Goal: Contribute content: Contribute content

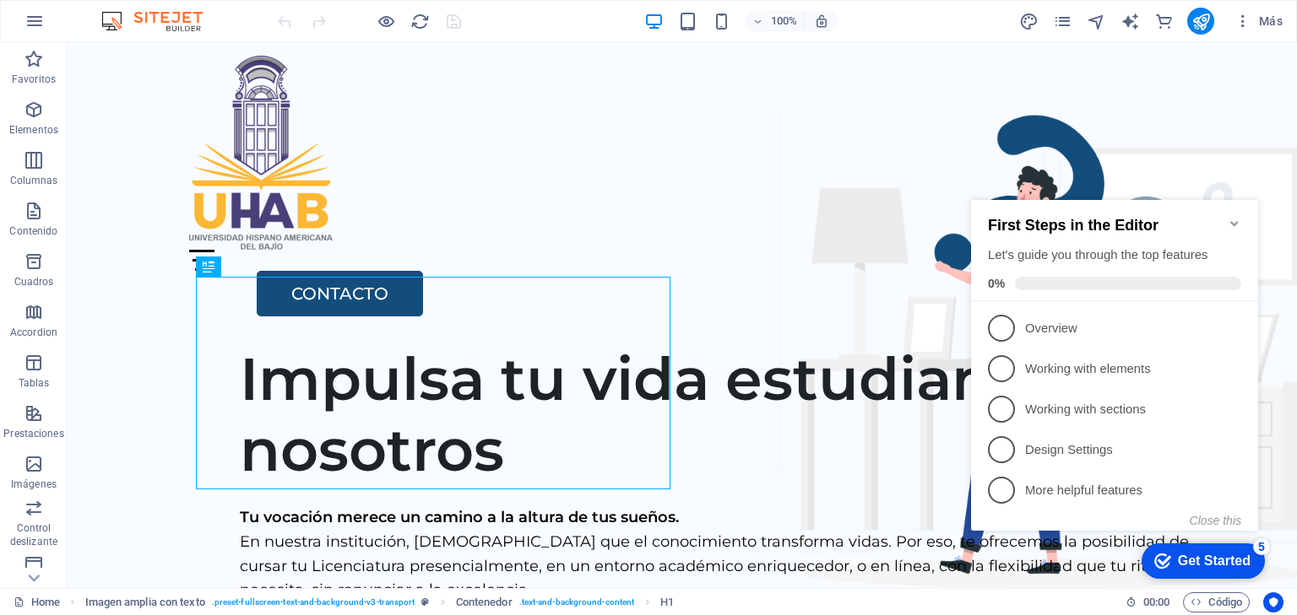
click at [1233, 217] on icon "Minimize checklist" at bounding box center [1234, 224] width 14 height 14
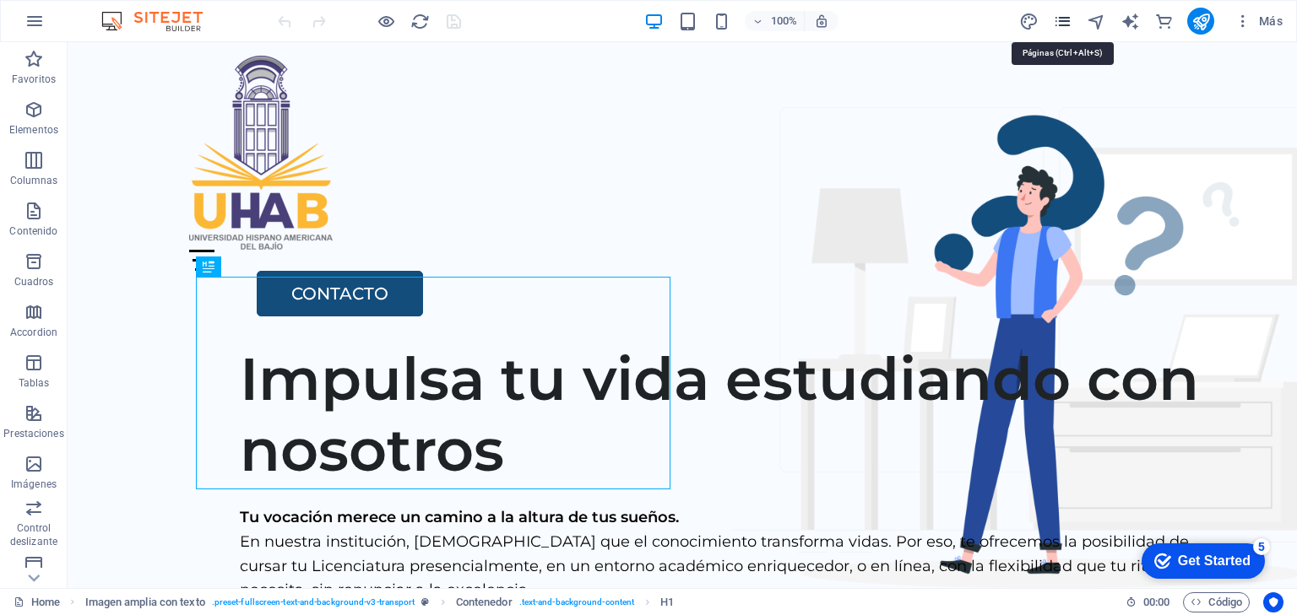
click at [1061, 17] on icon "pages" at bounding box center [1062, 21] width 19 height 19
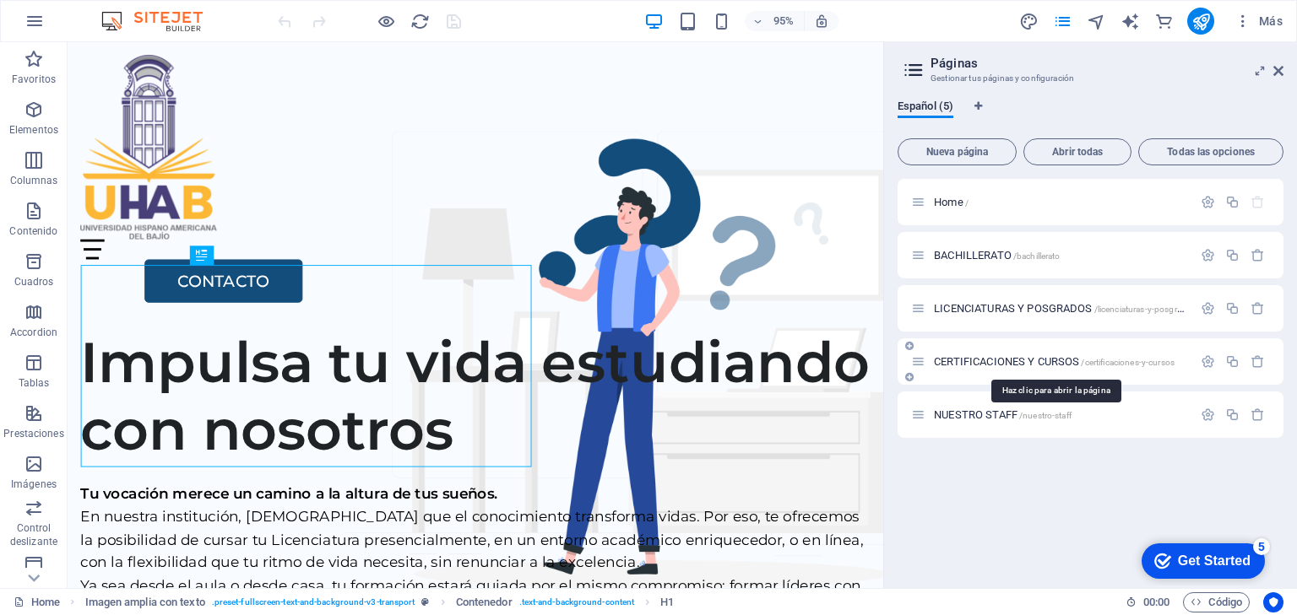
click at [1018, 360] on span "CERTIFICACIONES Y CURSOS /certificaciones-y-cursos" at bounding box center [1054, 361] width 241 height 13
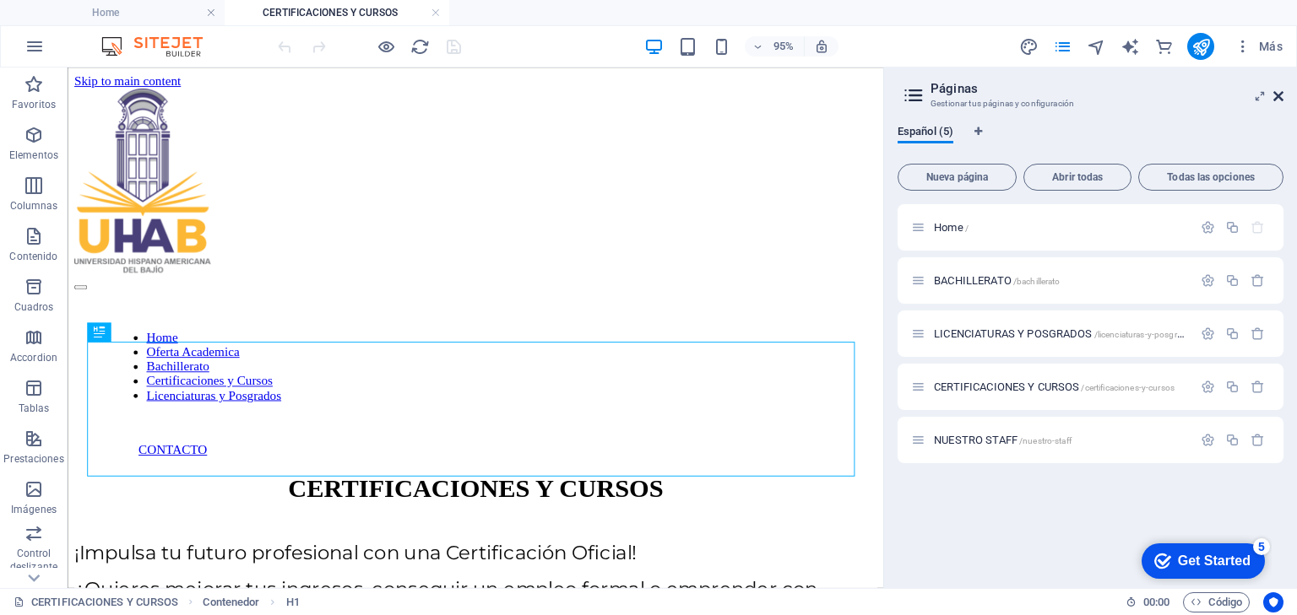
click at [1280, 93] on icon at bounding box center [1278, 96] width 10 height 14
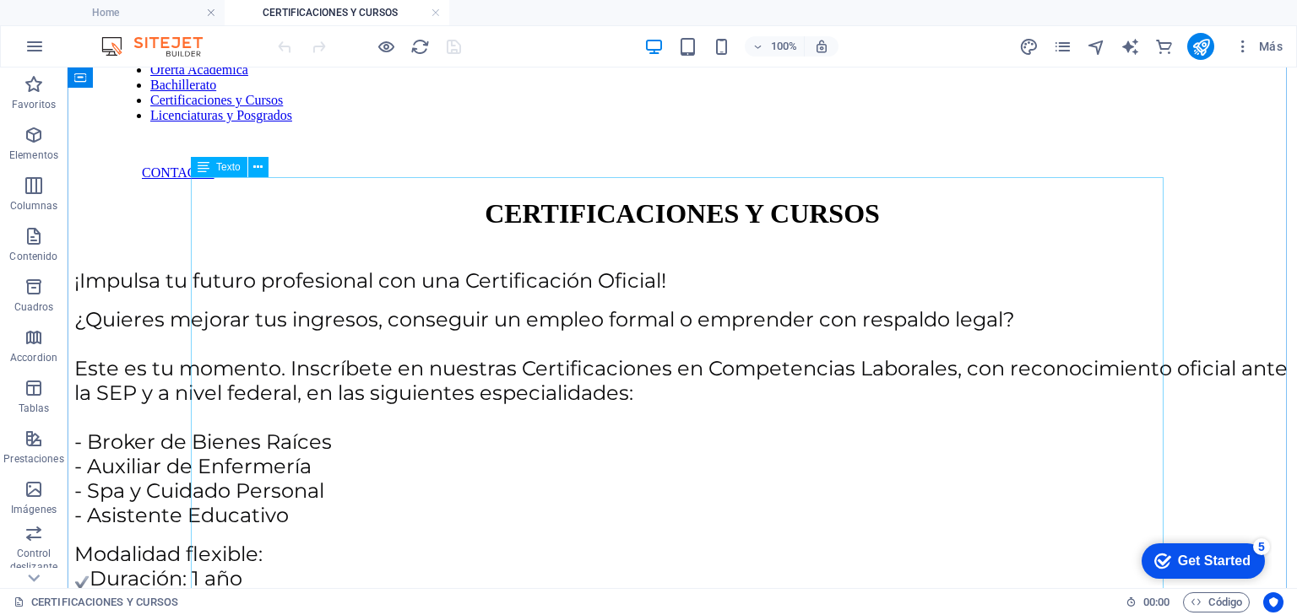
scroll to position [270, 0]
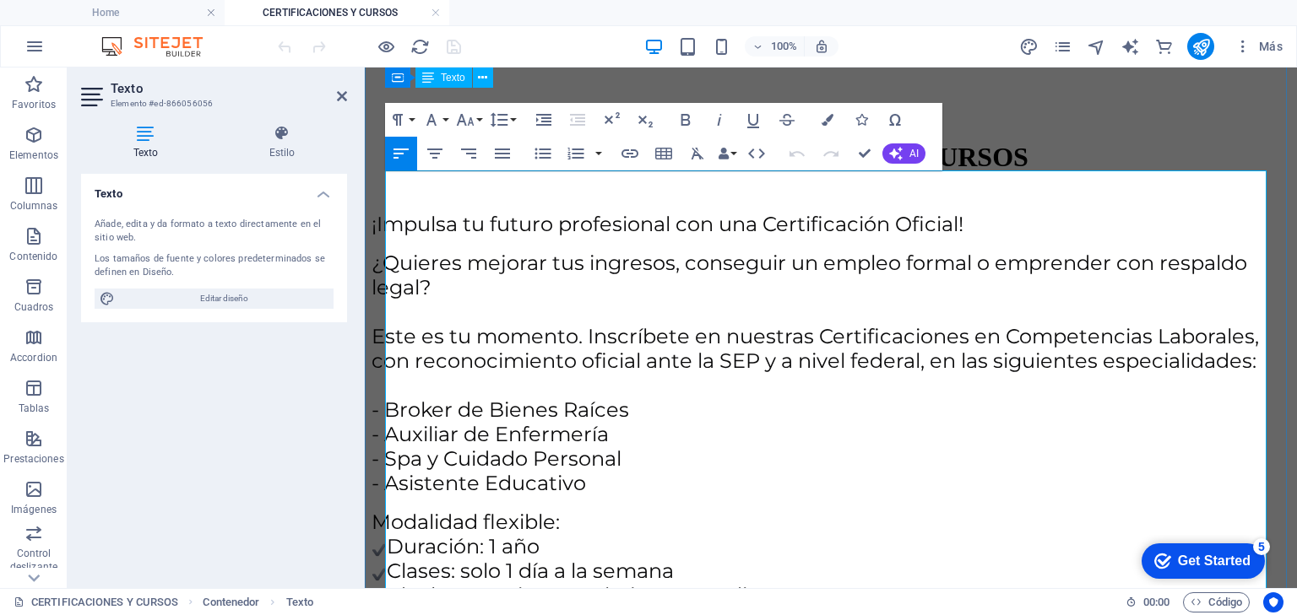
scroll to position [338, 0]
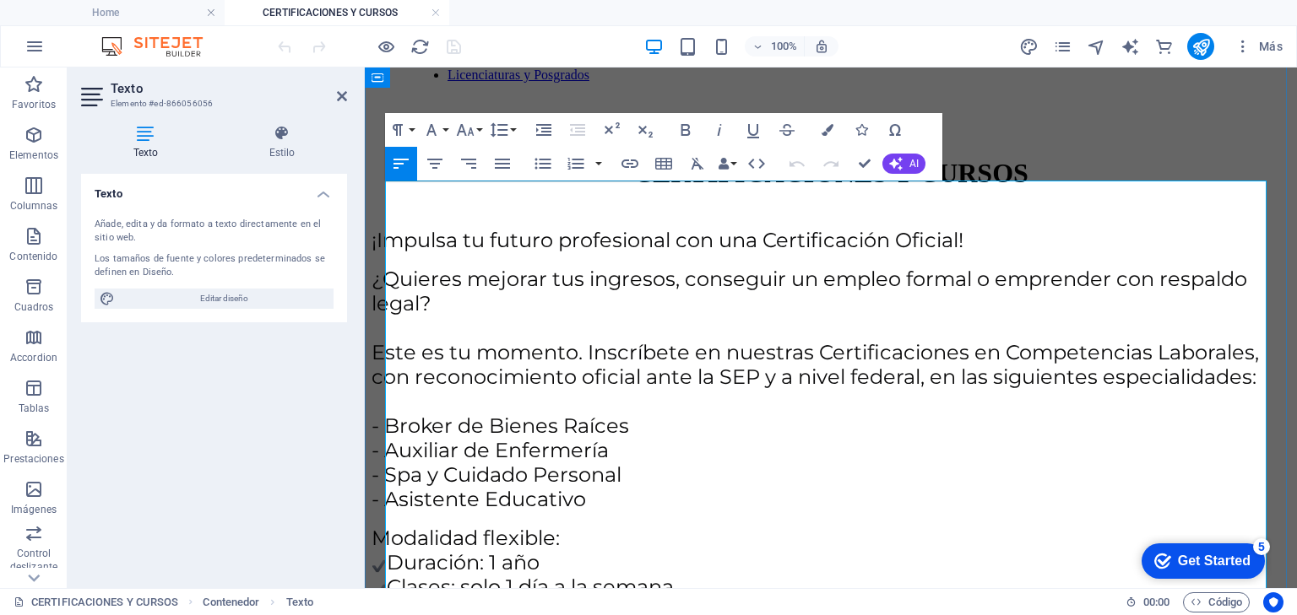
click at [1115, 382] on span "Este es tu momento. Inscríbete en nuestras Certificaciones en Competencias Labo…" at bounding box center [817, 364] width 892 height 49
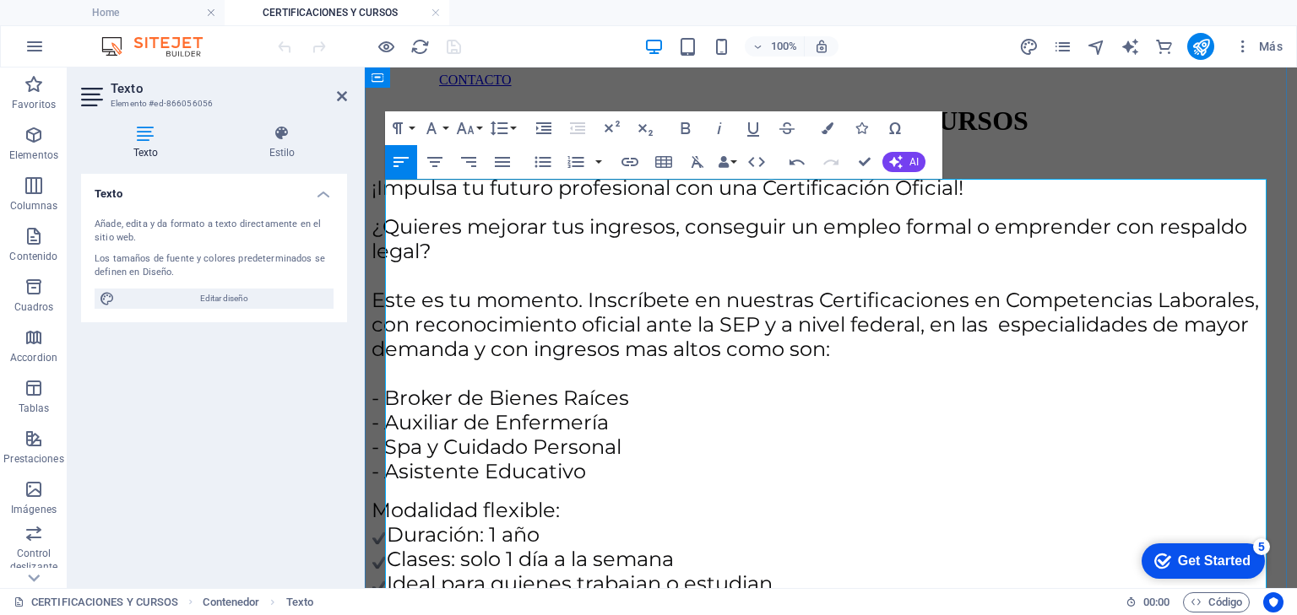
scroll to position [405, 0]
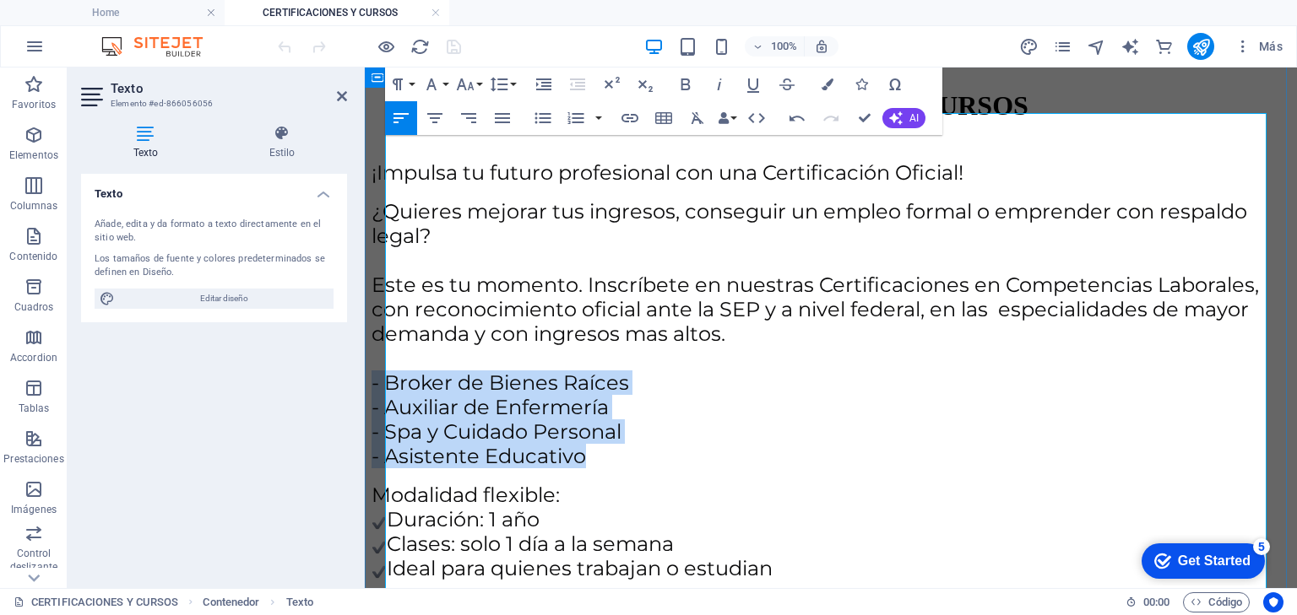
drag, startPoint x: 598, startPoint y: 511, endPoint x: 385, endPoint y: 408, distance: 236.3
click at [385, 408] on div "Este es tu momento. Inscríbete en nuestras Certificaciones en Competencias Labo…" at bounding box center [830, 377] width 918 height 259
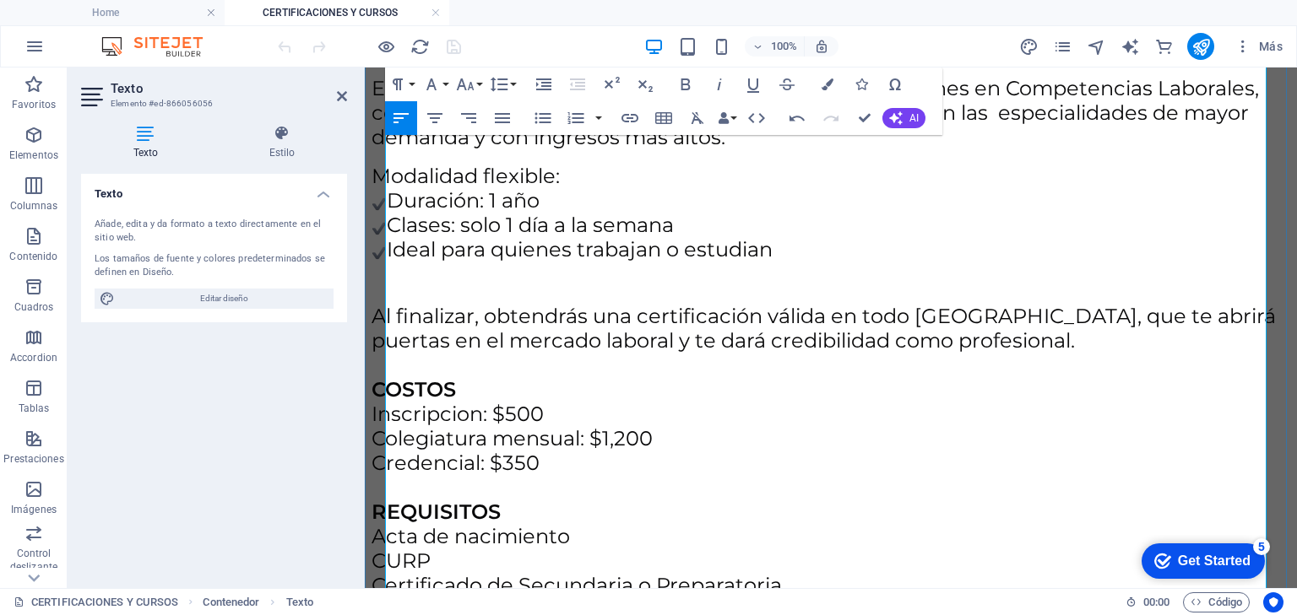
scroll to position [675, 0]
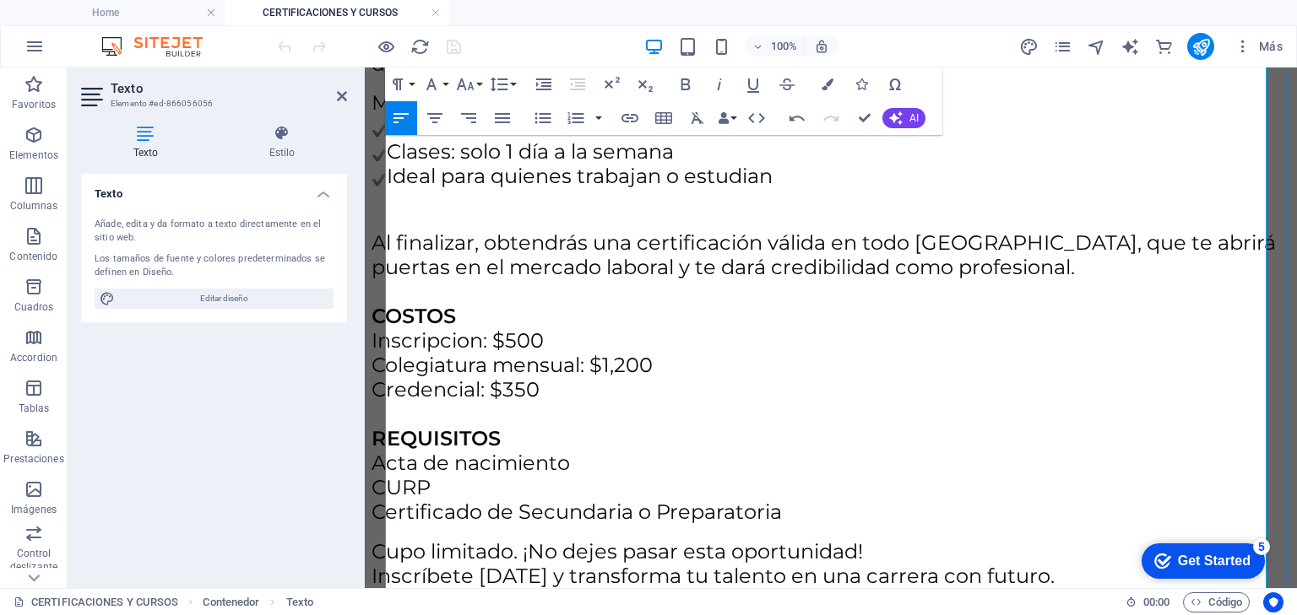
click at [653, 377] on span "Colegiatura mensual: $1,200" at bounding box center [511, 365] width 281 height 24
click at [528, 475] on span "Credencial: $350 REQUISITOS Acta de nacimiento" at bounding box center [470, 426] width 198 height 98
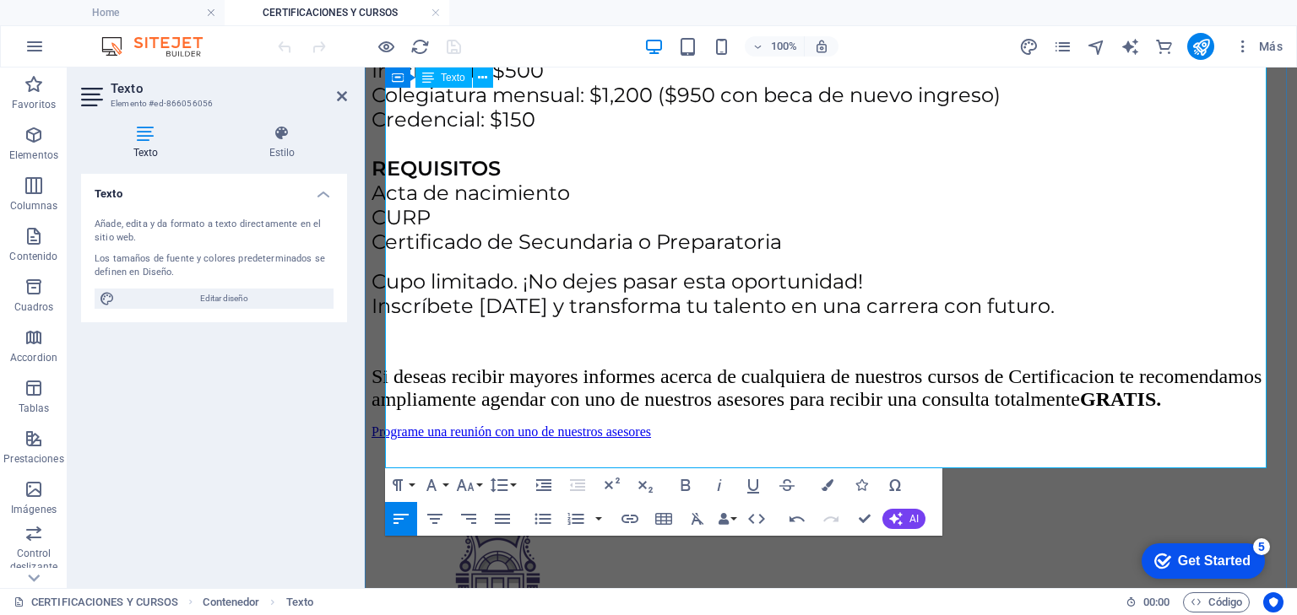
scroll to position [1013, 0]
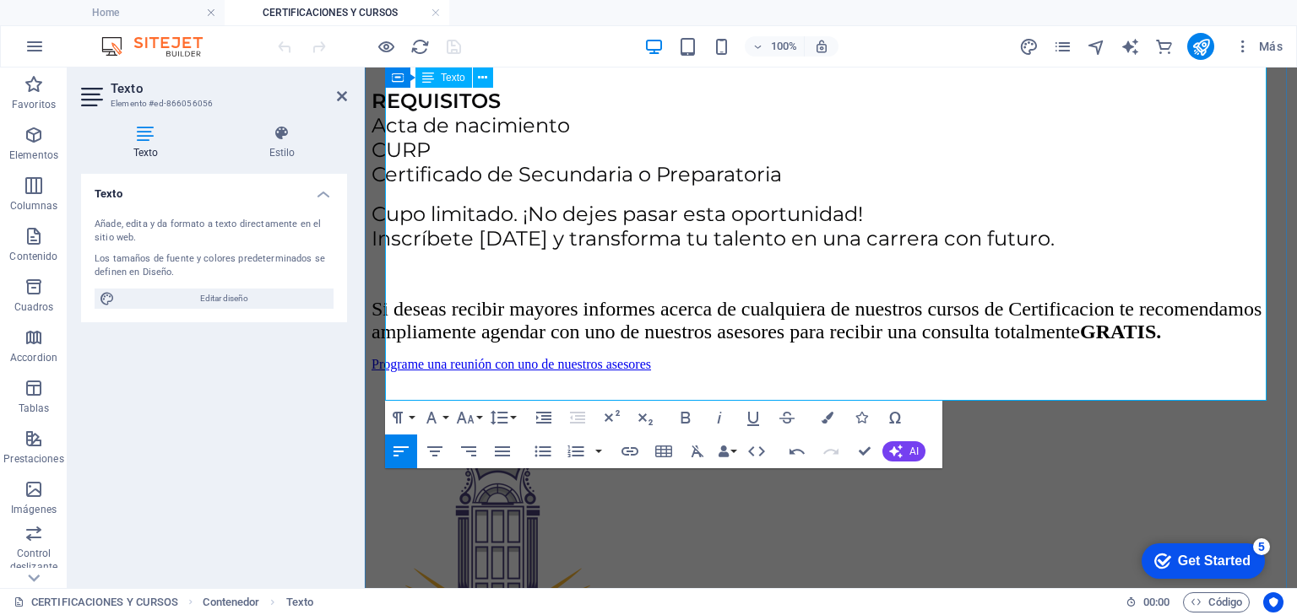
click at [1043, 251] on div "Al finalizar, obtendrás una certificación válida en todo [GEOGRAPHIC_DATA], que…" at bounding box center [830, 72] width 918 height 358
click at [1051, 284] on div at bounding box center [830, 268] width 918 height 34
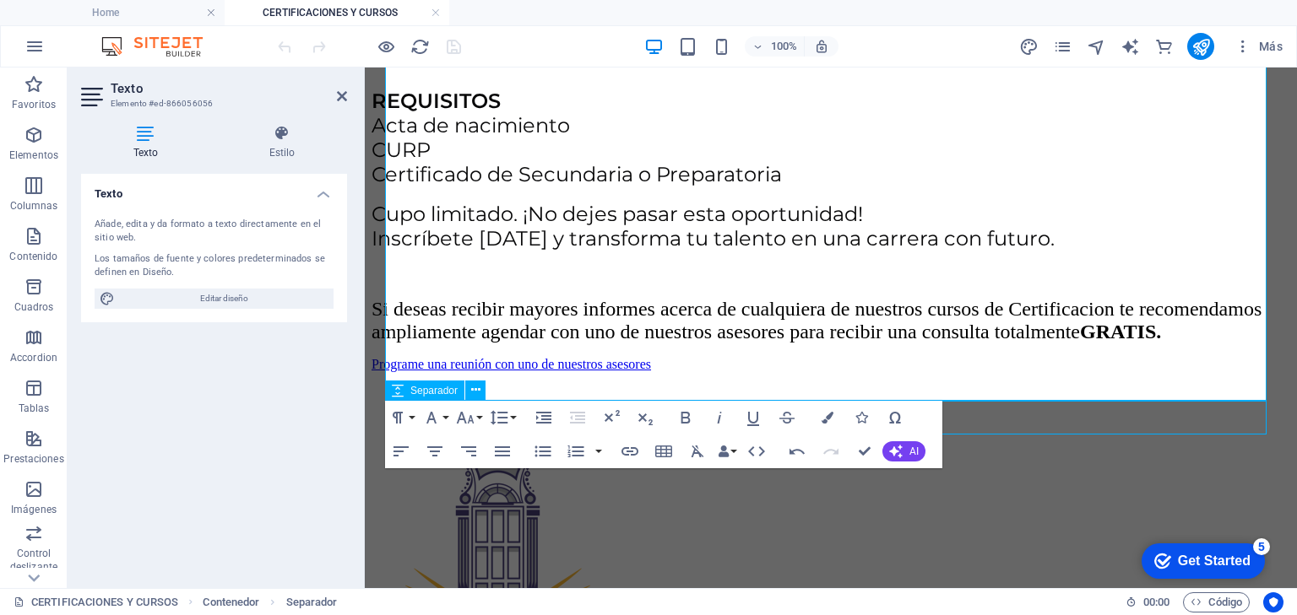
scroll to position [909, 0]
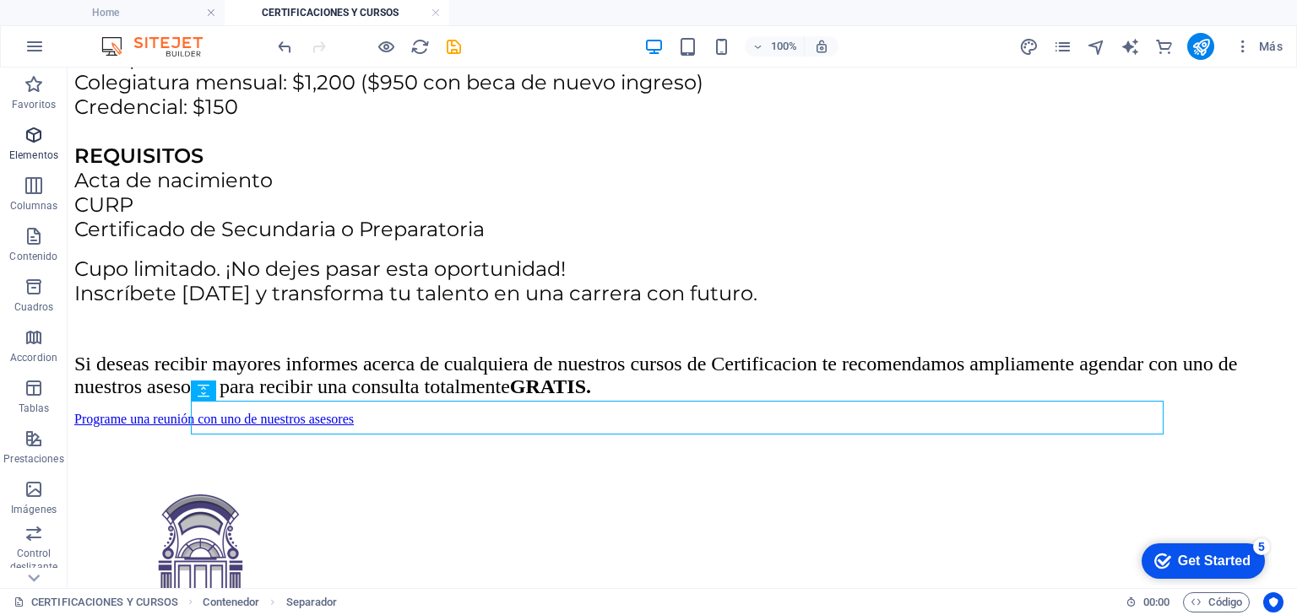
click at [32, 144] on icon "button" at bounding box center [34, 135] width 20 height 20
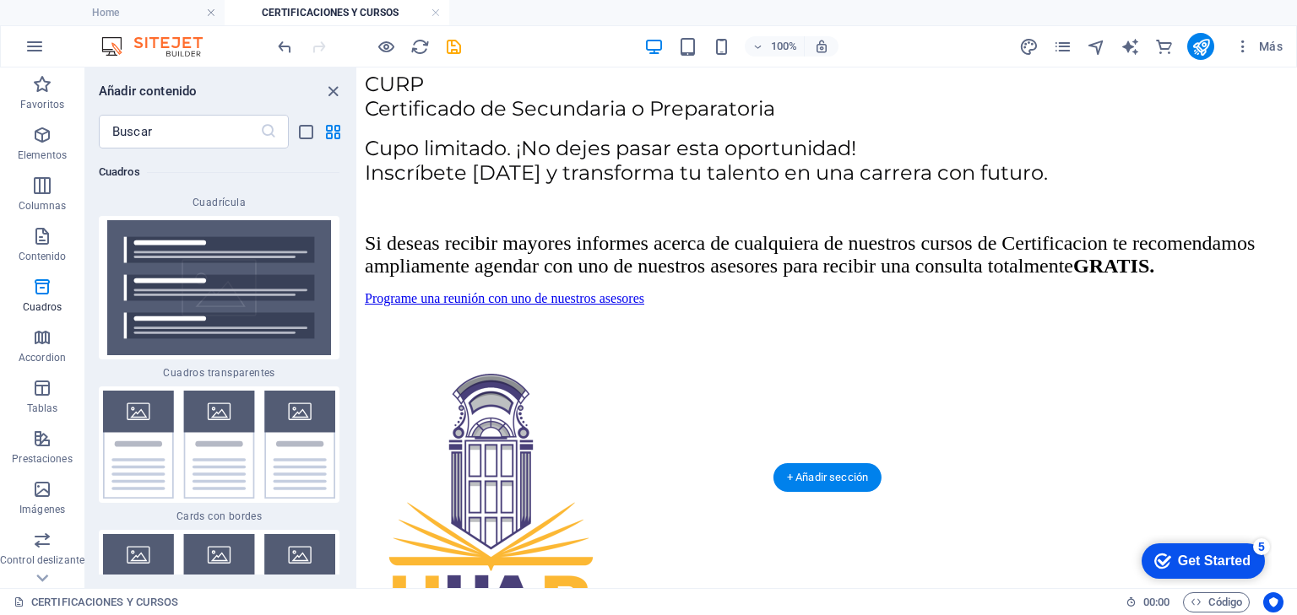
scroll to position [1159, 0]
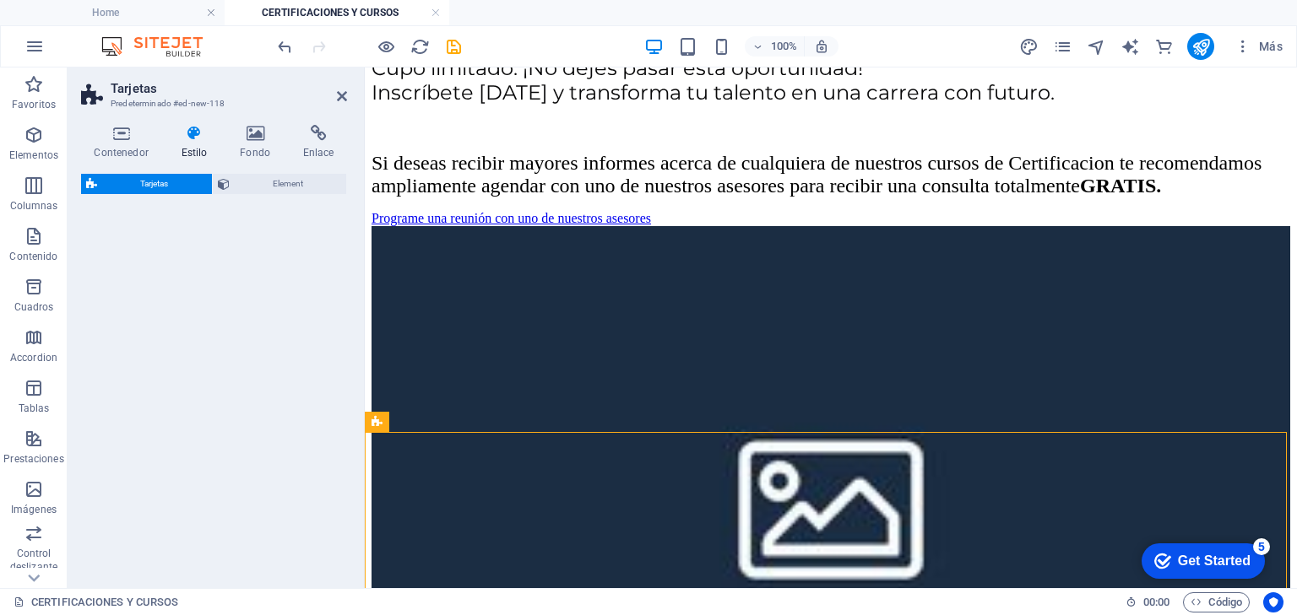
select select "rem"
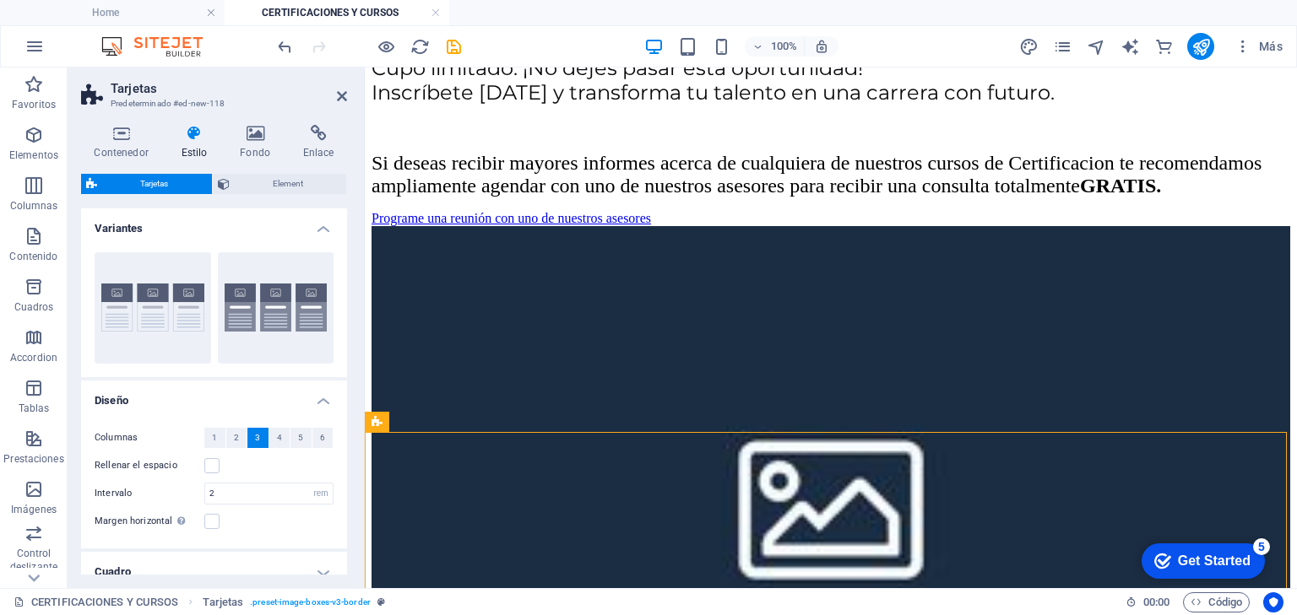
scroll to position [1230, 0]
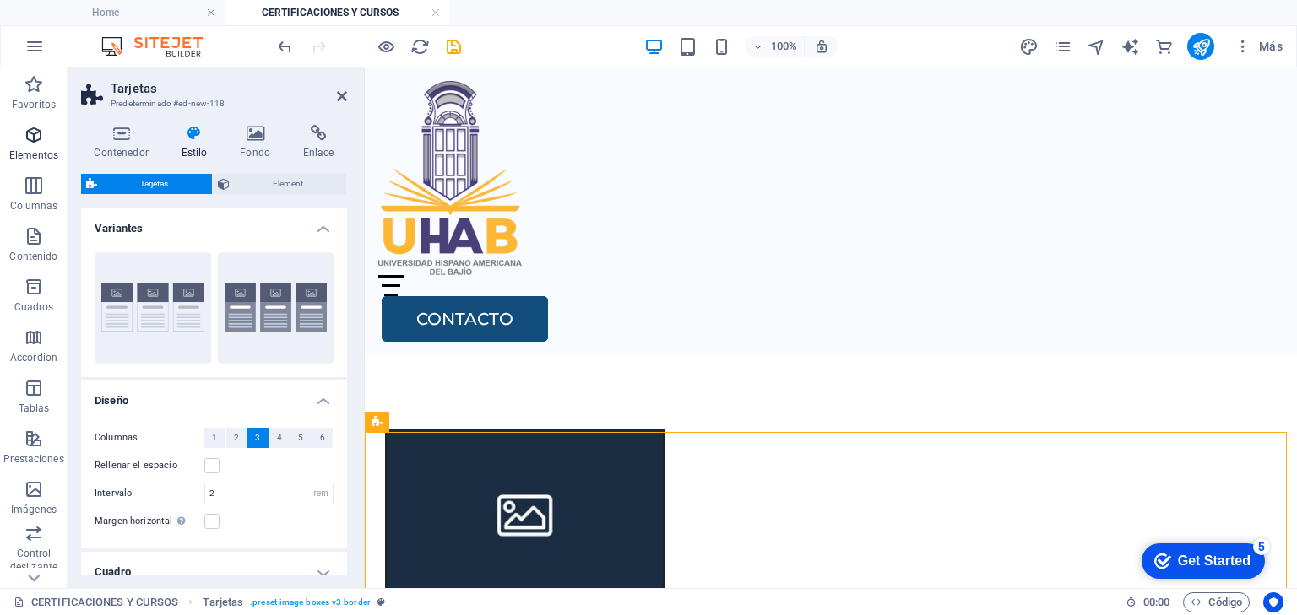
click at [34, 135] on icon "button" at bounding box center [34, 135] width 20 height 20
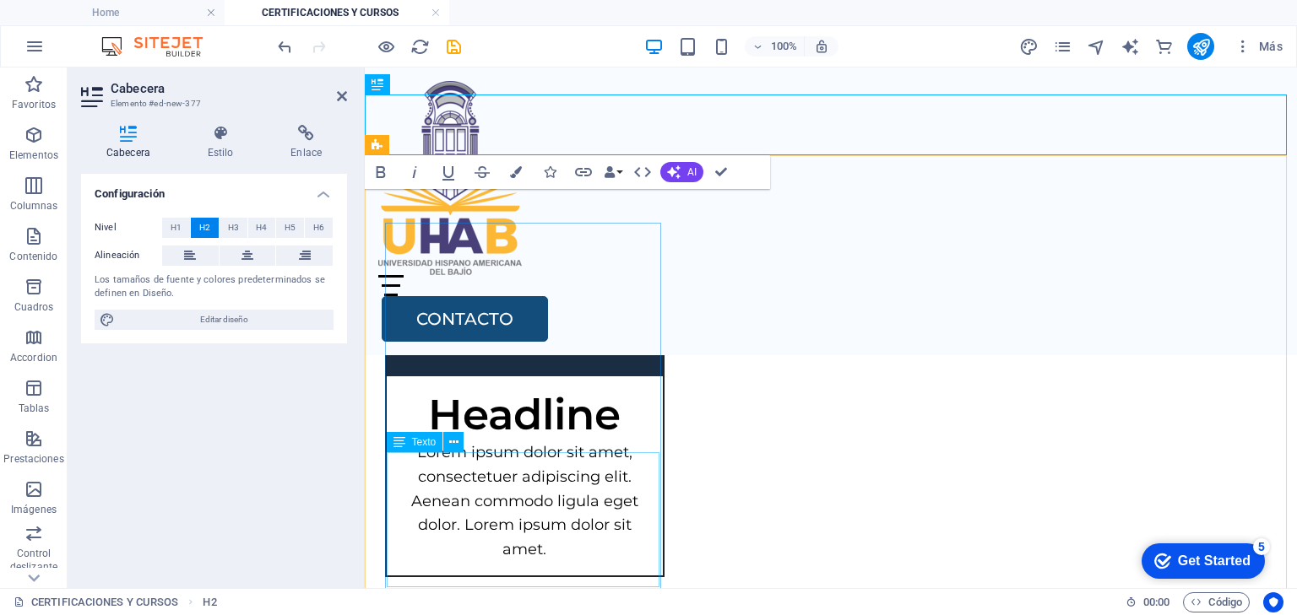
scroll to position [1568, 0]
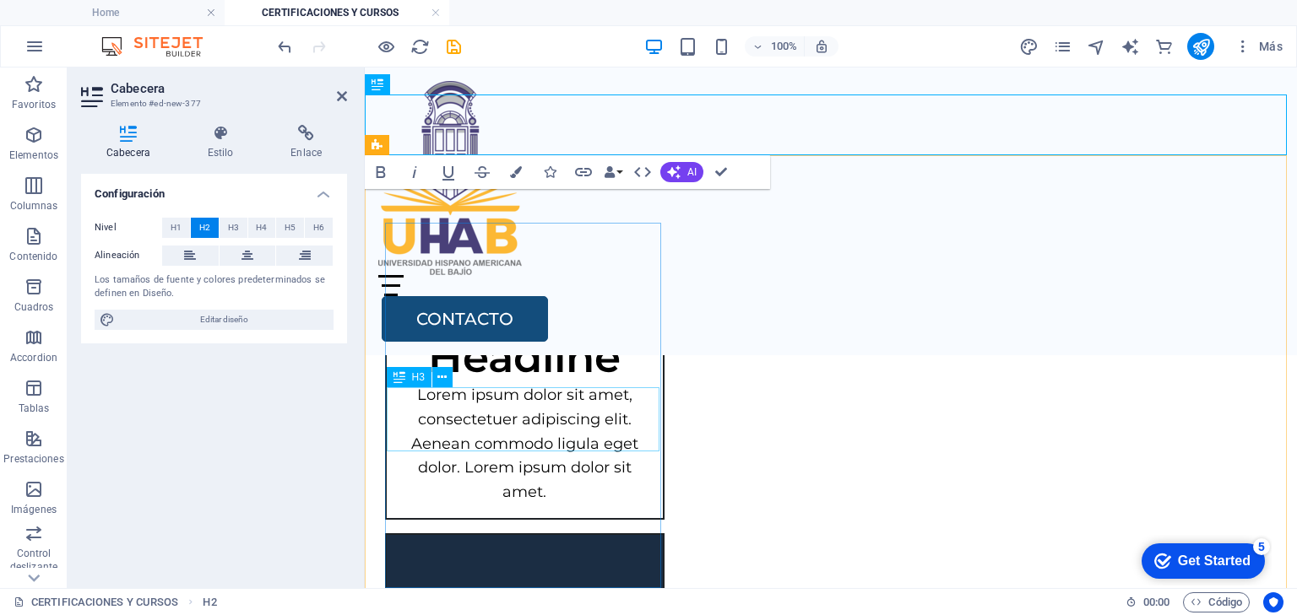
click at [514, 383] on div "Headline" at bounding box center [525, 351] width 276 height 64
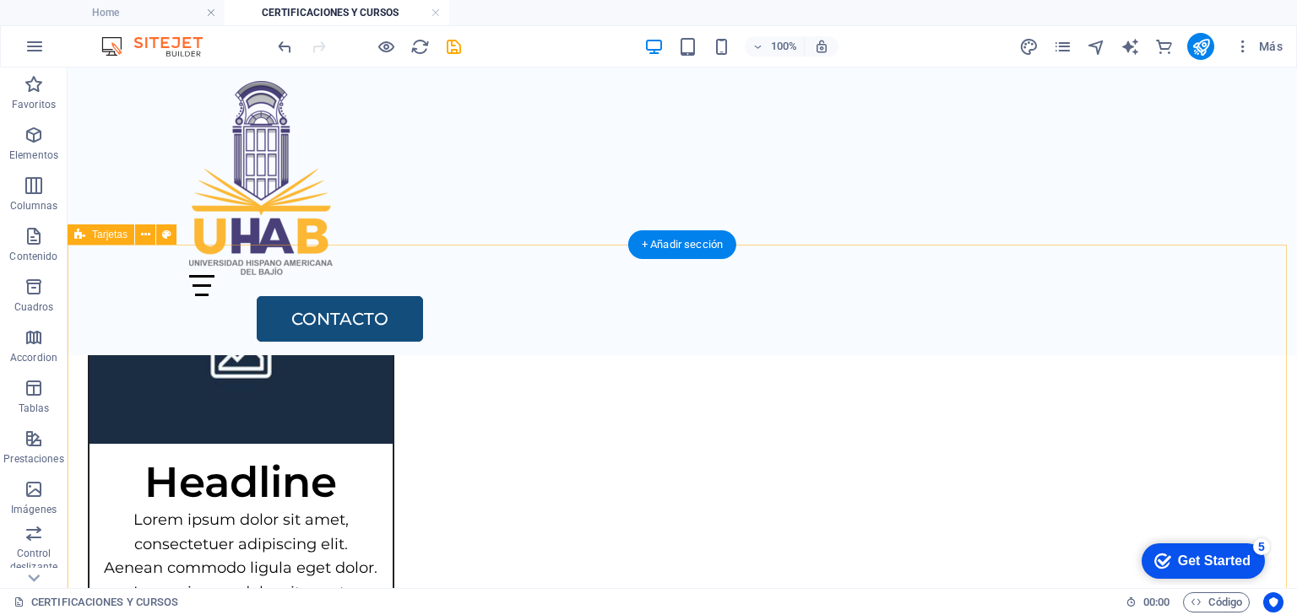
scroll to position [1599, 0]
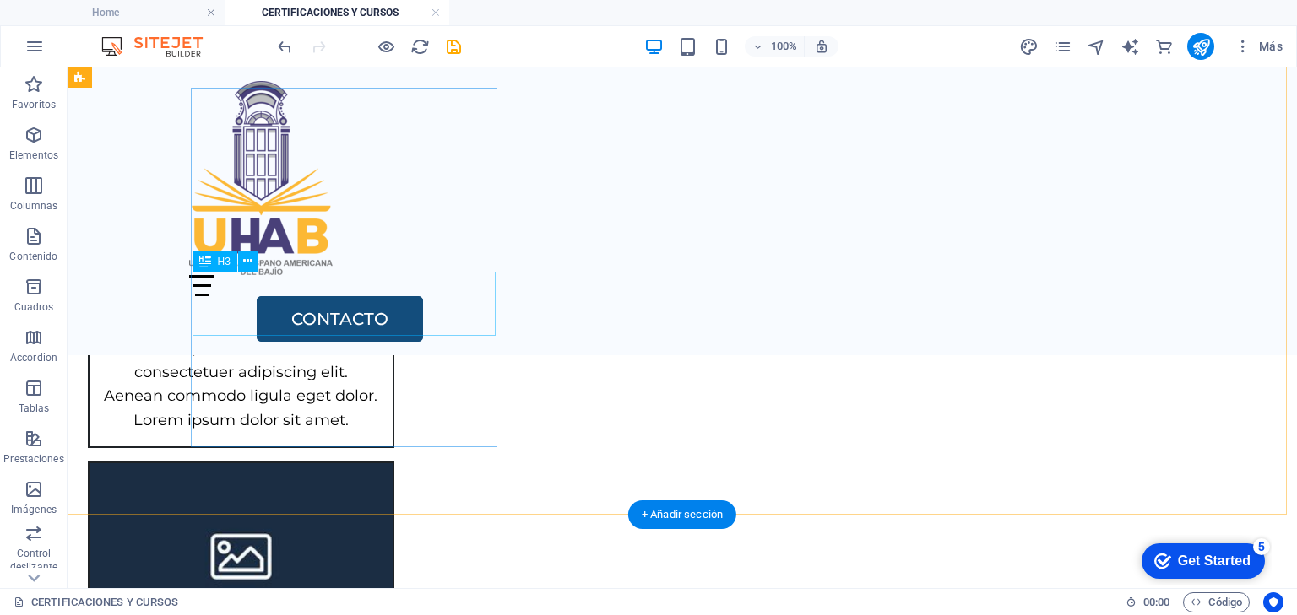
click at [312, 316] on div "Headline" at bounding box center [240, 304] width 303 height 64
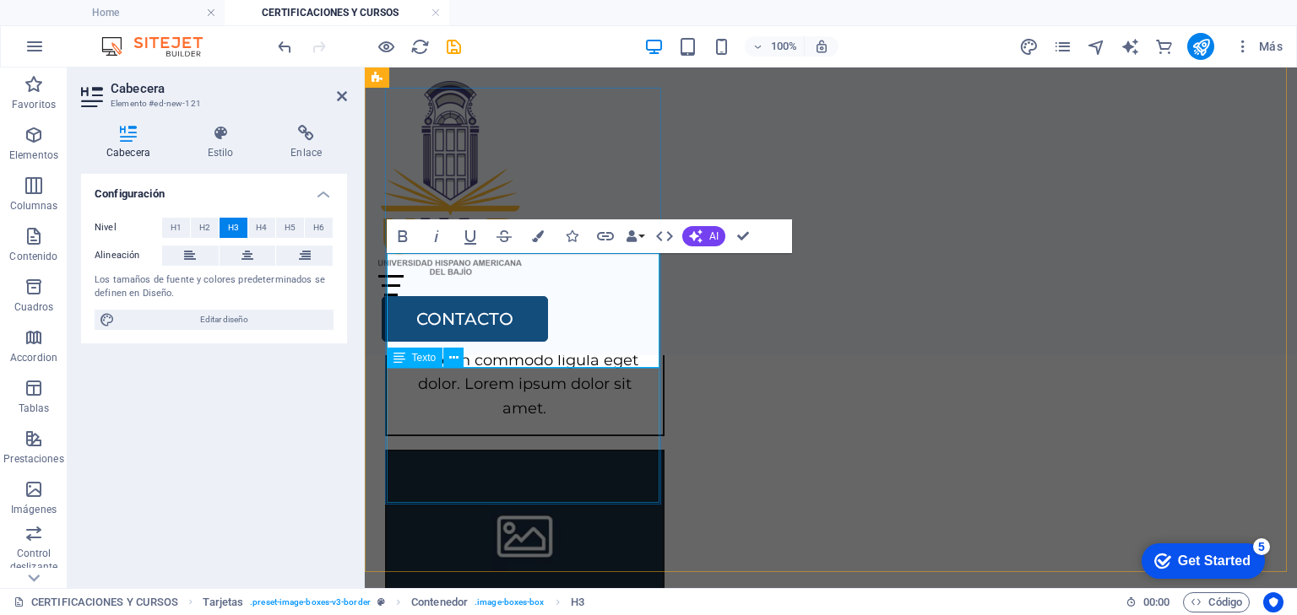
click at [452, 393] on div "Lorem ipsum dolor sit amet, consectetuer adipiscing elit. Aenean commodo ligula…" at bounding box center [525, 367] width 276 height 135
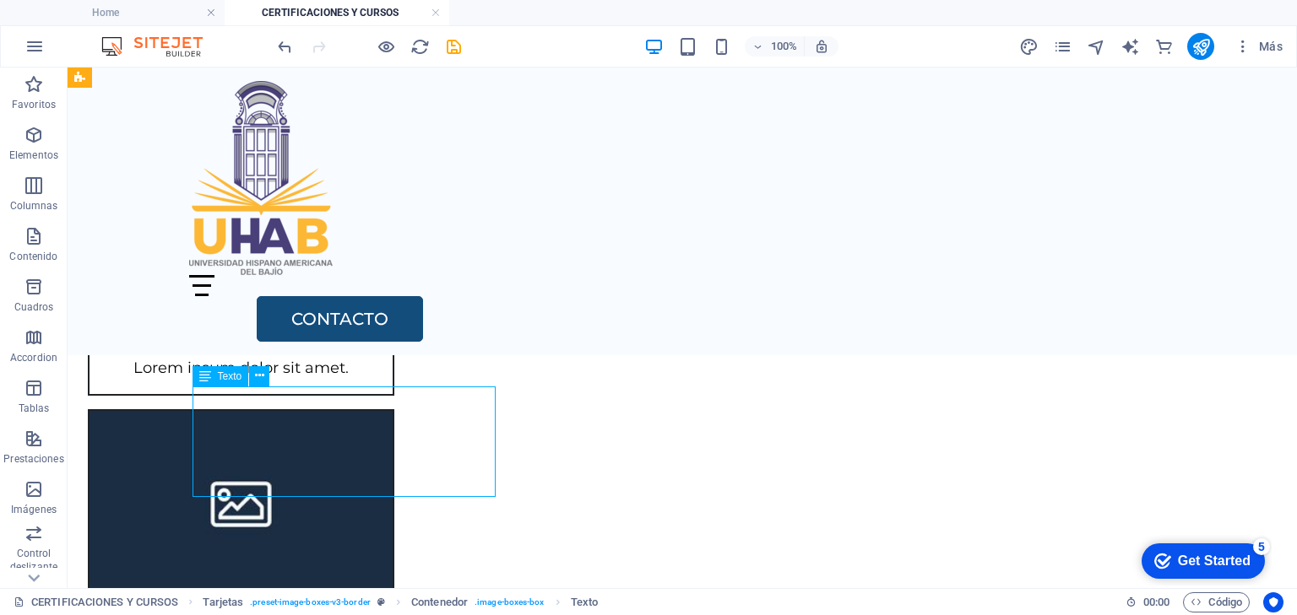
scroll to position [1599, 0]
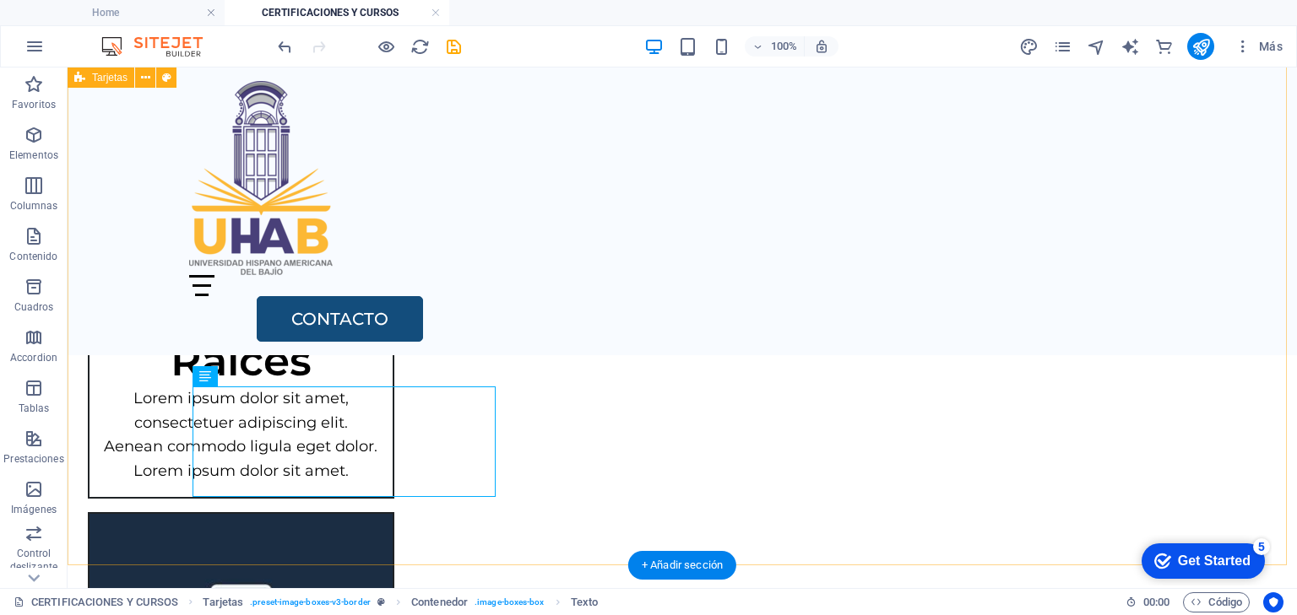
click at [243, 401] on div "Lorem ipsum dolor sit amet, consectetuer adipiscing elit. Aenean commodo ligula…" at bounding box center [240, 442] width 303 height 111
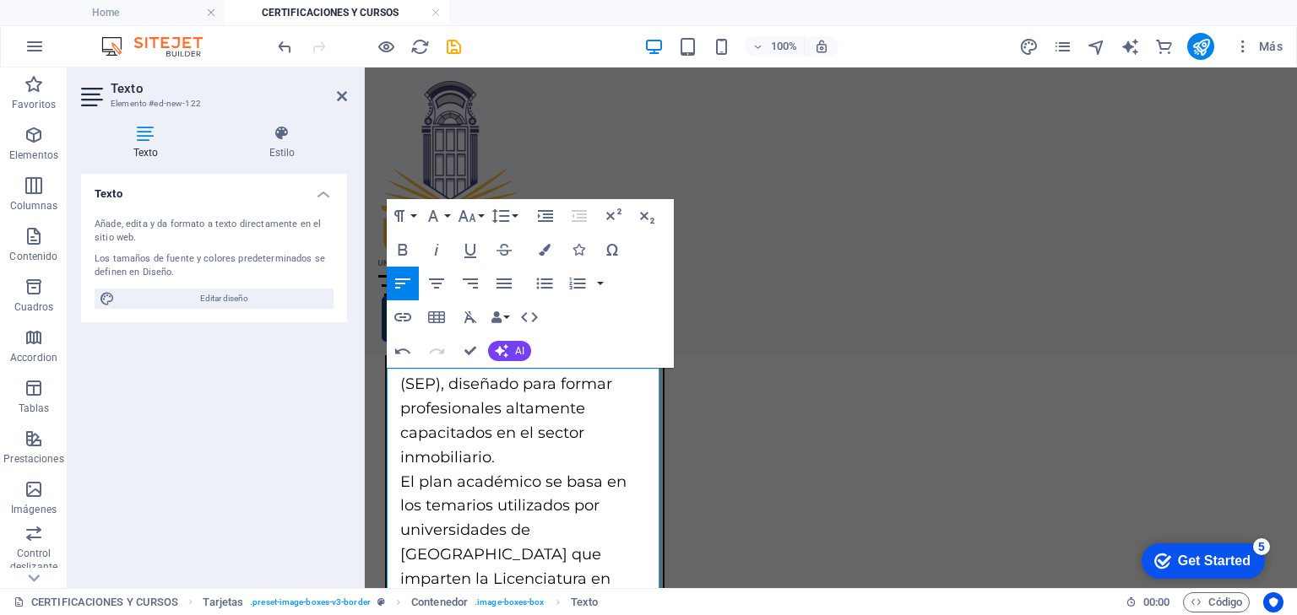
scroll to position [9795, 2]
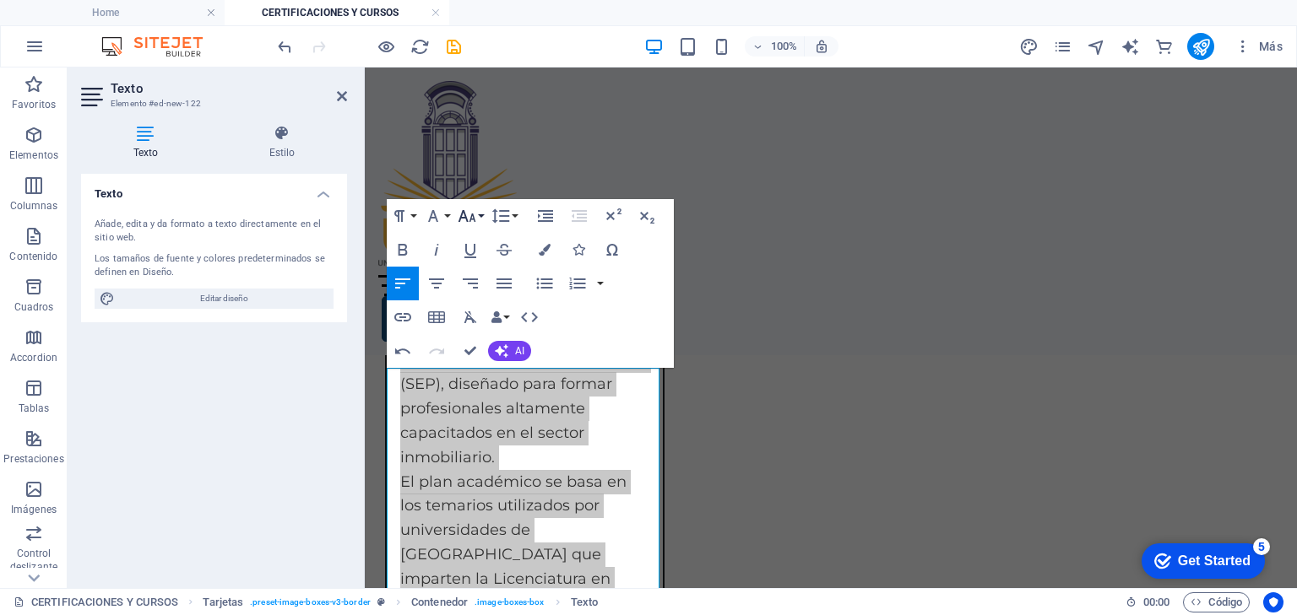
click at [463, 218] on icon "button" at bounding box center [467, 216] width 18 height 12
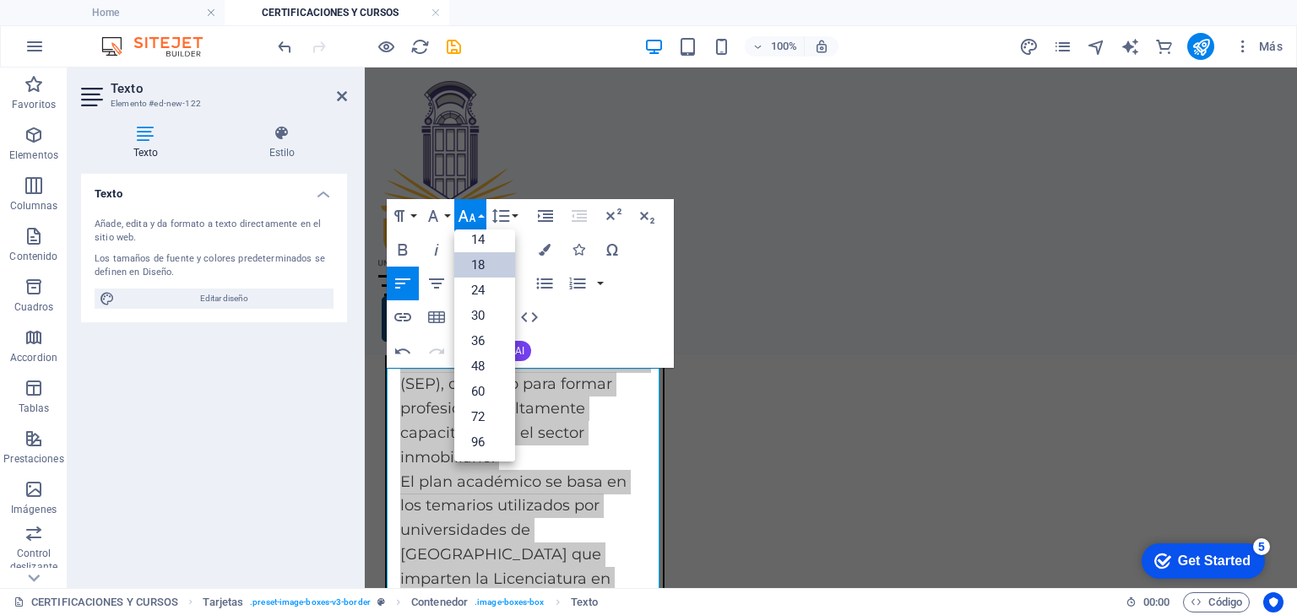
scroll to position [135, 0]
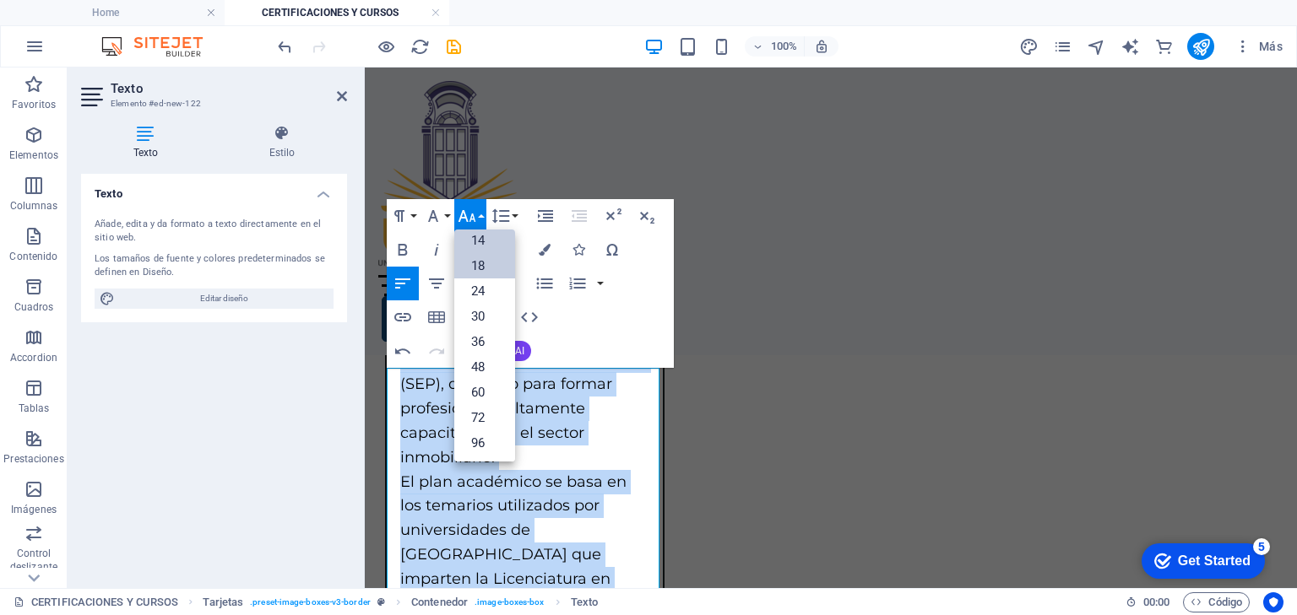
click at [476, 239] on link "14" at bounding box center [484, 240] width 61 height 25
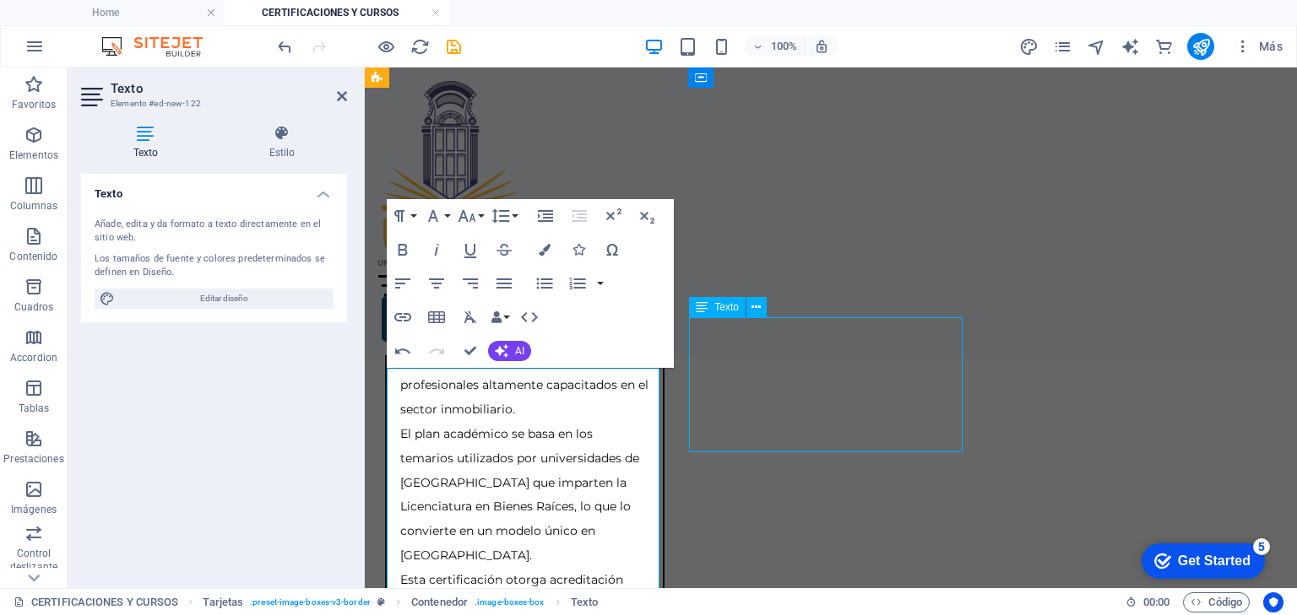
scroll to position [1599, 0]
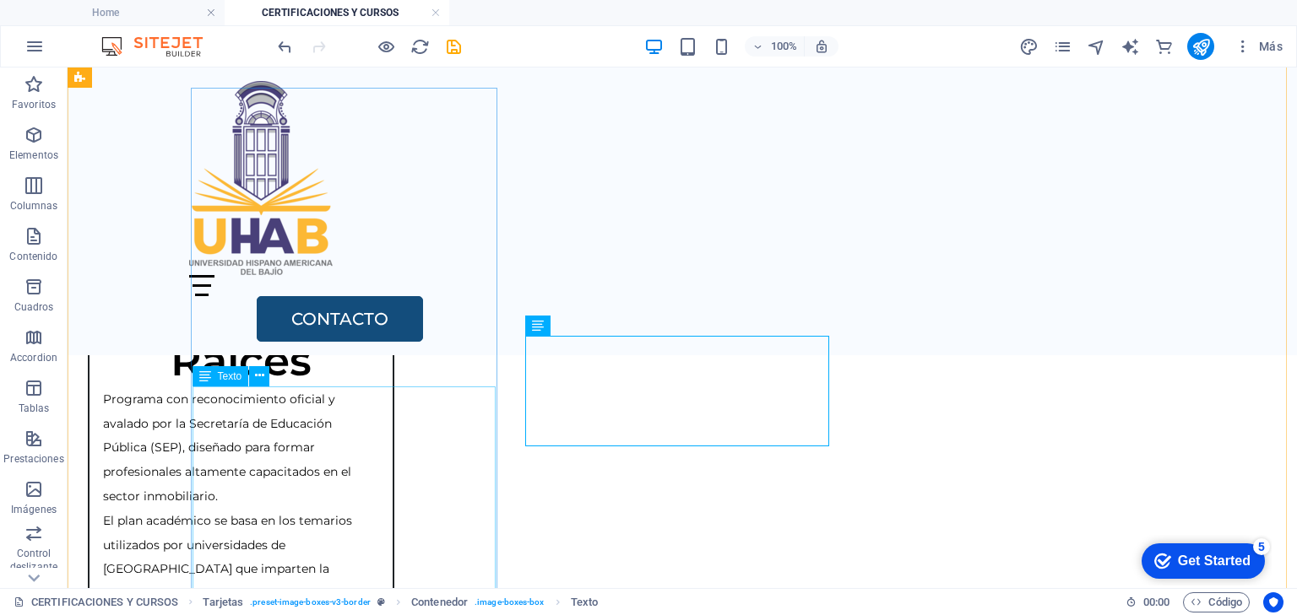
click at [300, 403] on div "Programa con reconocimiento oficial y avalado por la Secretaría de Educación Pú…" at bounding box center [240, 588] width 303 height 403
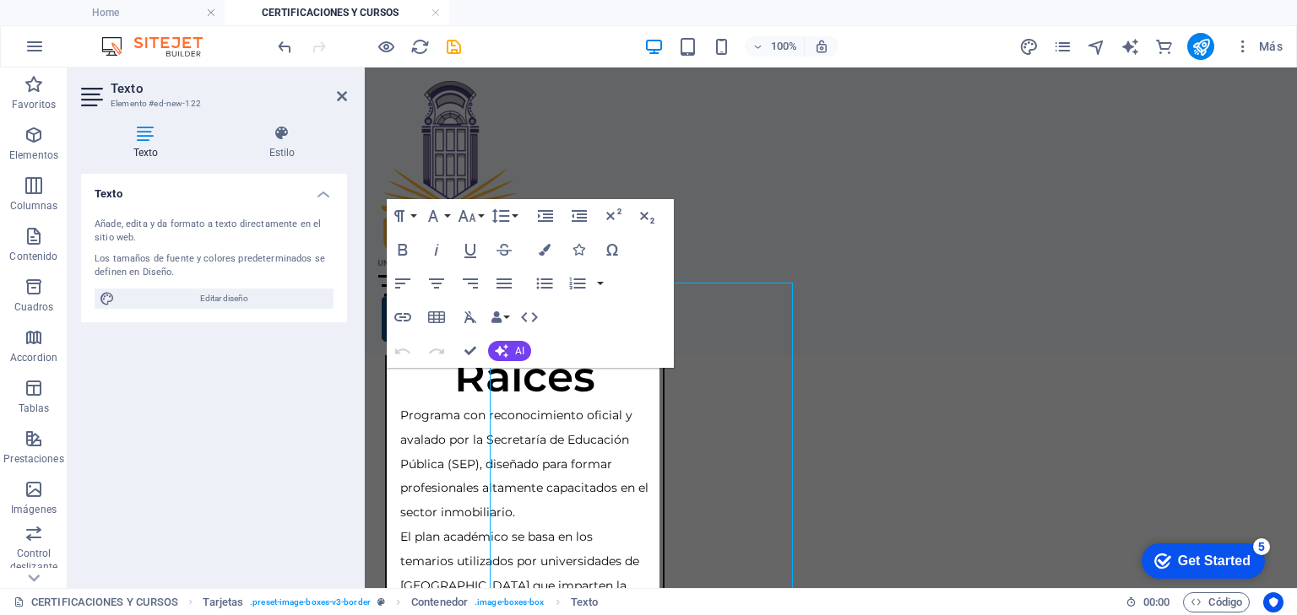
scroll to position [1702, 0]
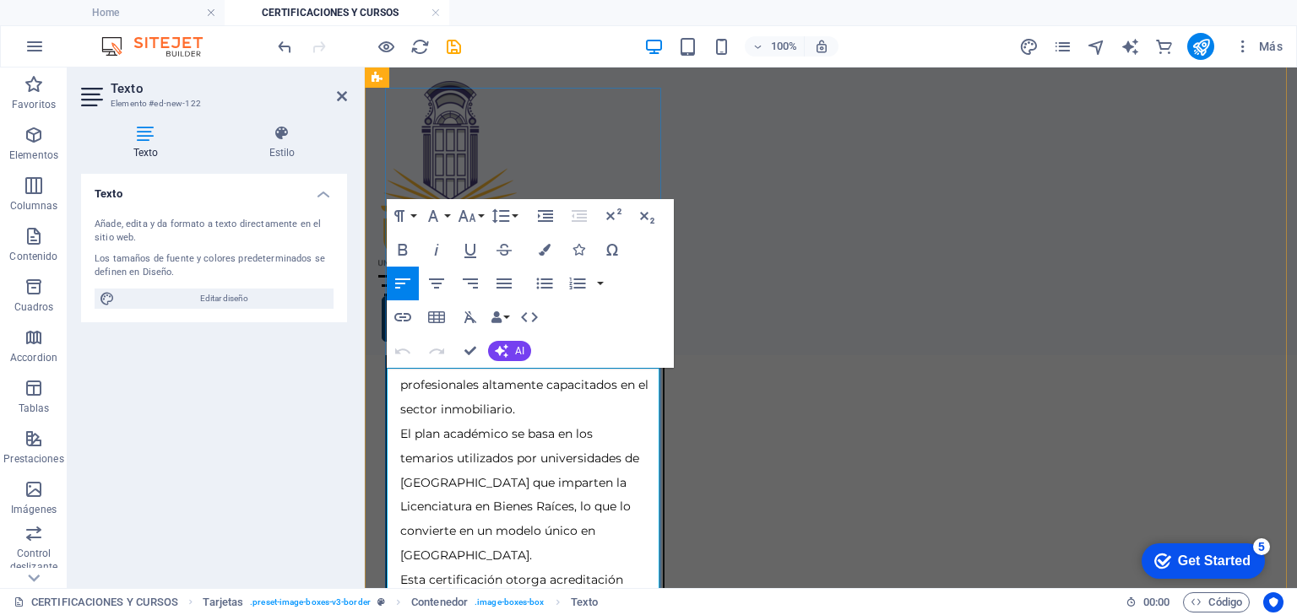
drag, startPoint x: 486, startPoint y: 382, endPoint x: 617, endPoint y: 385, distance: 130.9
click at [617, 385] on span "Programa con reconocimiento oficial y avalado por la Secretaría de Educación Pú…" at bounding box center [524, 361] width 248 height 112
click at [400, 246] on icon "button" at bounding box center [403, 250] width 20 height 20
click at [517, 417] on span "Programa con reconocimiento oficial y avalado por la Secretaría de Educación Pú…" at bounding box center [524, 361] width 248 height 112
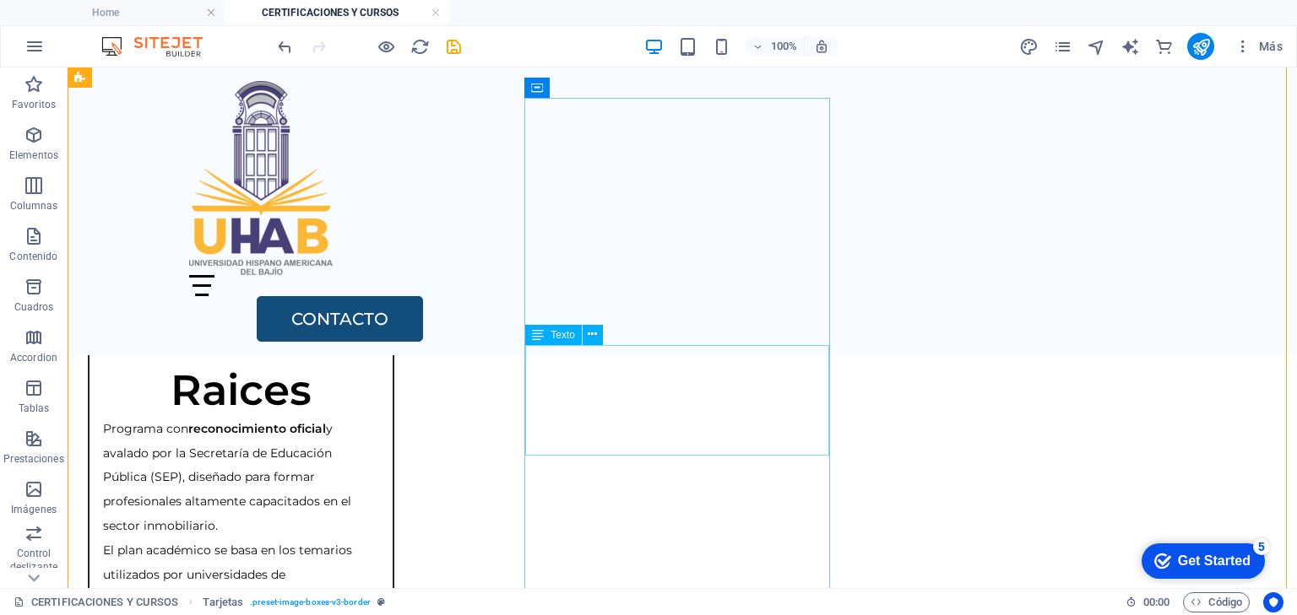
scroll to position [1550, 0]
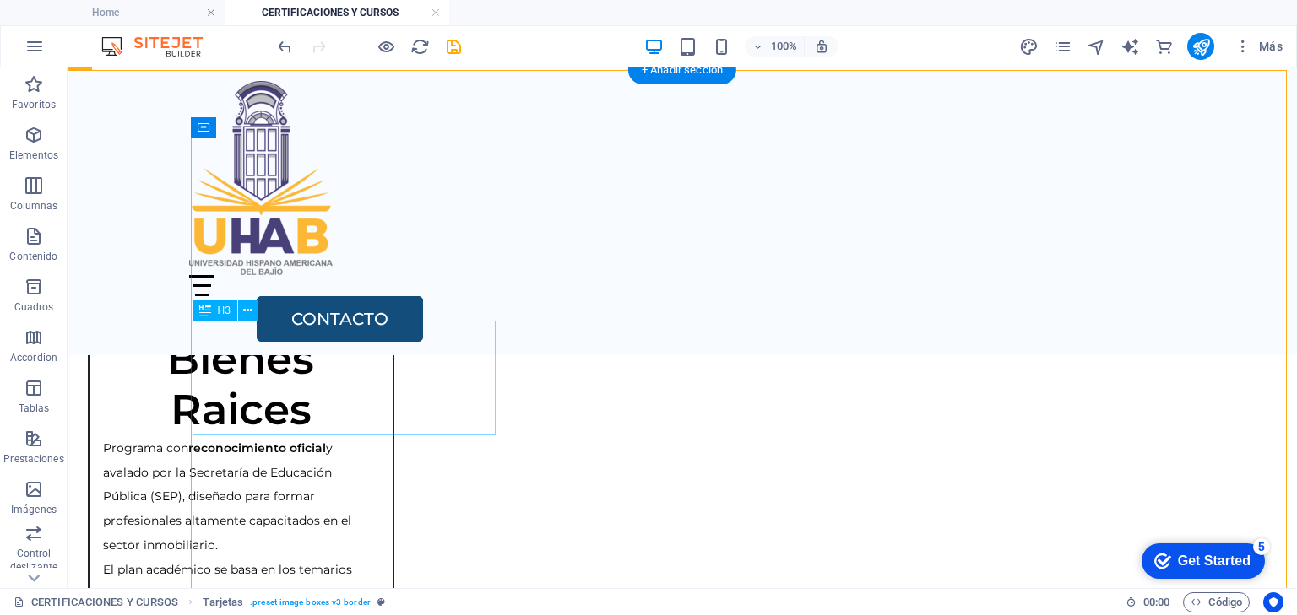
click at [294, 405] on div "Bienes Raices" at bounding box center [240, 378] width 303 height 115
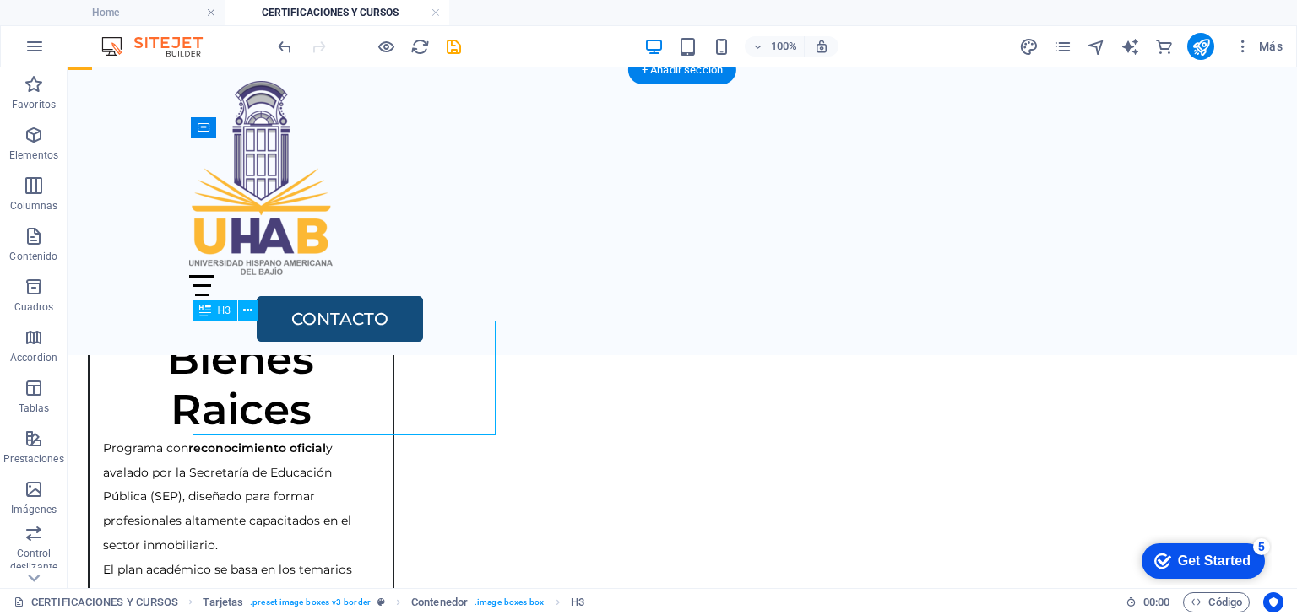
click at [275, 405] on div "Bienes Raices" at bounding box center [240, 378] width 303 height 115
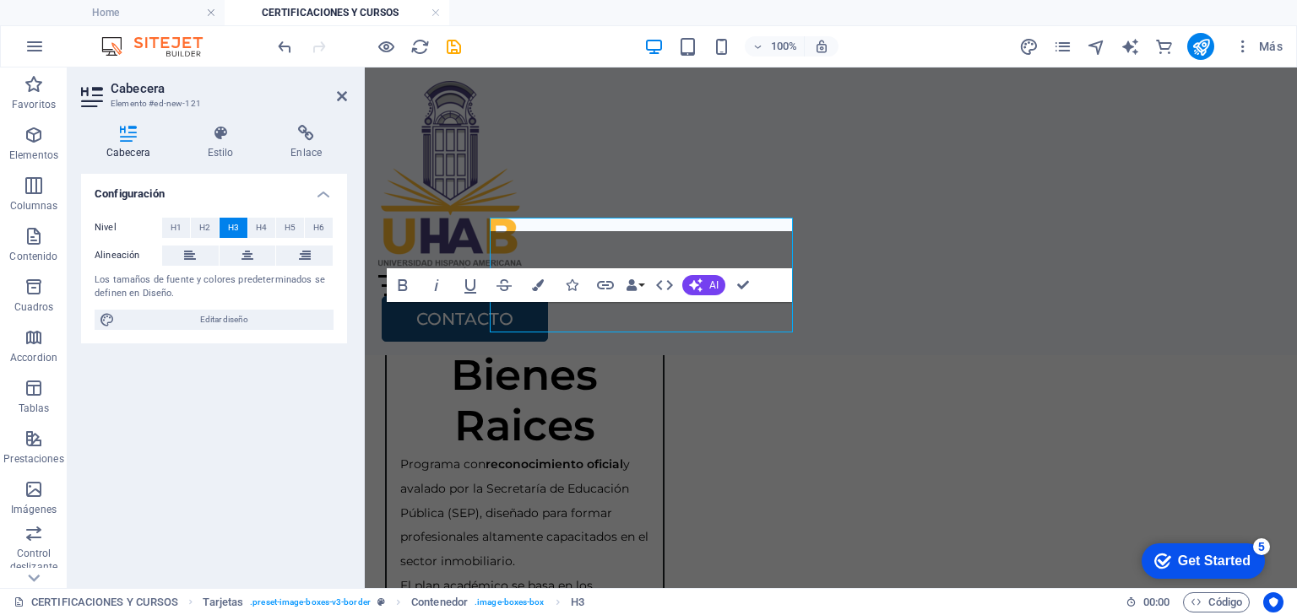
scroll to position [1653, 0]
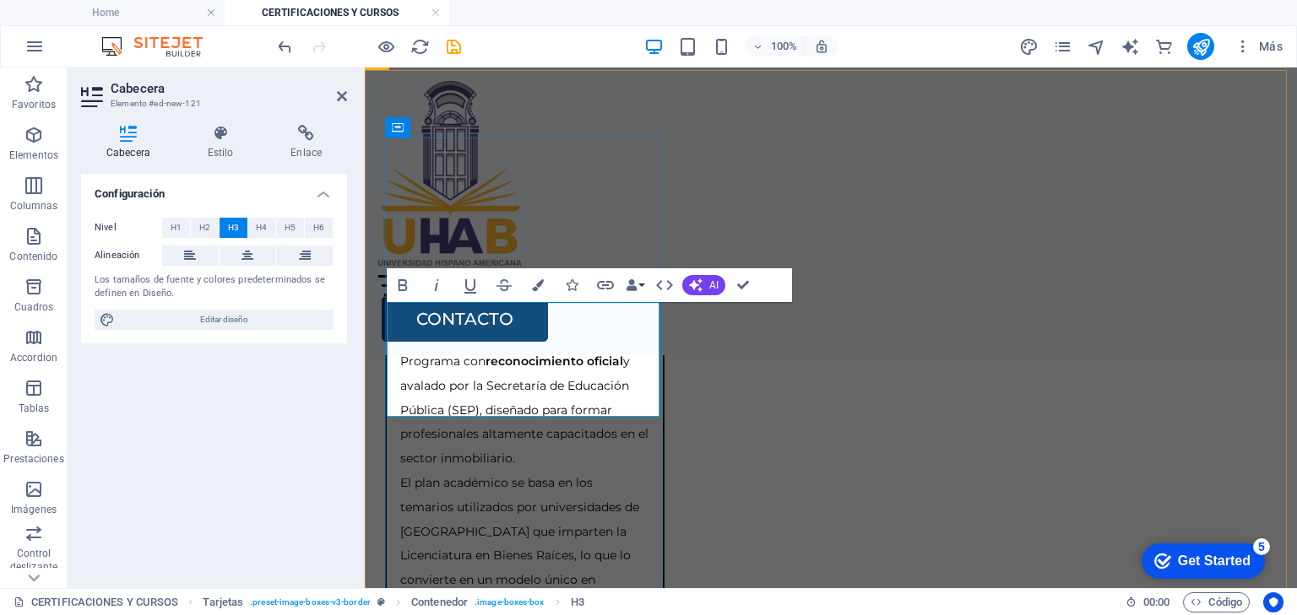
click at [447, 349] on h3 "Bienes Raices" at bounding box center [524, 297] width 249 height 101
drag, startPoint x: 451, startPoint y: 390, endPoint x: 586, endPoint y: 380, distance: 135.4
click at [586, 349] on h3 "Bienes Raices" at bounding box center [524, 297] width 249 height 101
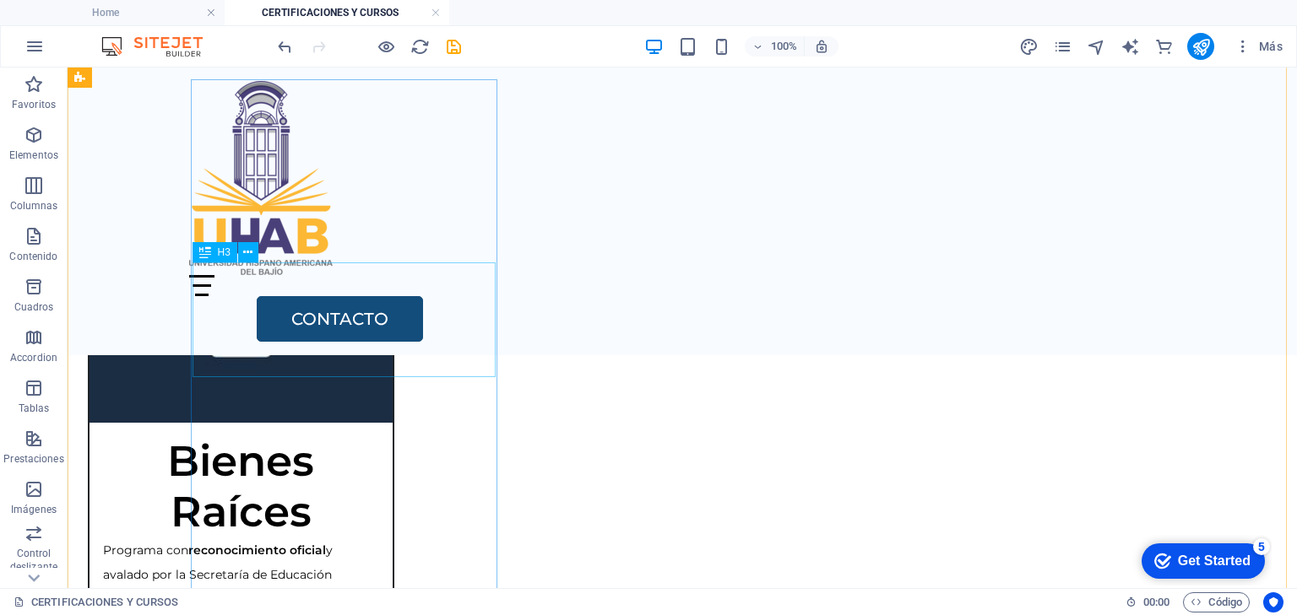
scroll to position [1415, 0]
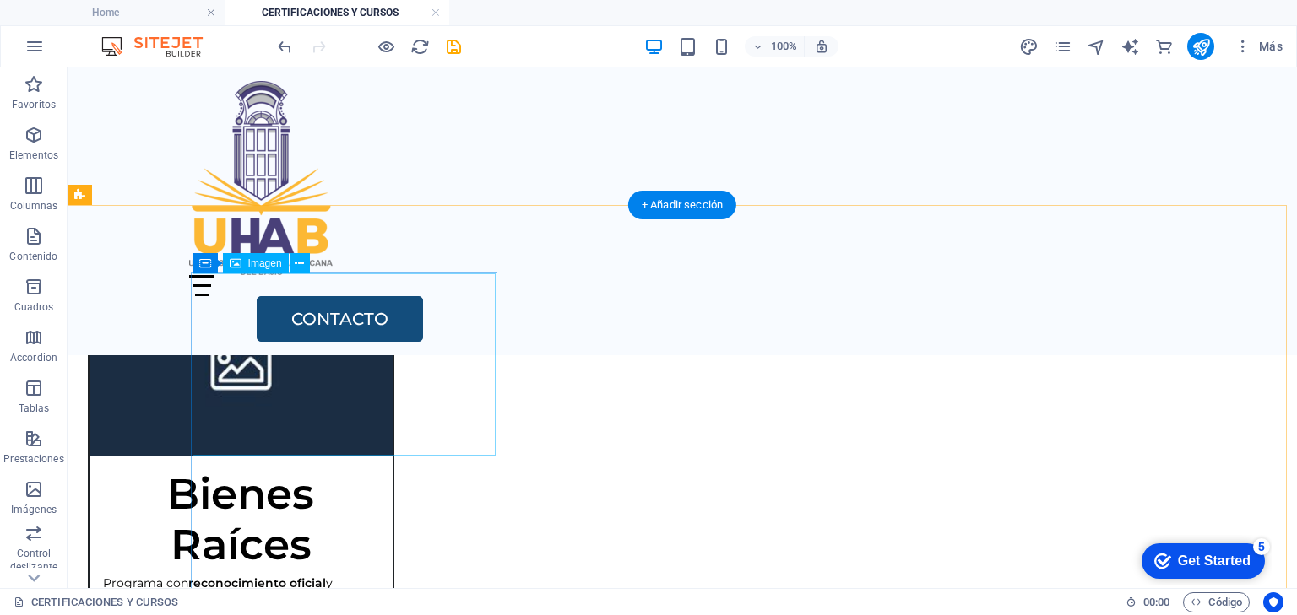
click at [338, 368] on figure at bounding box center [240, 364] width 303 height 181
select select "%"
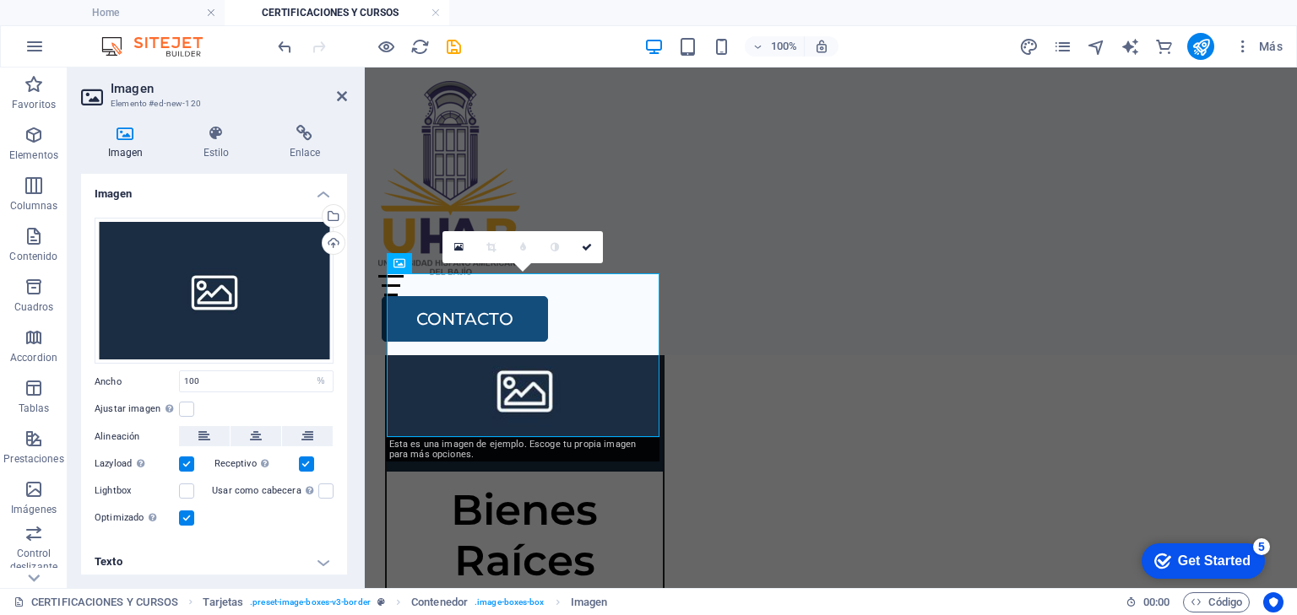
scroll to position [1518, 0]
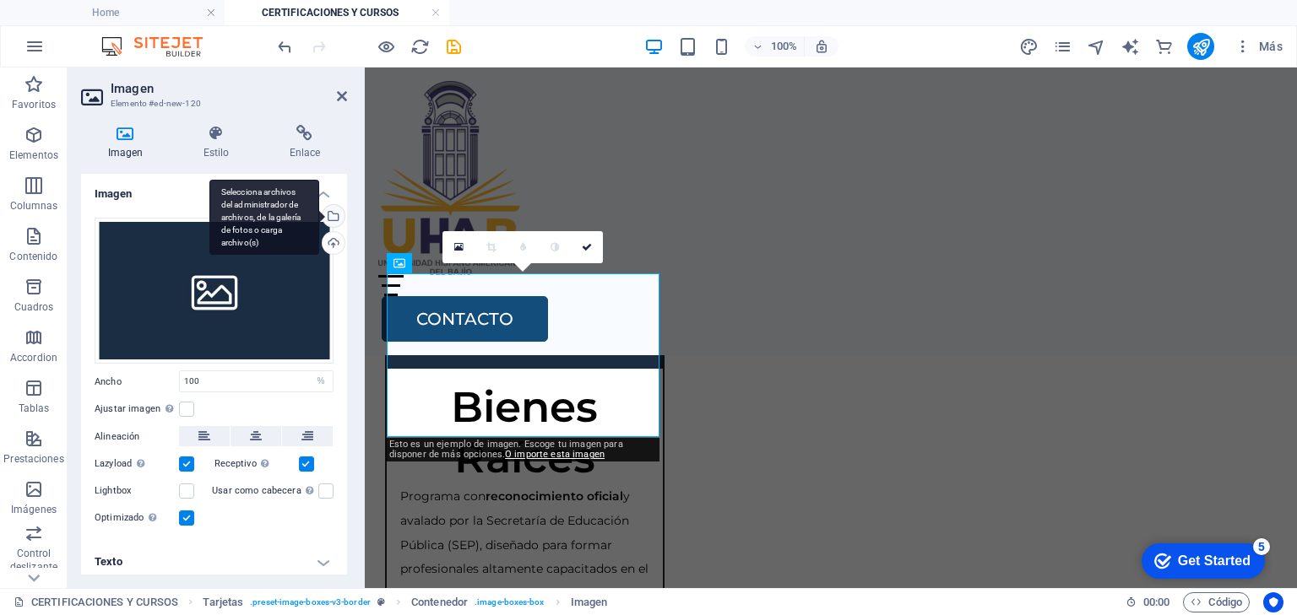
click at [319, 209] on div "Selecciona archivos del administrador de archivos, de la galería de fotos o car…" at bounding box center [264, 218] width 110 height 76
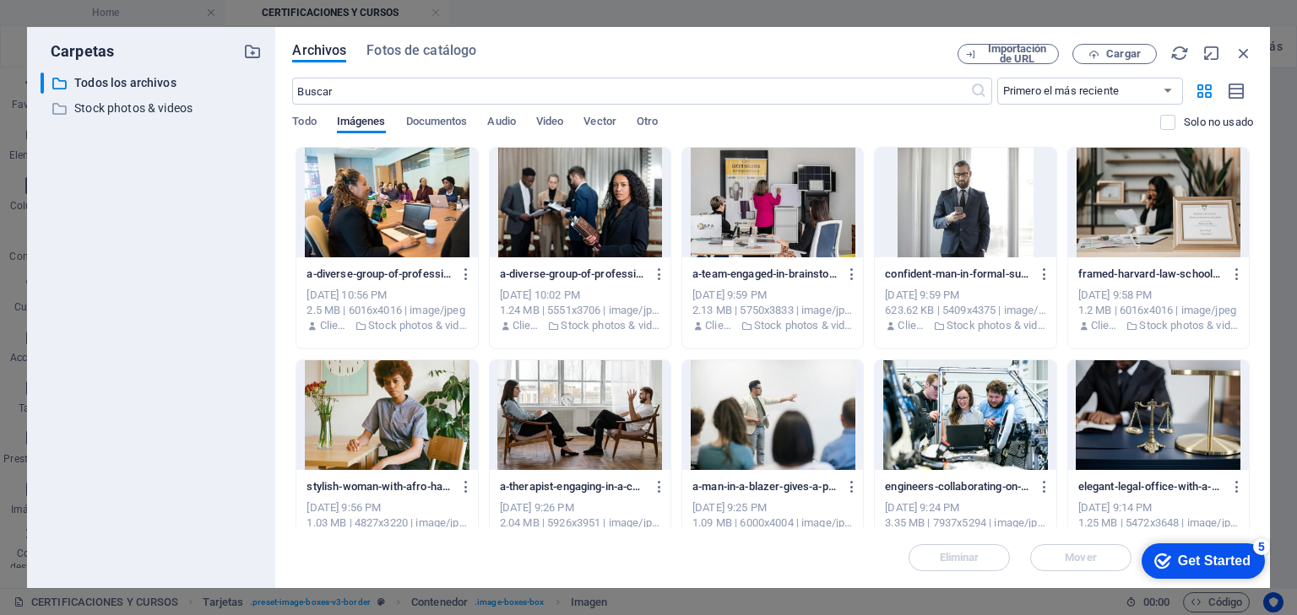
click at [399, 43] on div "Archivos Fotos de catálogo Importación de URL Cargar ​ Primero el más reciente …" at bounding box center [772, 307] width 994 height 561
click at [413, 46] on span "Fotos de catálogo" at bounding box center [421, 51] width 110 height 20
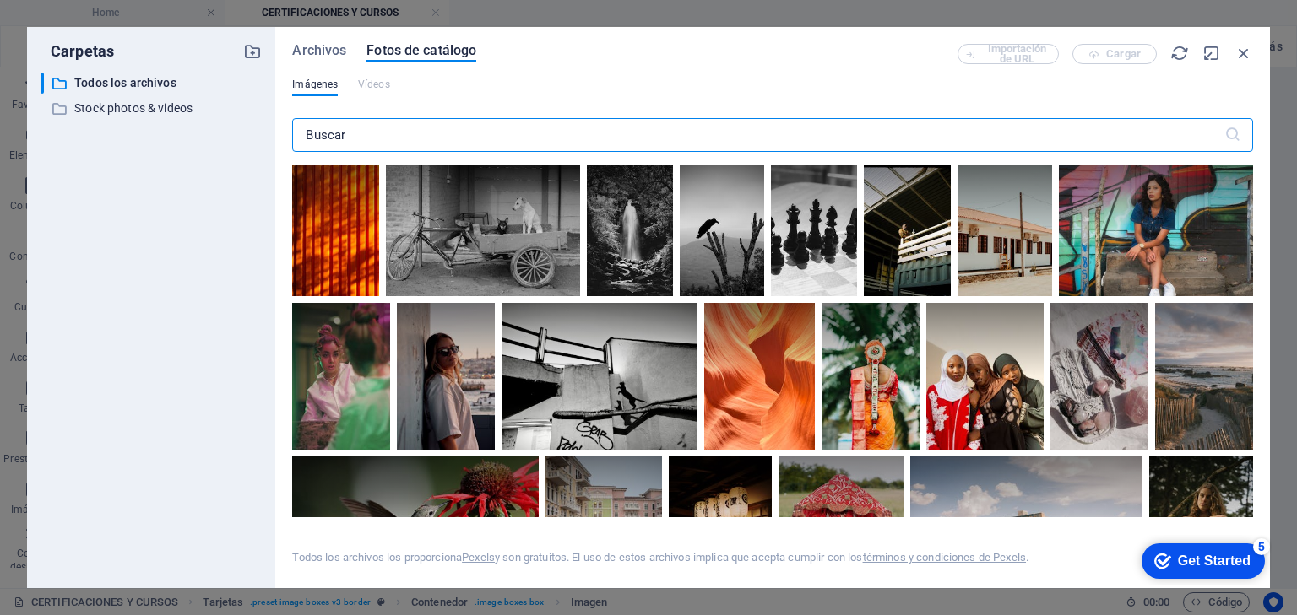
click at [428, 134] on input "text" at bounding box center [757, 135] width 931 height 34
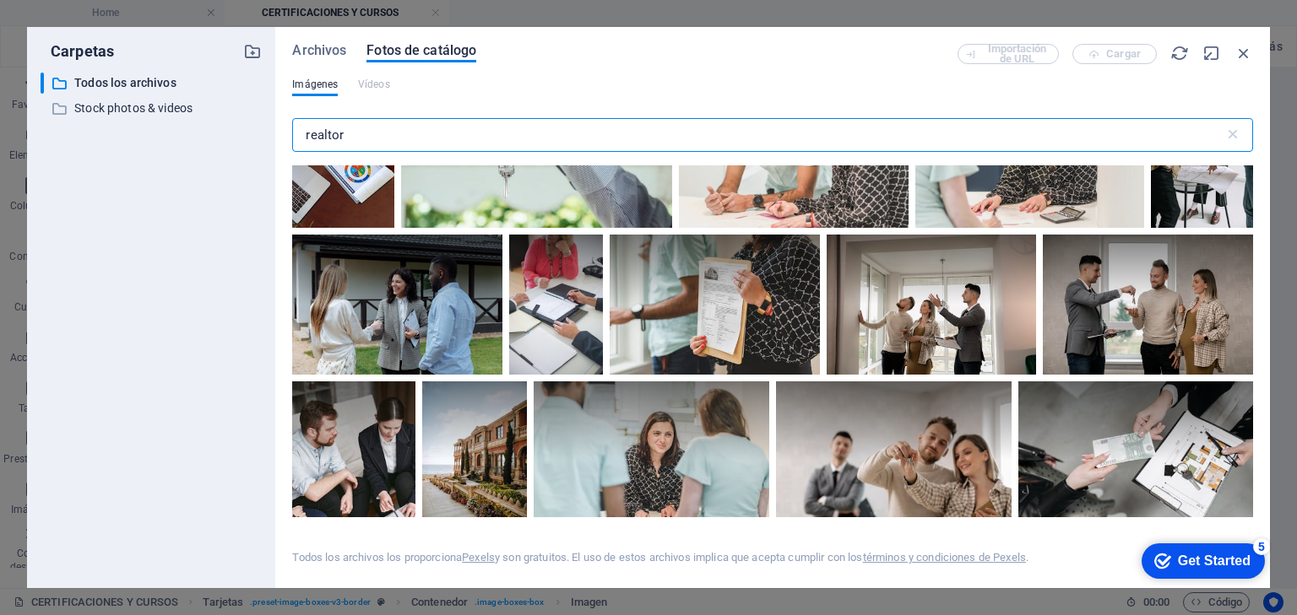
scroll to position [405, 0]
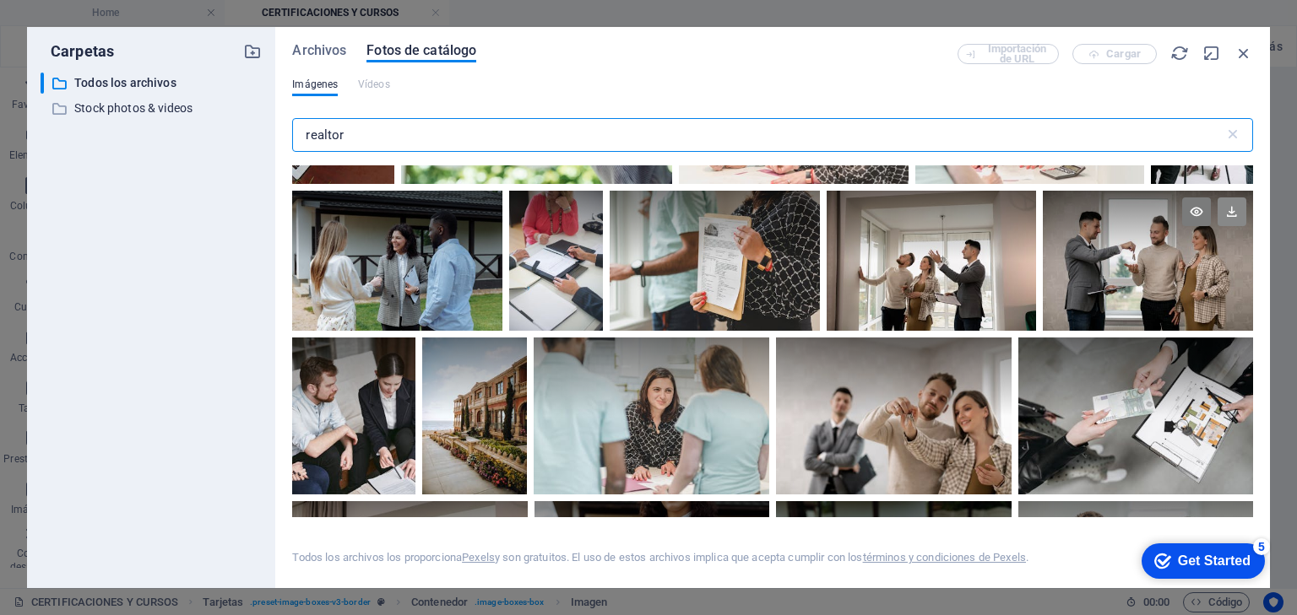
type input "realtor"
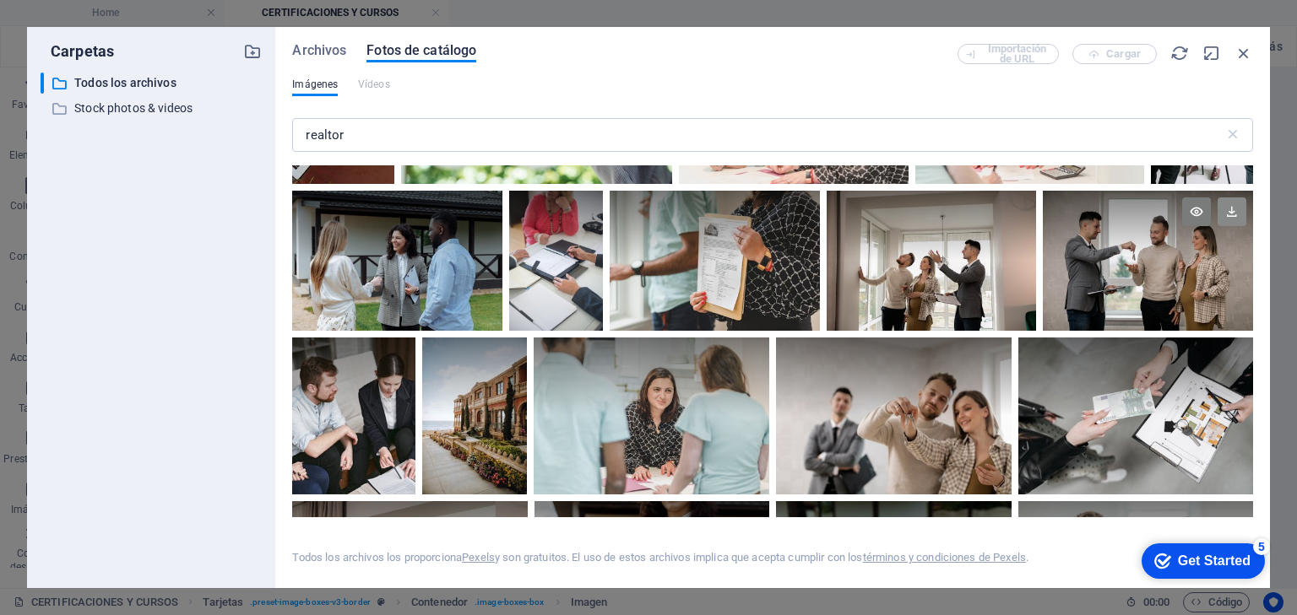
click at [1224, 209] on icon at bounding box center [1231, 212] width 29 height 29
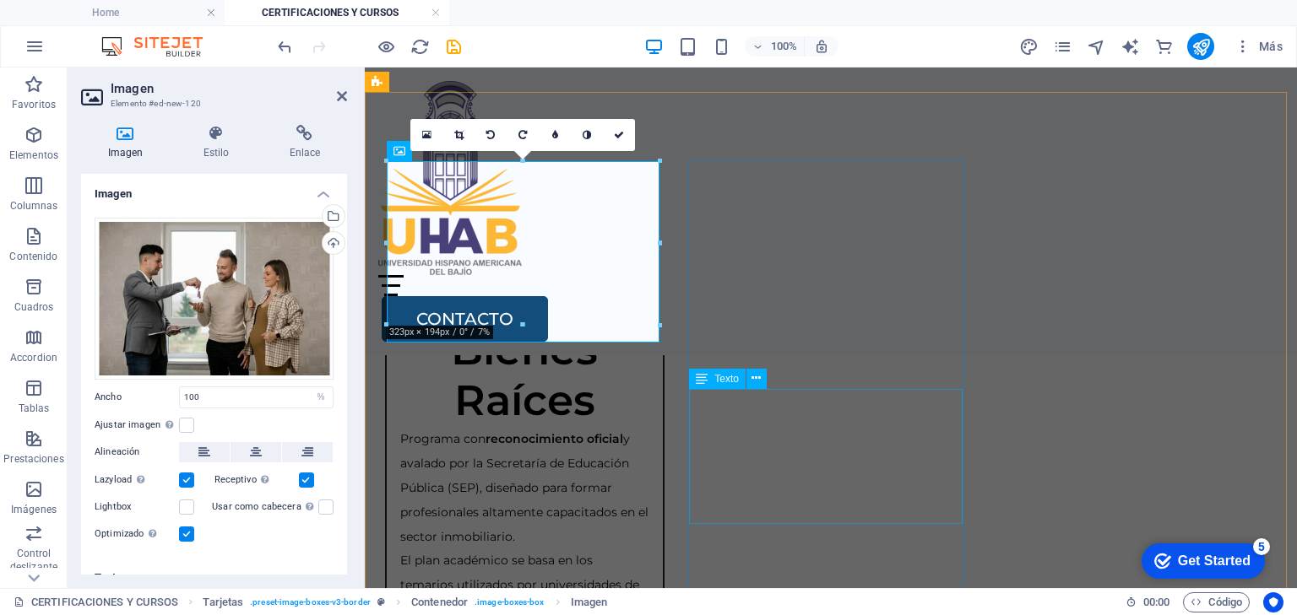
scroll to position [1518, 0]
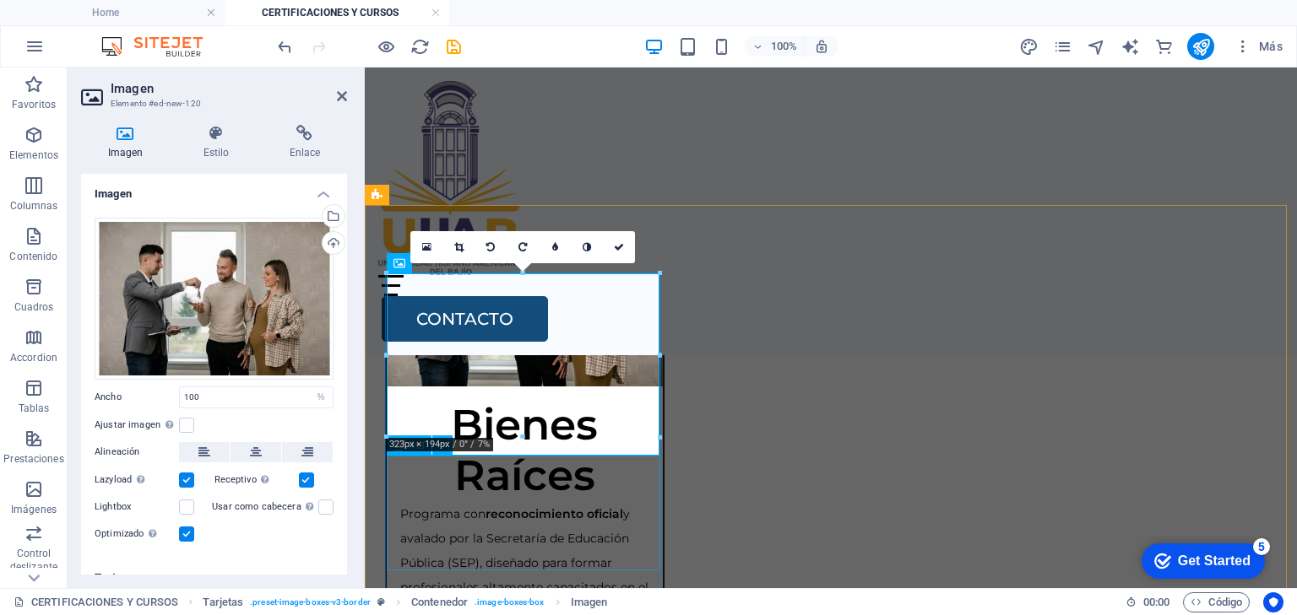
click at [508, 495] on div "Bienes Raíces" at bounding box center [525, 444] width 276 height 115
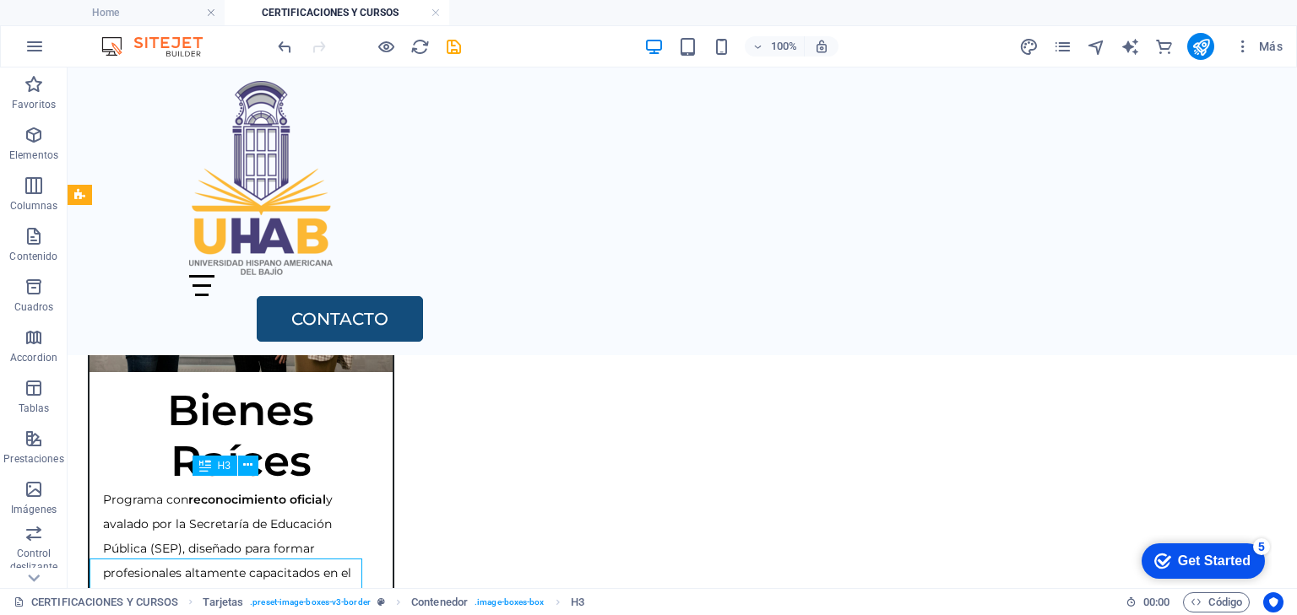
scroll to position [1415, 0]
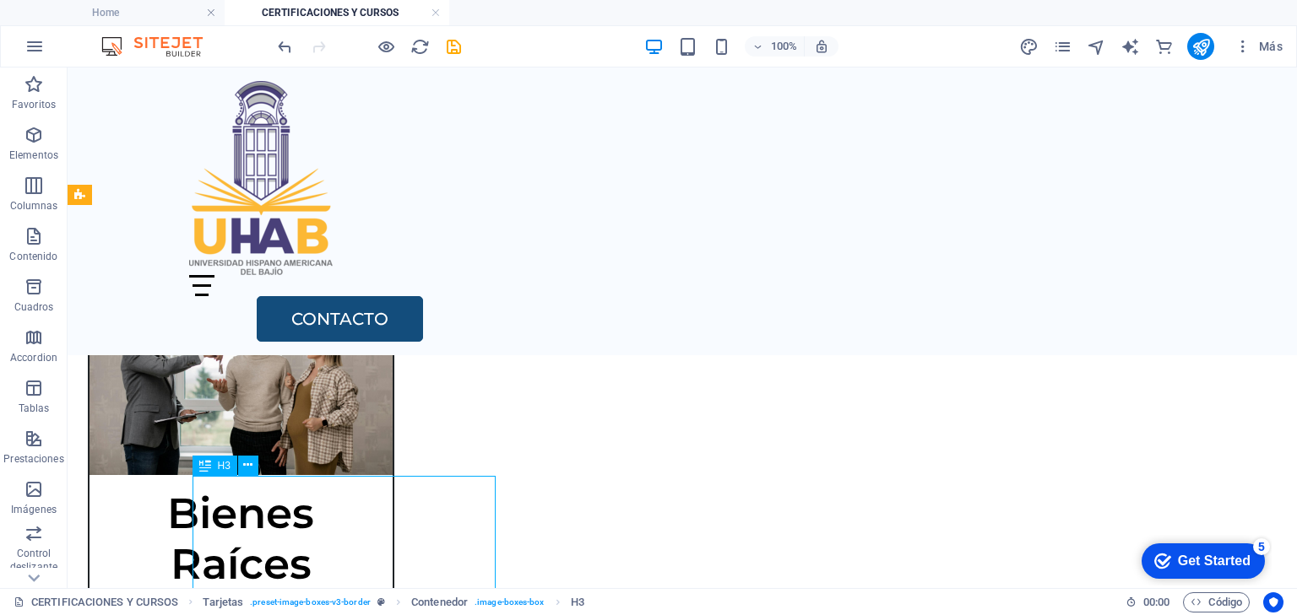
click at [393, 493] on div "Bienes Raíces" at bounding box center [240, 532] width 303 height 115
click at [335, 513] on div "Bienes Raíces" at bounding box center [240, 532] width 303 height 115
click at [335, 512] on div "Bienes Raíces" at bounding box center [240, 532] width 303 height 115
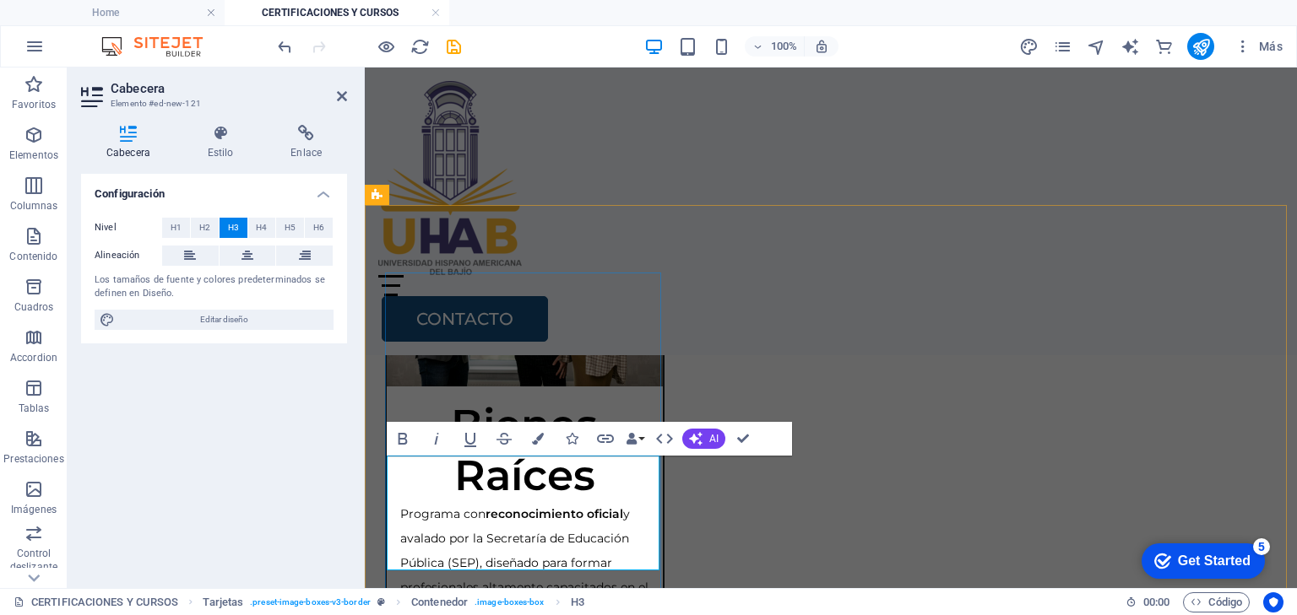
click at [445, 496] on h3 "Bienes Raíces" at bounding box center [524, 450] width 249 height 101
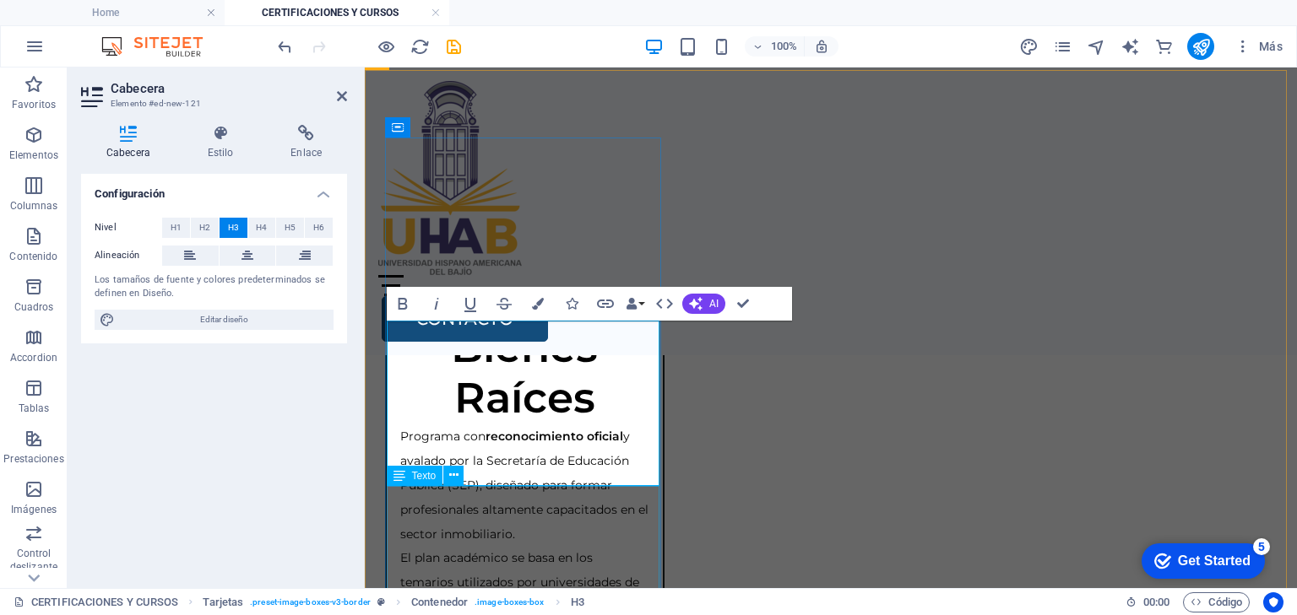
scroll to position [1653, 0]
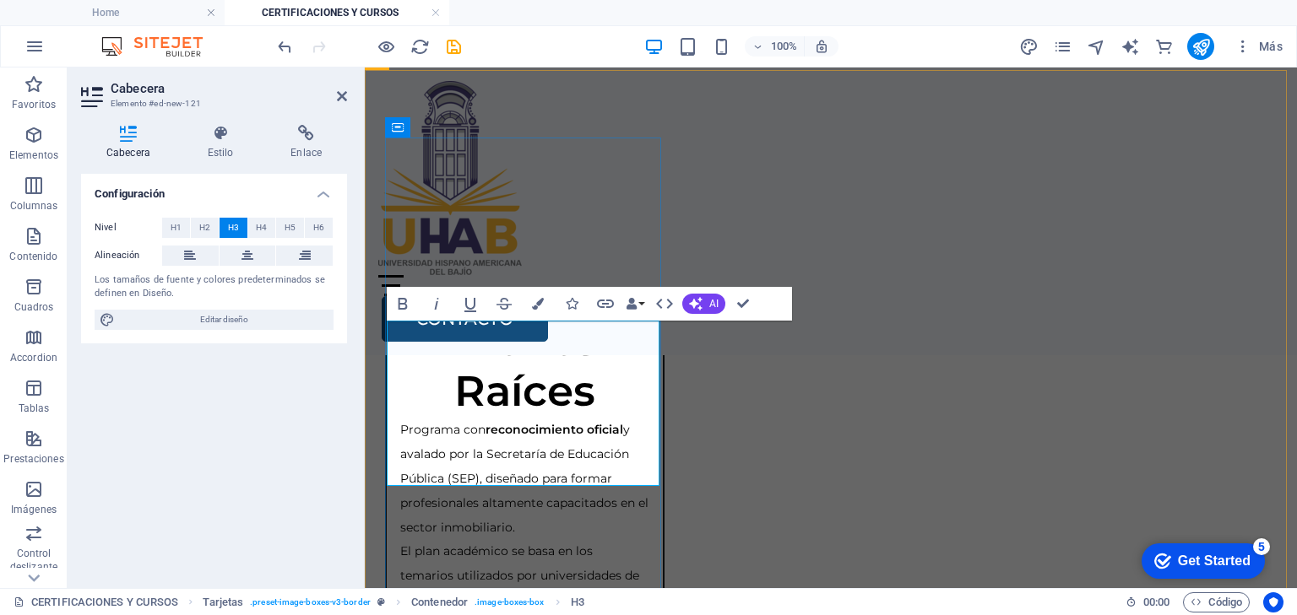
click at [458, 417] on h3 "Broker de Bienes Raíces" at bounding box center [524, 341] width 249 height 152
click at [737, 229] on div "Home Oferta Academica Bachillerato Certificaciones y Cursos Licenciaturas y Pos…" at bounding box center [831, 212] width 932 height 288
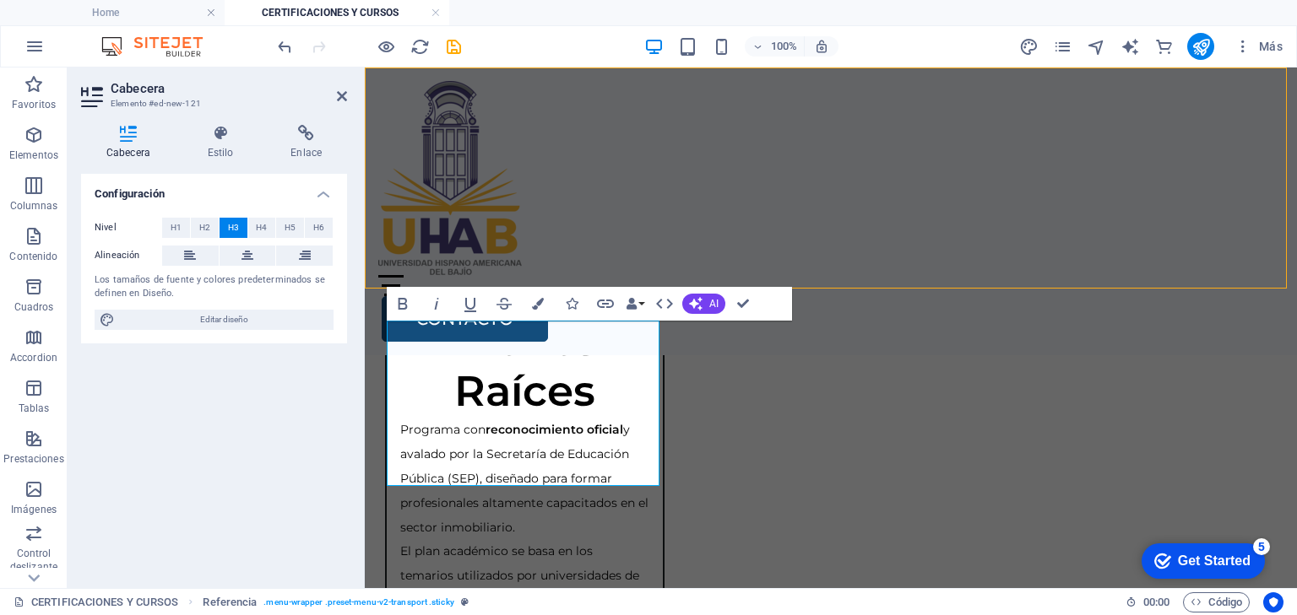
scroll to position [1550, 0]
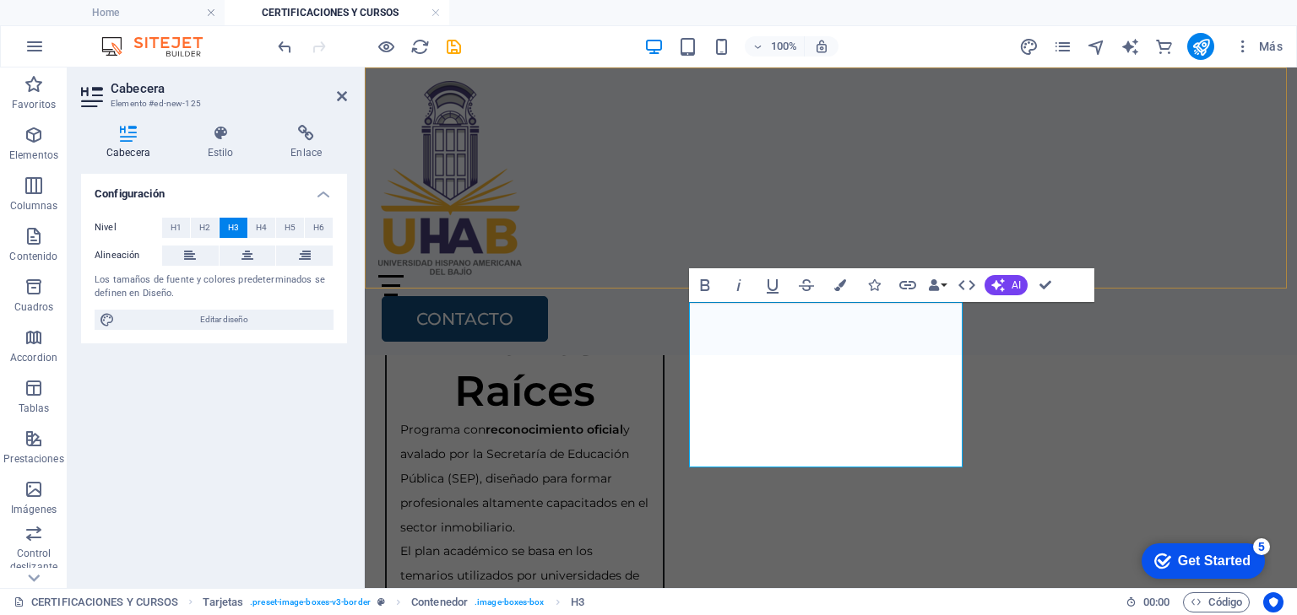
click at [896, 198] on div "Home Oferta Academica Bachillerato Certificaciones y Cursos Licenciaturas y Pos…" at bounding box center [831, 212] width 932 height 288
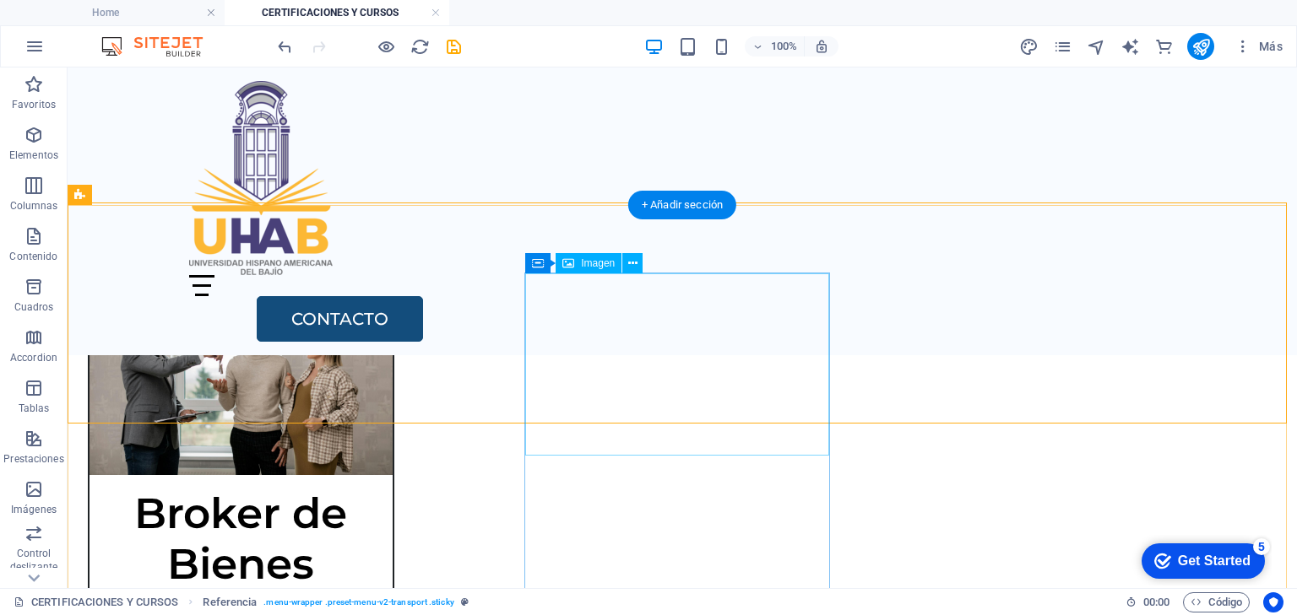
scroll to position [1415, 0]
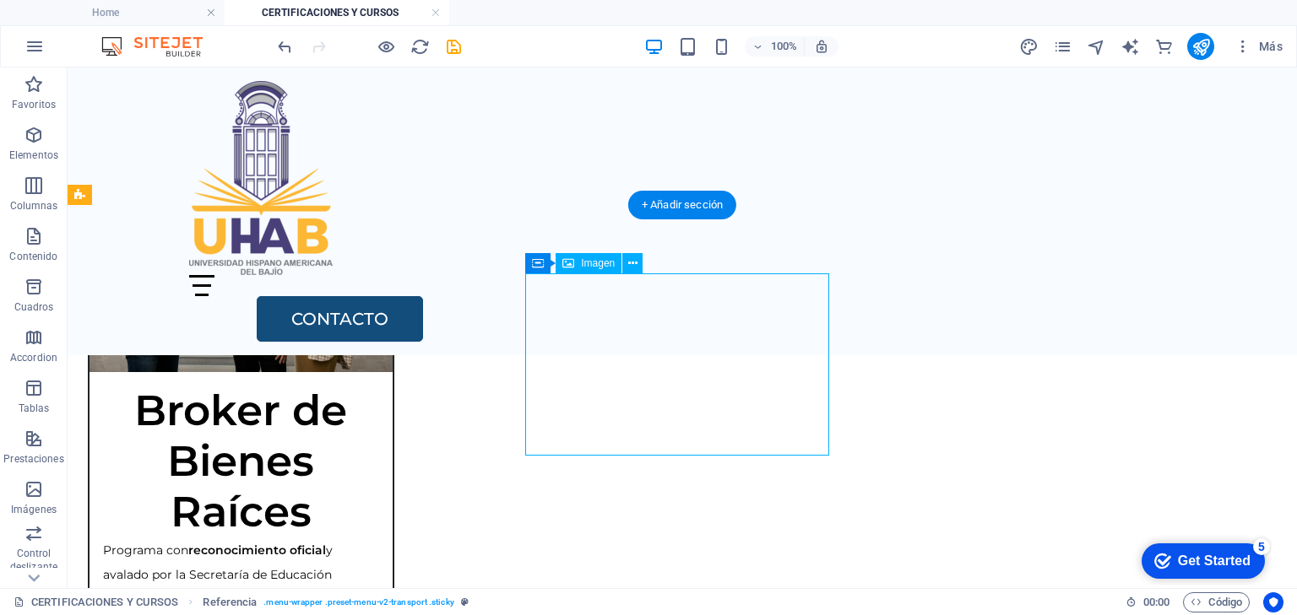
select select "%"
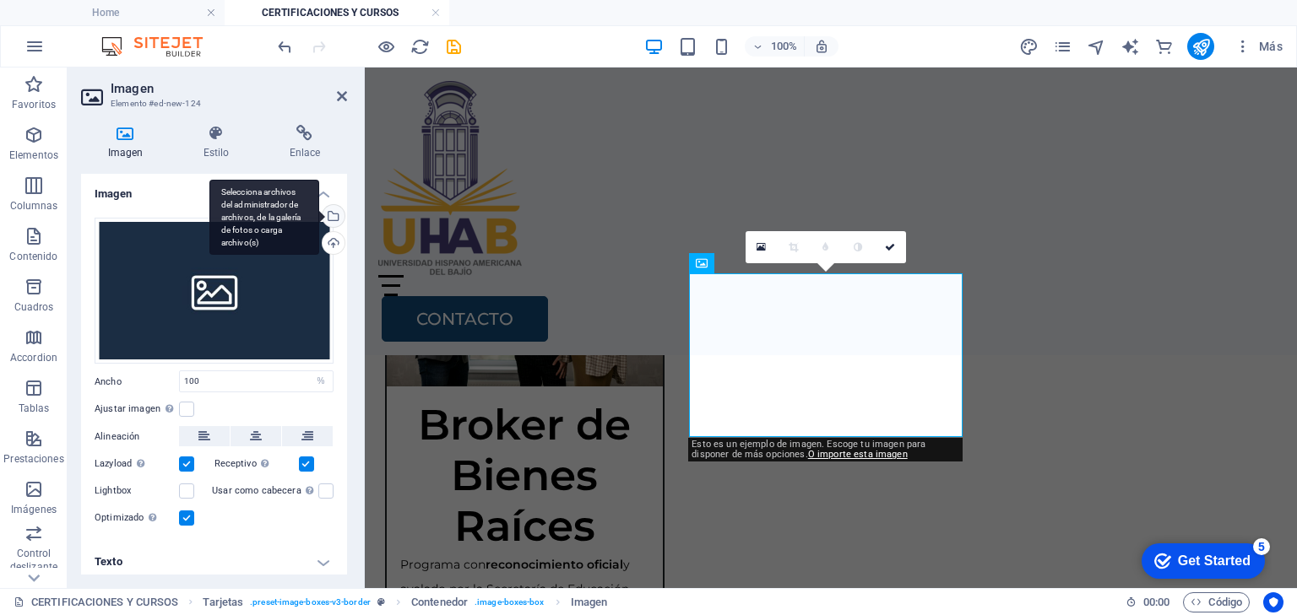
click at [334, 215] on div "Selecciona archivos del administrador de archivos, de la galería de fotos o car…" at bounding box center [331, 217] width 25 height 25
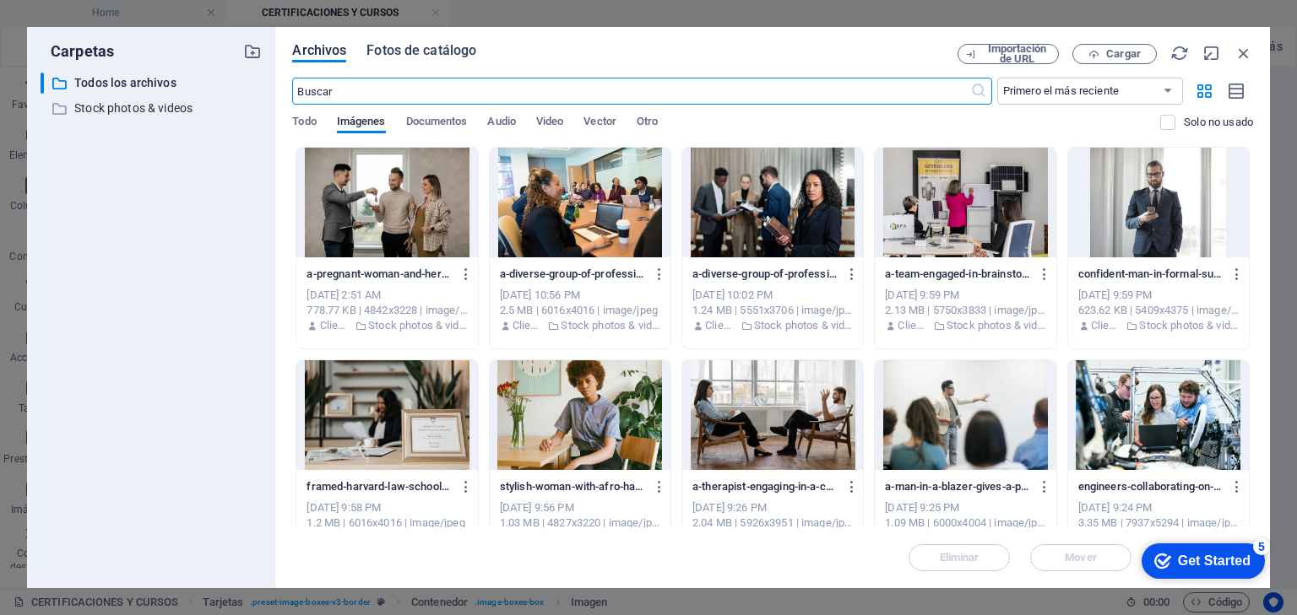
click at [397, 52] on span "Fotos de catálogo" at bounding box center [421, 51] width 110 height 20
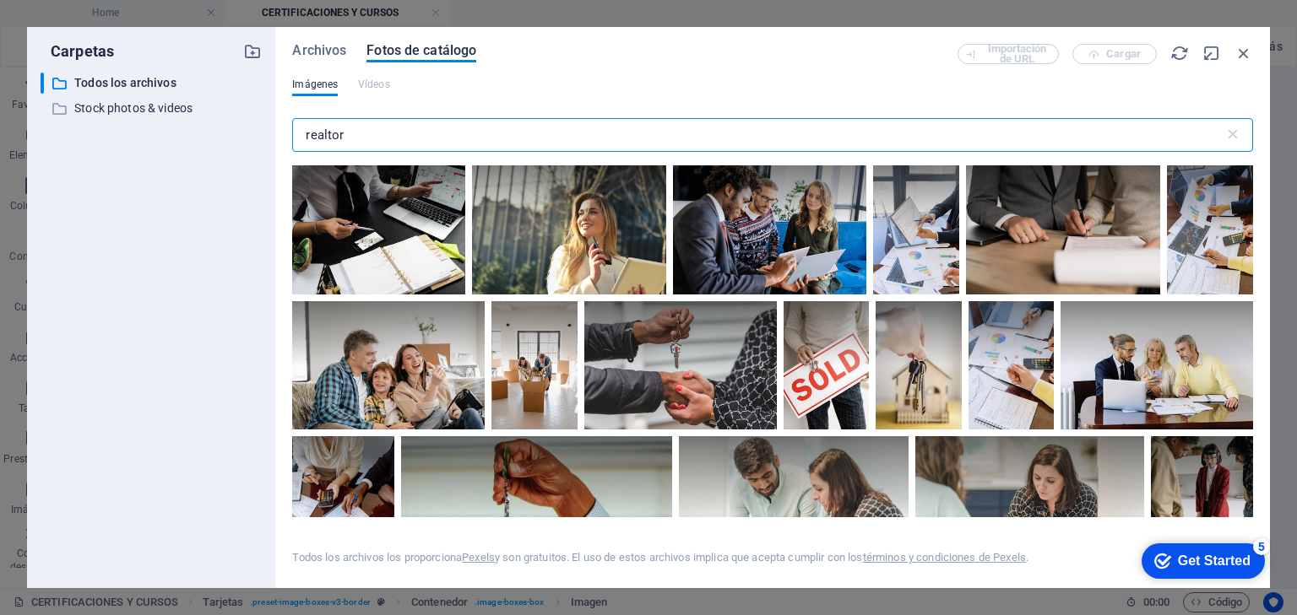
drag, startPoint x: 318, startPoint y: 129, endPoint x: 271, endPoint y: 129, distance: 47.3
click at [271, 129] on div "Carpetas ​ Todos los archivos Todos los archivos ​ Stock photos & videos Stock …" at bounding box center [648, 307] width 1243 height 561
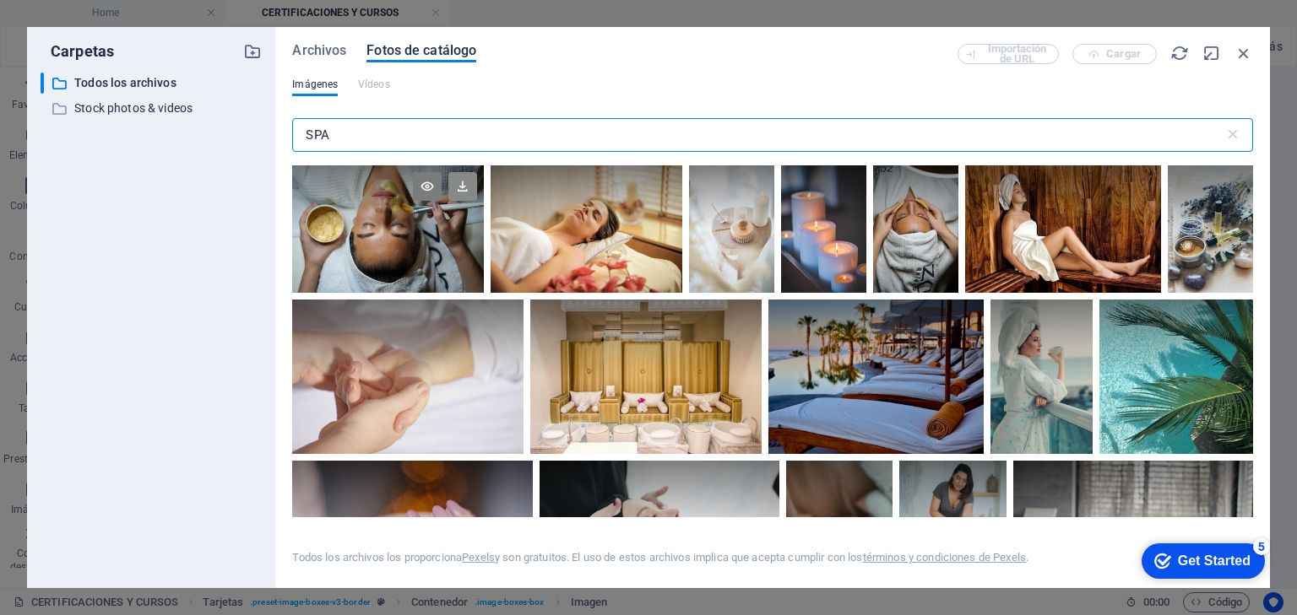
type input "SPA"
click at [463, 190] on icon at bounding box center [462, 186] width 29 height 29
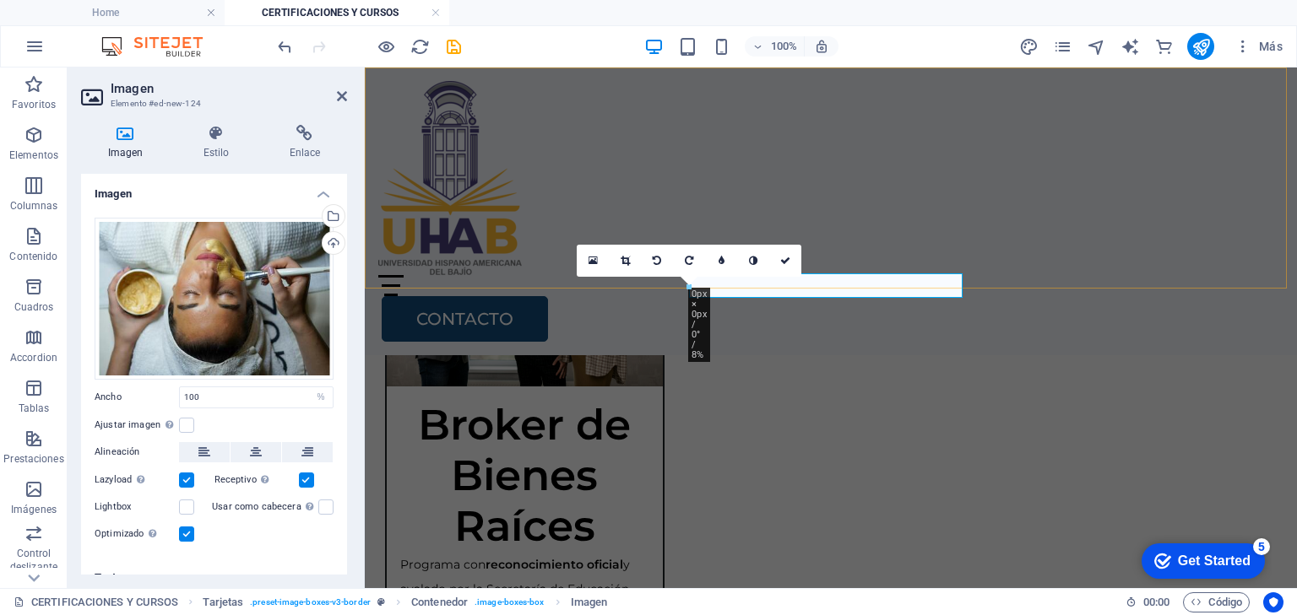
click at [891, 219] on div "Home Oferta Academica Bachillerato Certificaciones y Cursos Licenciaturas y Pos…" at bounding box center [831, 212] width 932 height 288
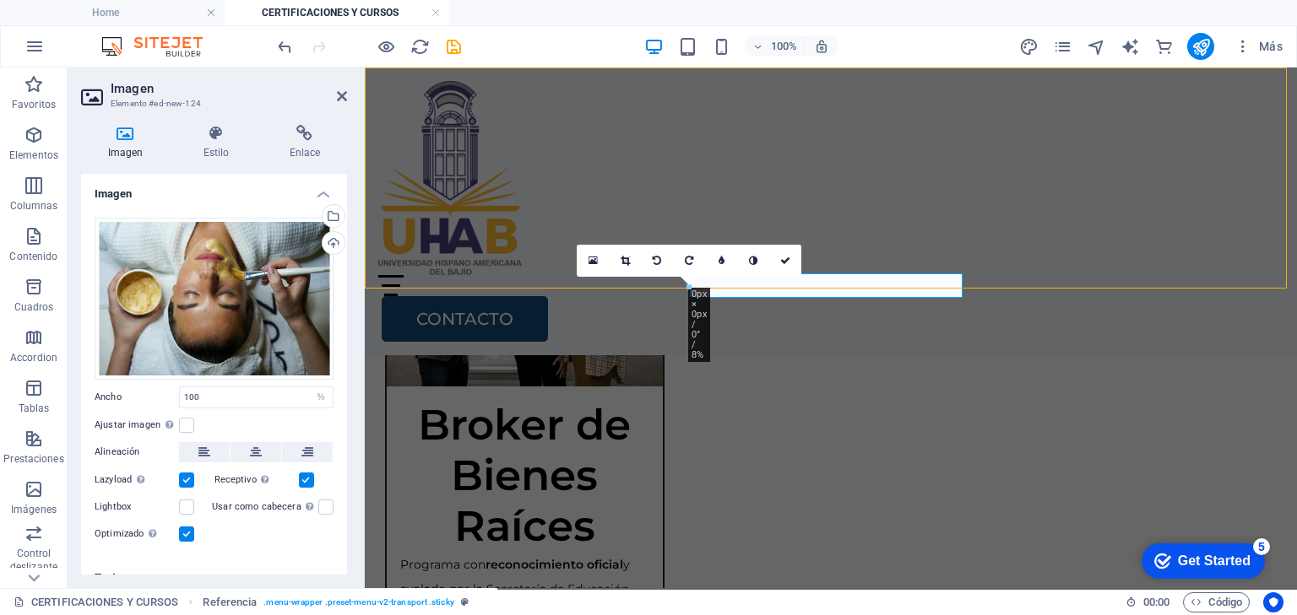
scroll to position [1415, 0]
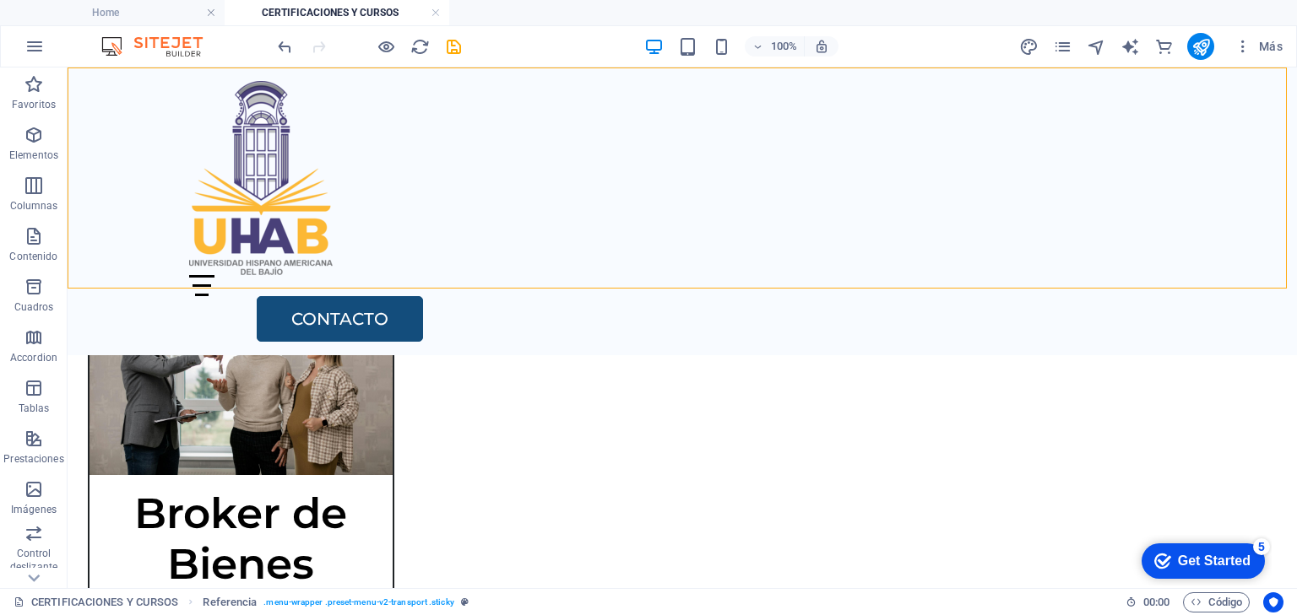
click at [1108, 250] on div "Home Oferta Academica Bachillerato Certificaciones y Cursos Licenciaturas y Pos…" at bounding box center [682, 212] width 1229 height 288
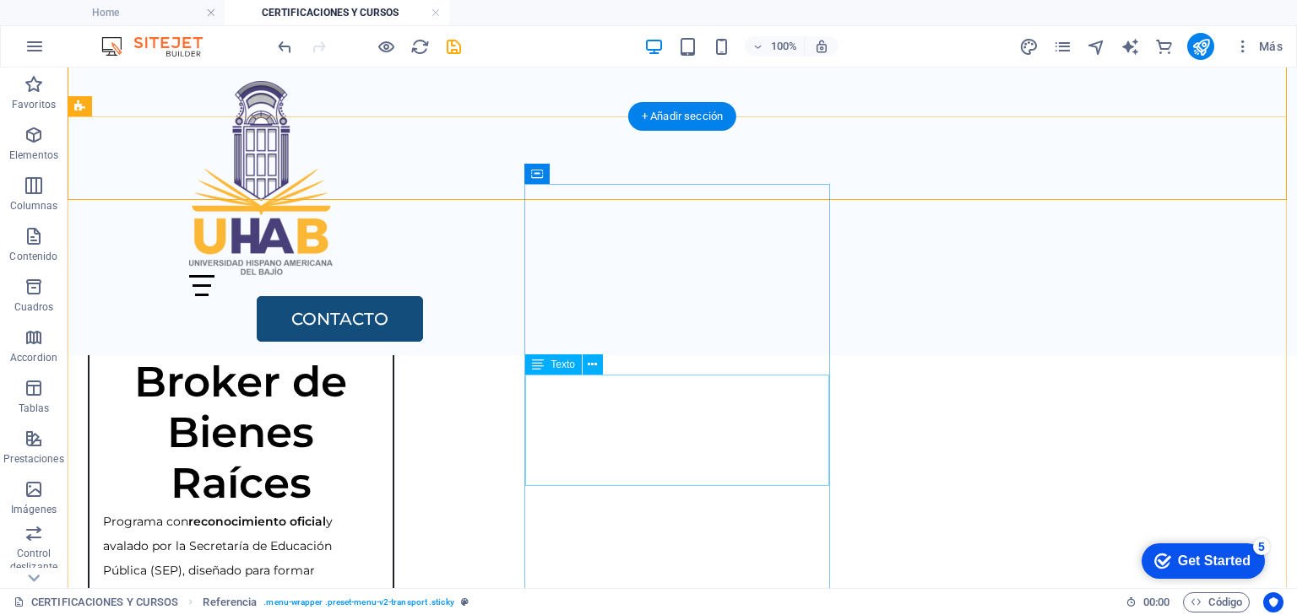
scroll to position [1550, 0]
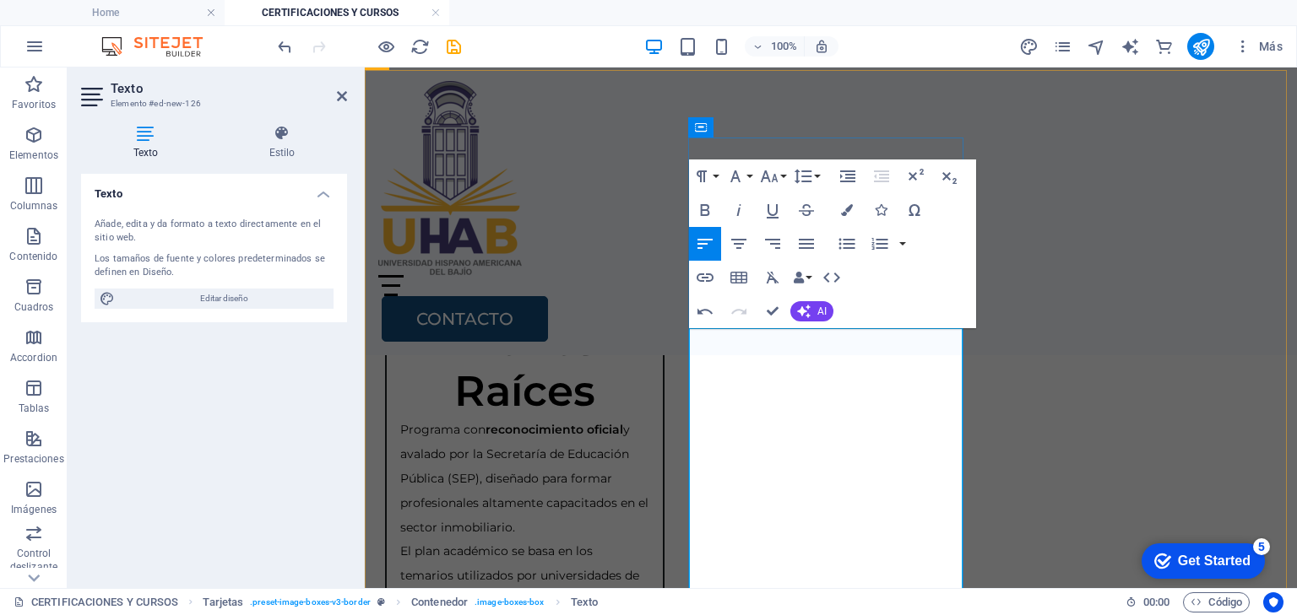
scroll to position [9306, 2]
click at [773, 177] on icon "button" at bounding box center [770, 177] width 18 height 12
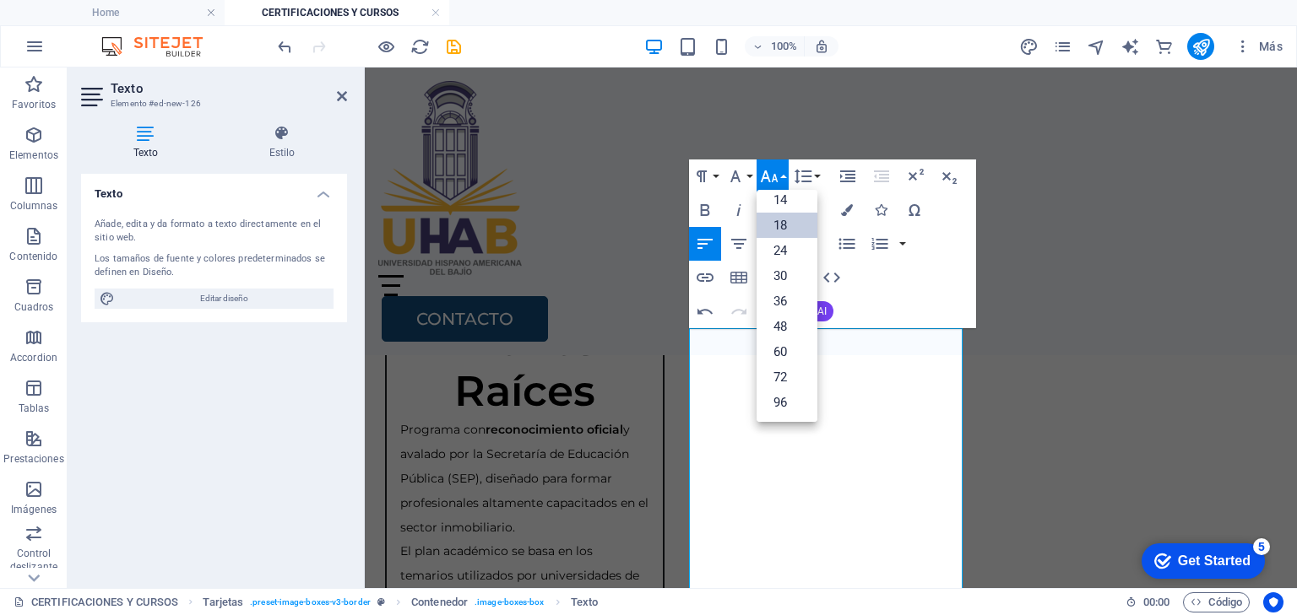
scroll to position [135, 0]
click at [781, 201] on link "14" at bounding box center [786, 200] width 61 height 25
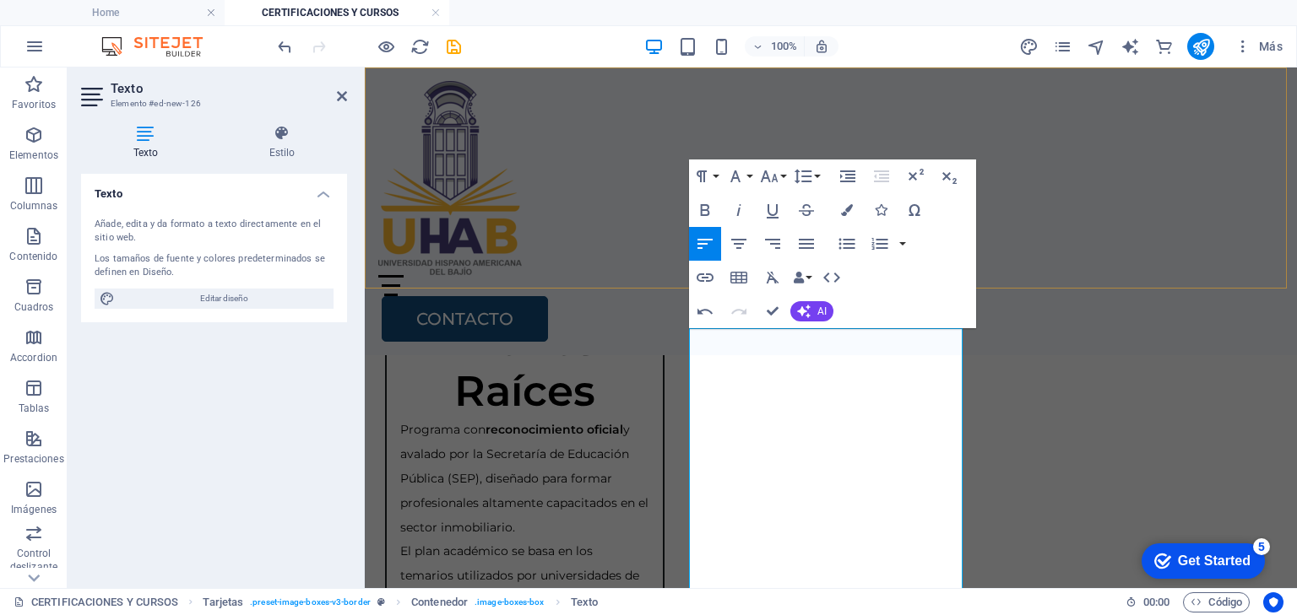
click at [989, 250] on div "Home Oferta Academica Bachillerato Certificaciones y Cursos Licenciaturas y Pos…" at bounding box center [831, 212] width 932 height 288
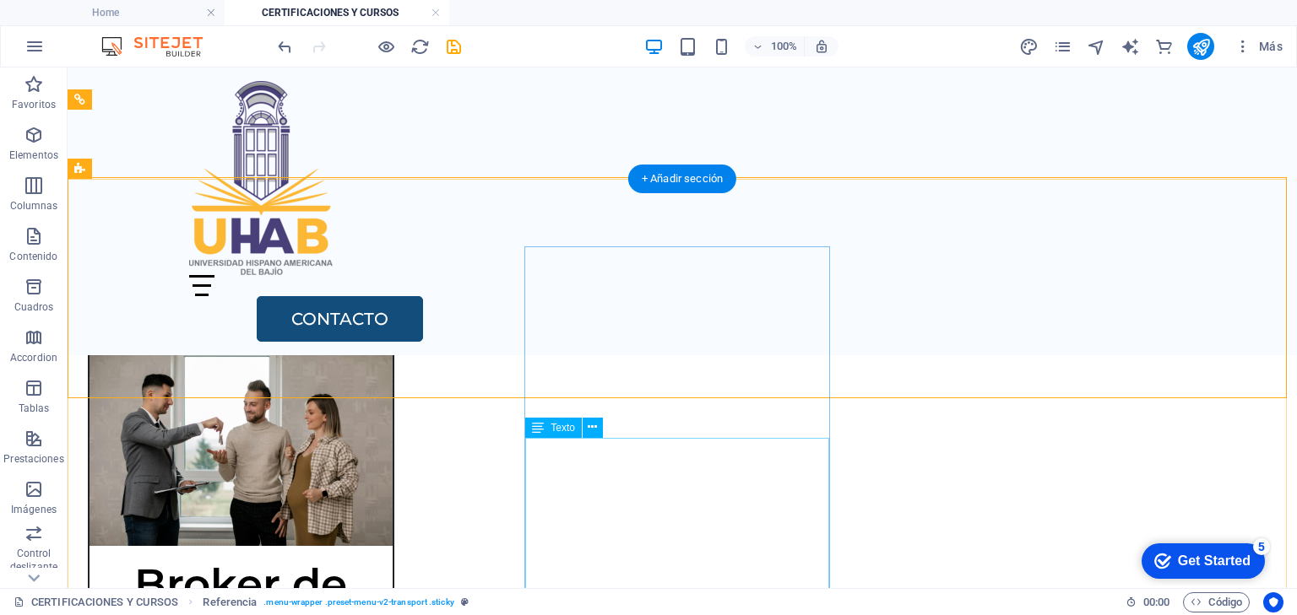
scroll to position [1212, 0]
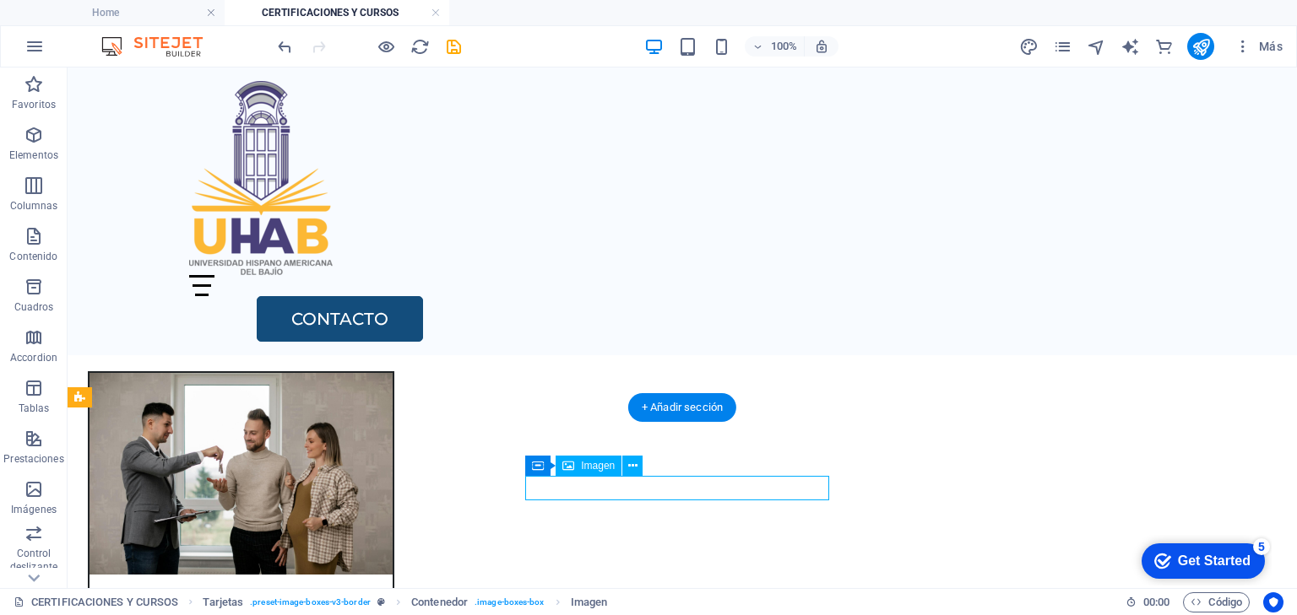
select select "%"
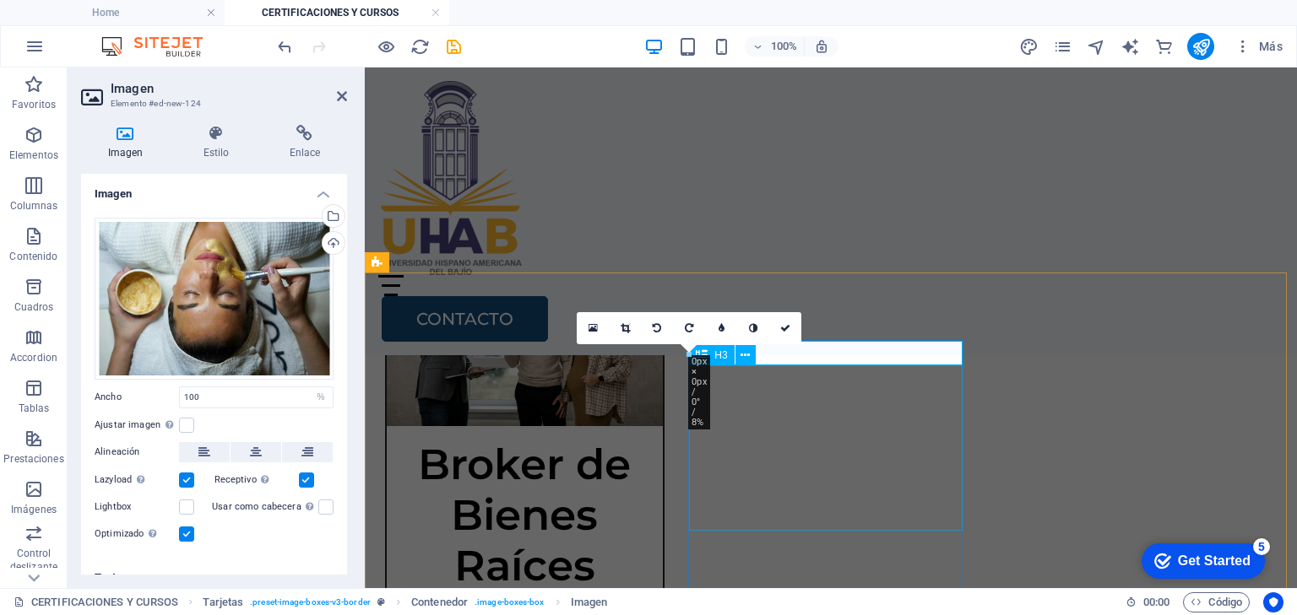
scroll to position [1450, 0]
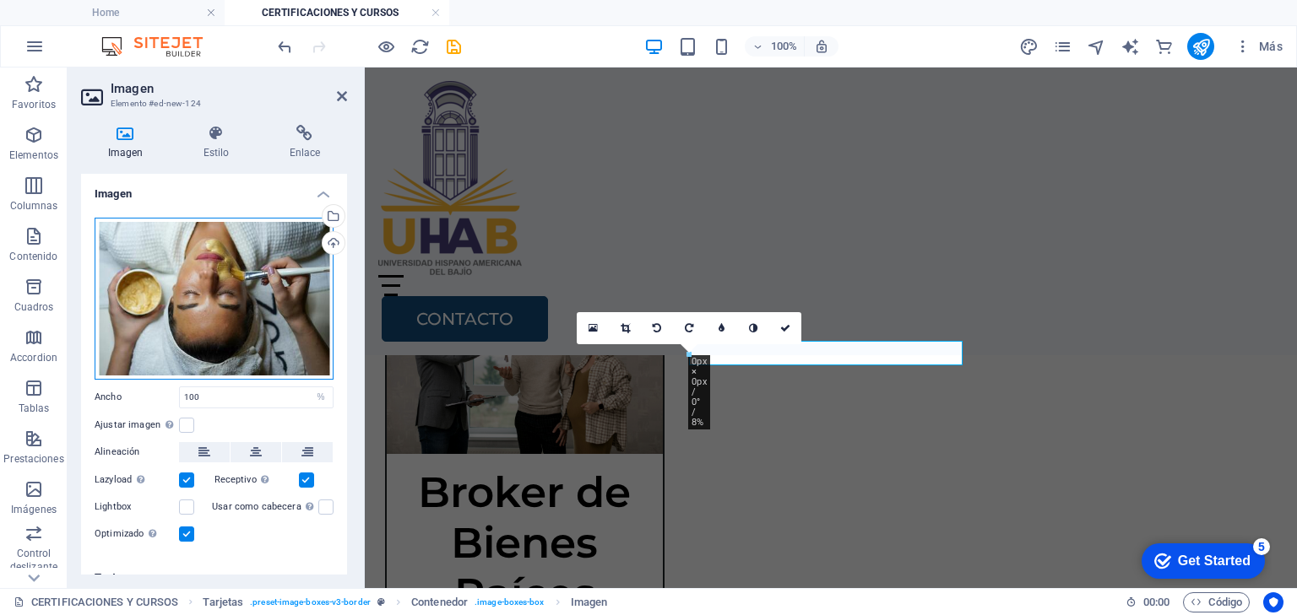
click at [261, 306] on div "Arrastra archivos aquí, haz clic para escoger archivos o selecciona archivos de…" at bounding box center [214, 299] width 239 height 162
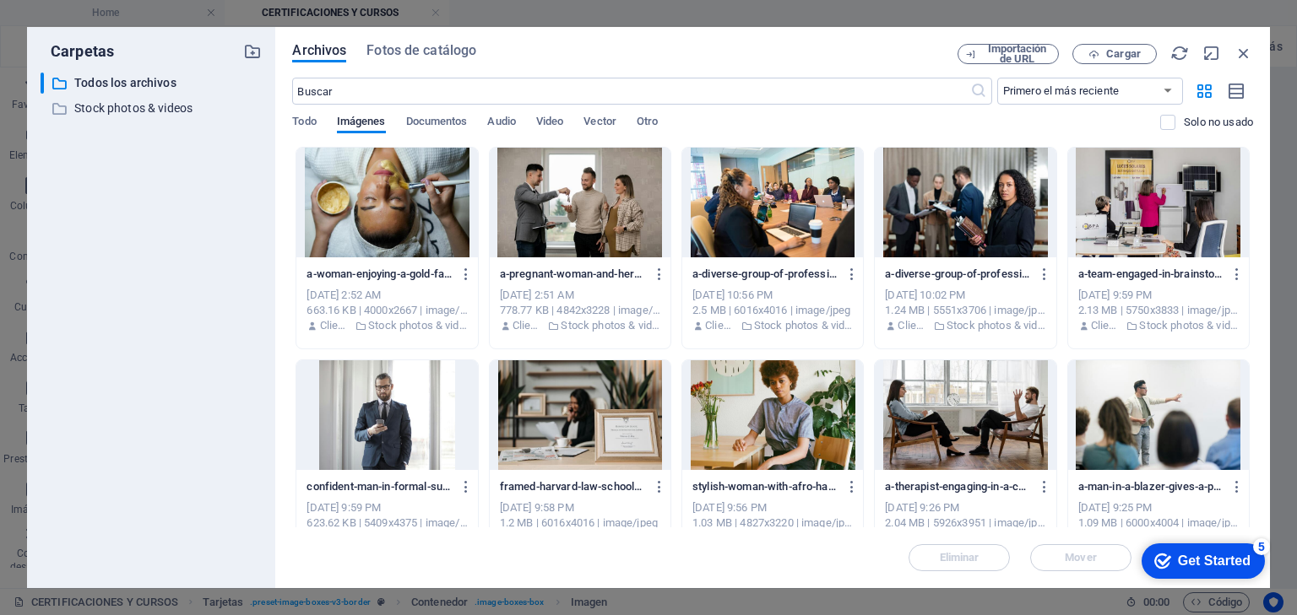
click at [396, 216] on div at bounding box center [386, 203] width 181 height 110
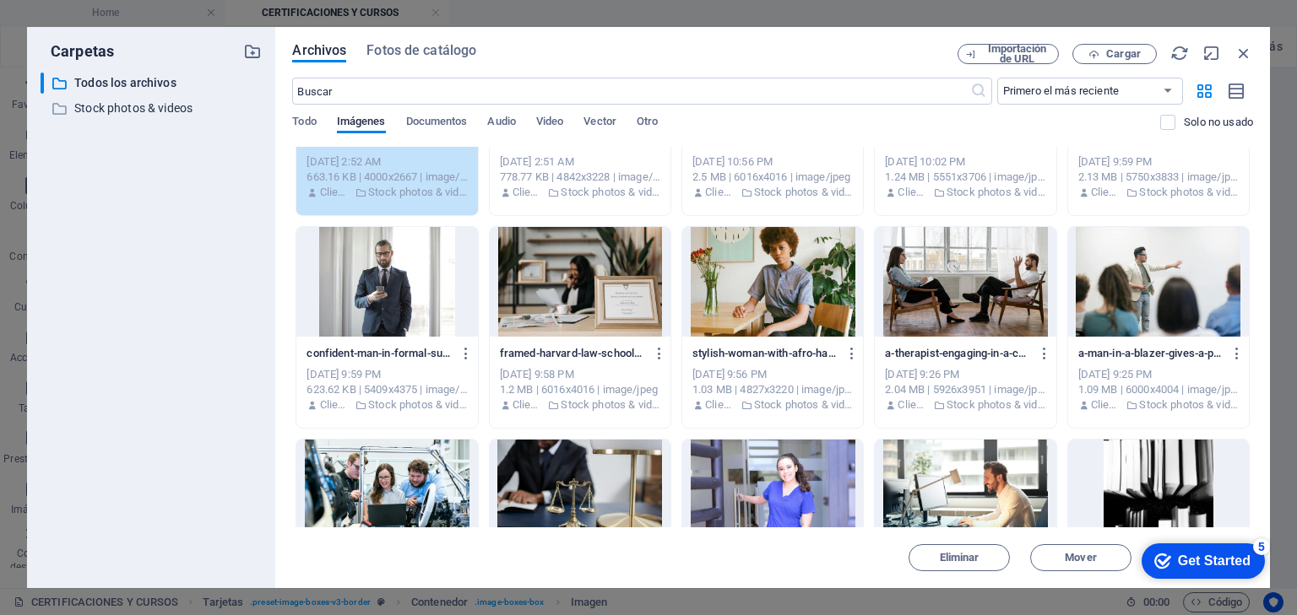
scroll to position [135, 0]
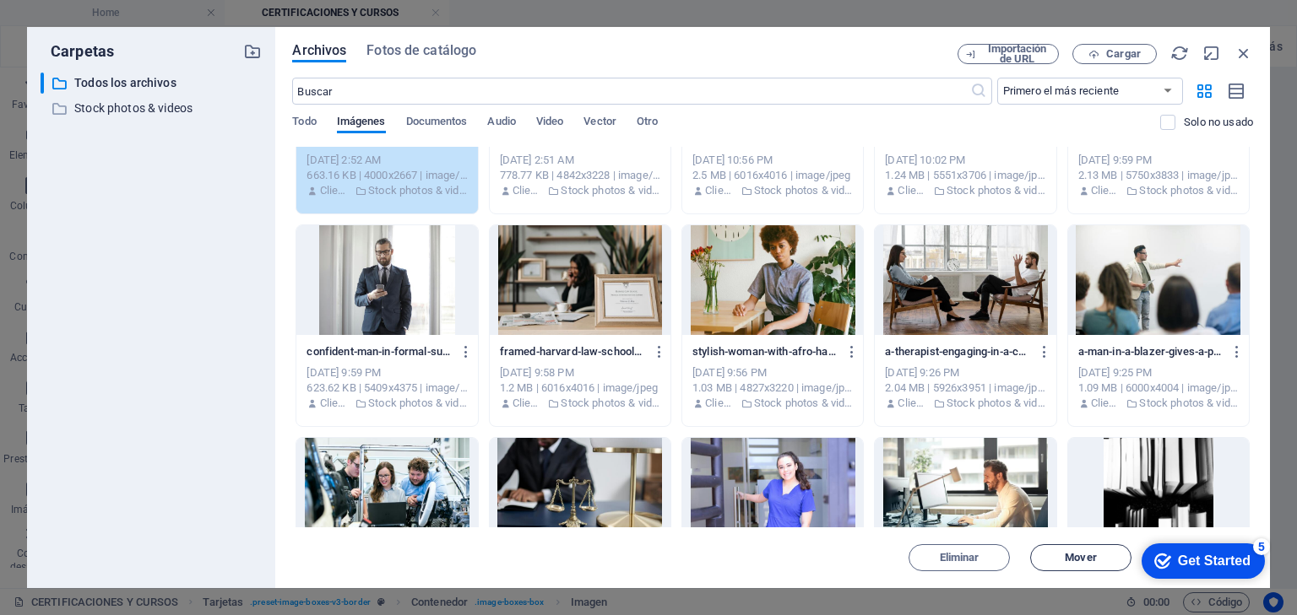
click at [1095, 561] on span "Mover" at bounding box center [1079, 558] width 31 height 10
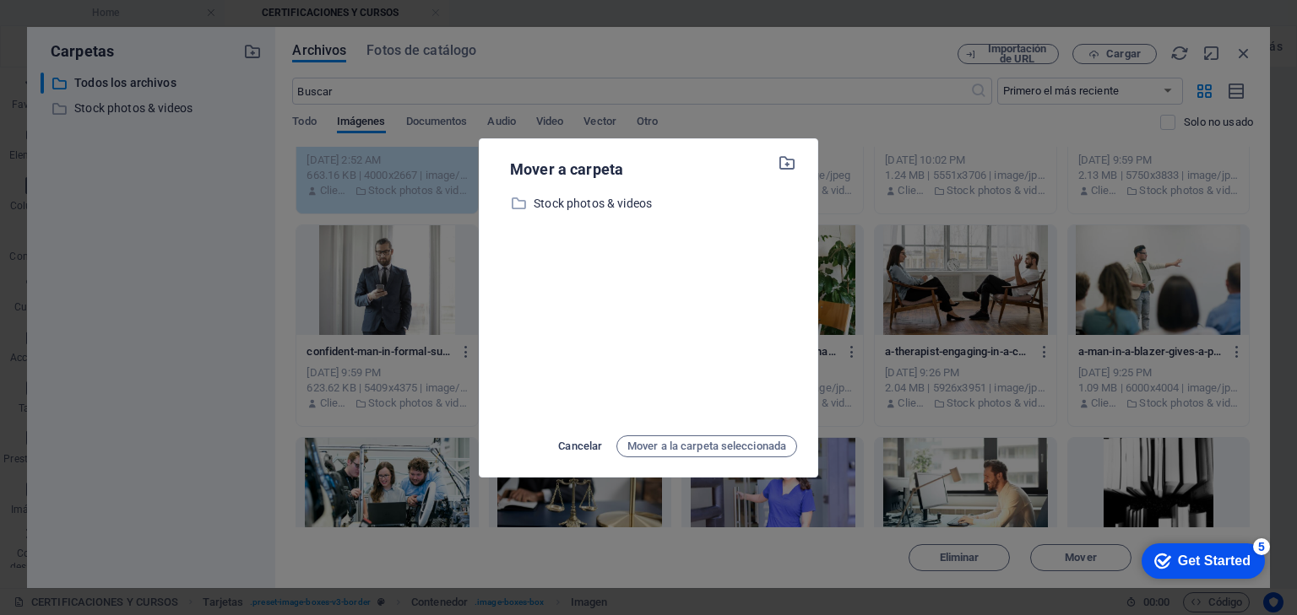
click at [579, 445] on span "Cancelar" at bounding box center [580, 446] width 44 height 20
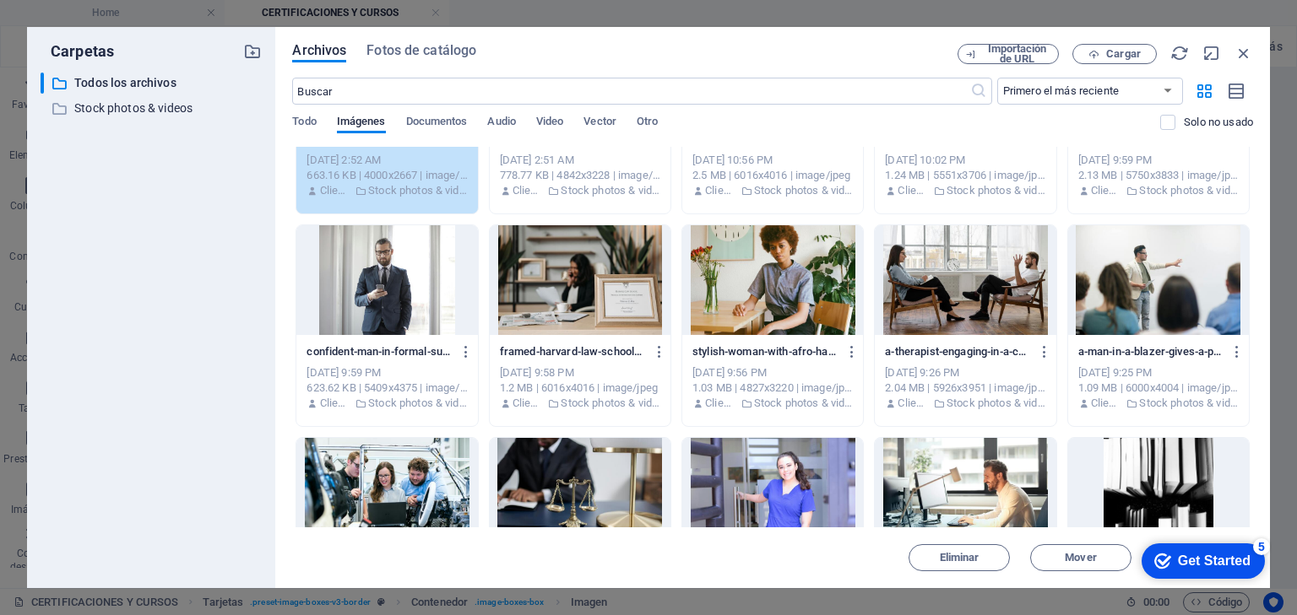
click at [1217, 555] on div "Get Started" at bounding box center [1214, 561] width 73 height 15
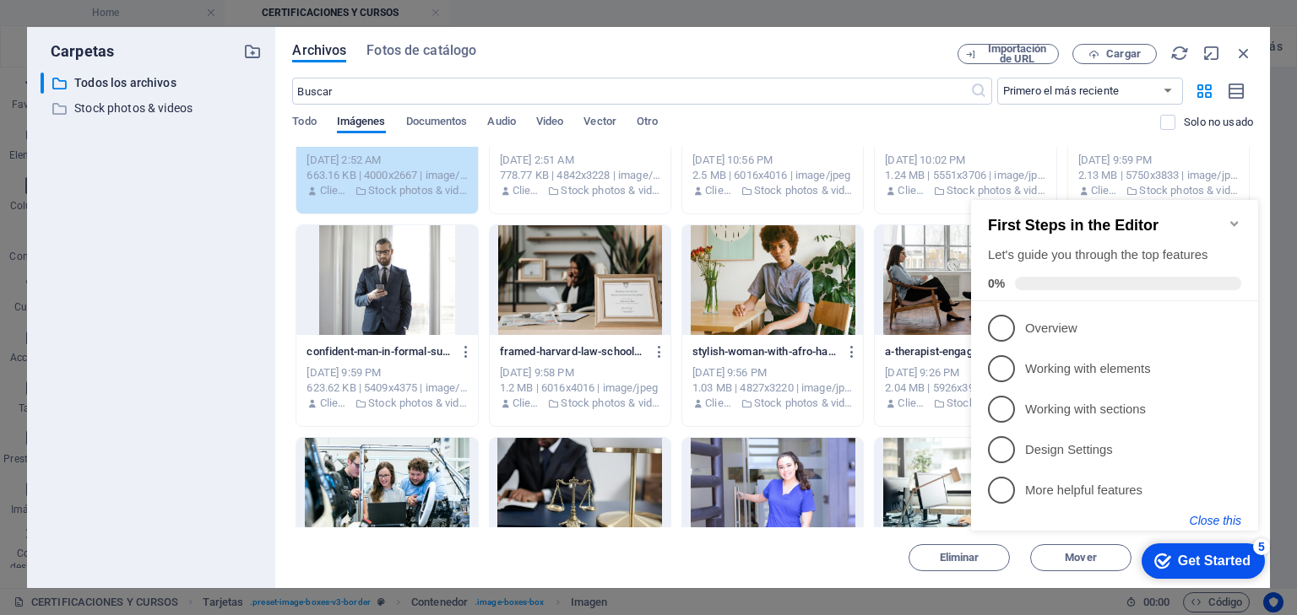
click at [1219, 522] on button "Close this" at bounding box center [1214, 521] width 51 height 14
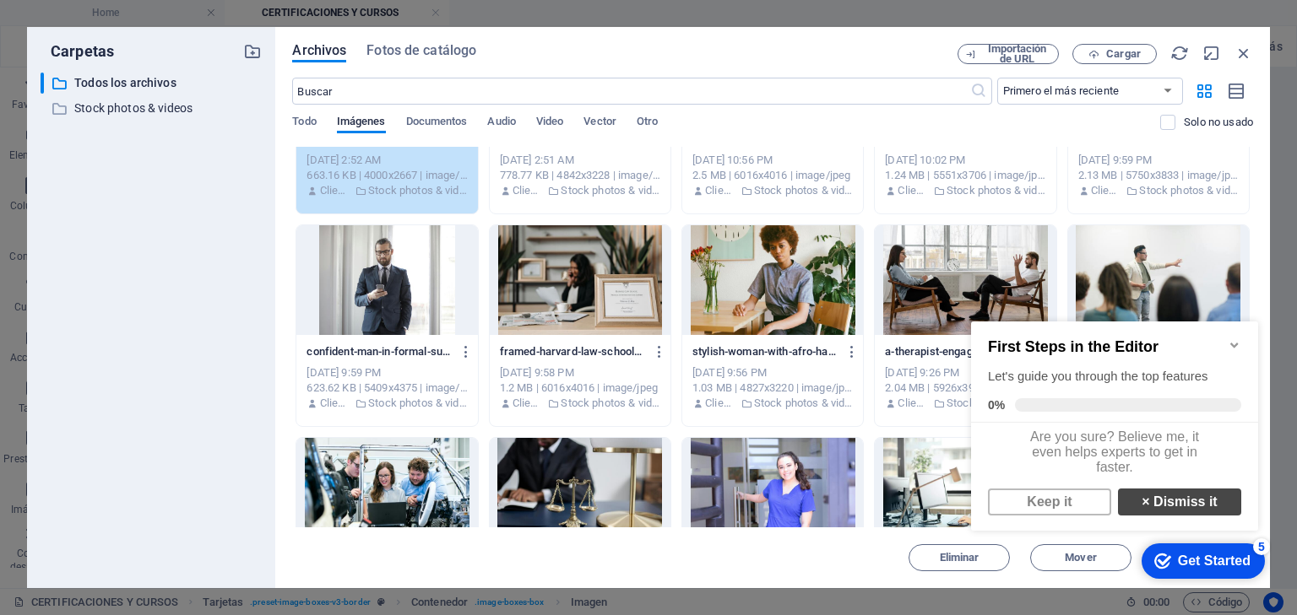
click at [1192, 514] on link "× Dismiss it" at bounding box center [1179, 502] width 123 height 27
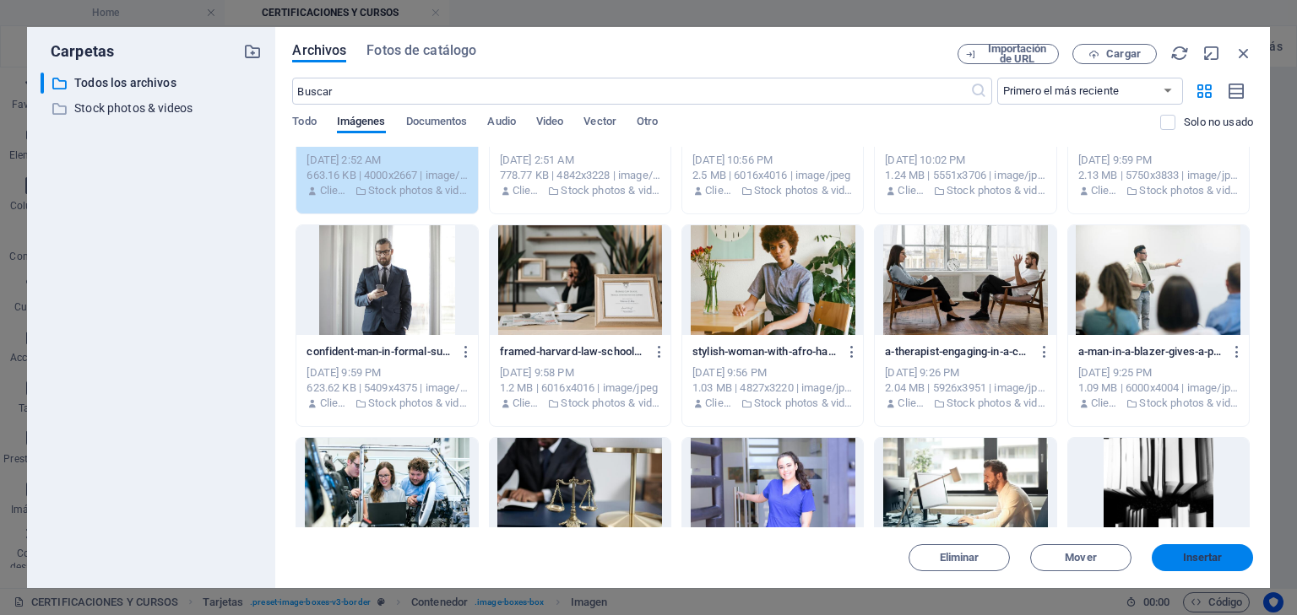
click at [1204, 556] on span "Insertar" at bounding box center [1203, 558] width 40 height 10
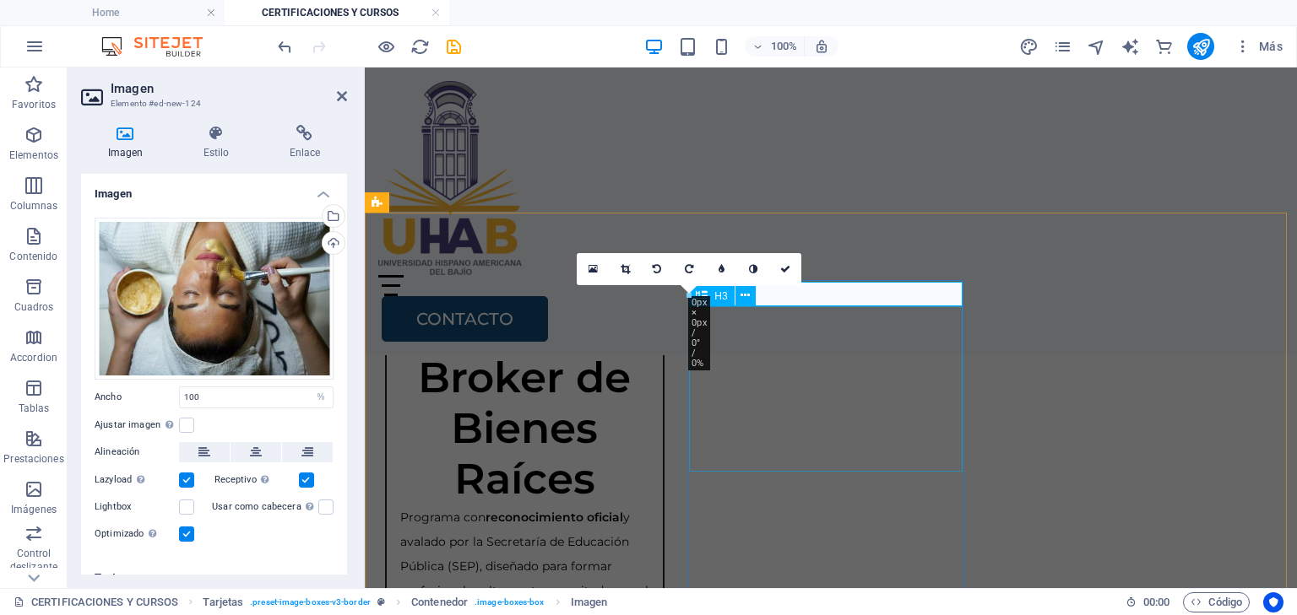
scroll to position [1450, 0]
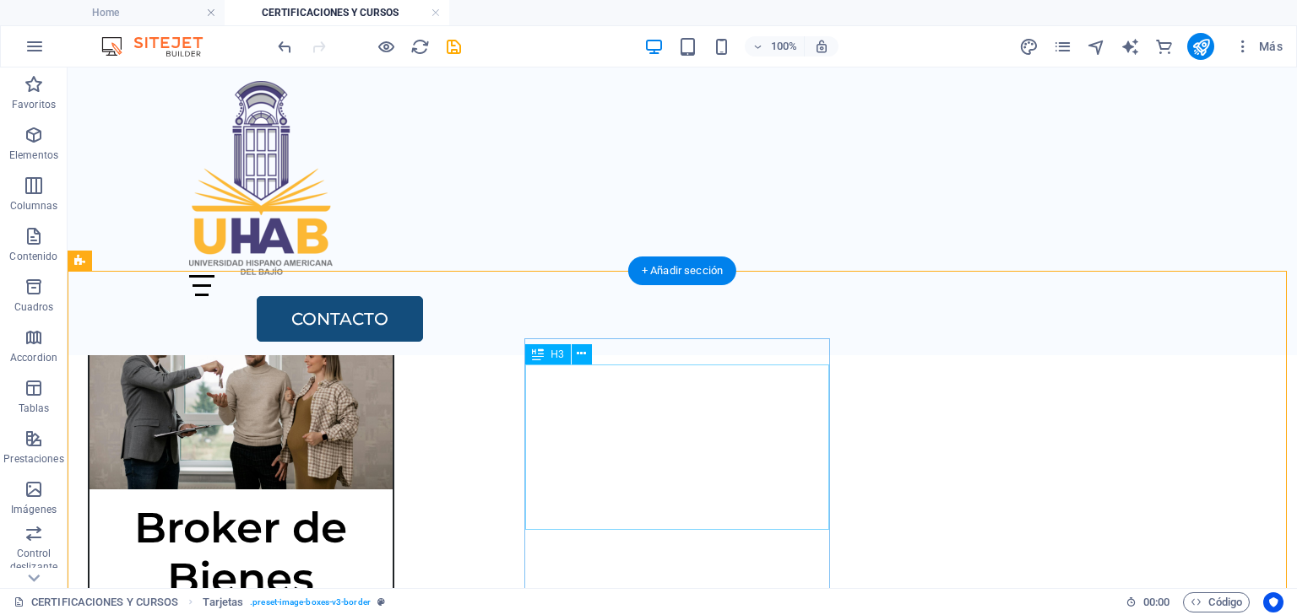
scroll to position [1415, 0]
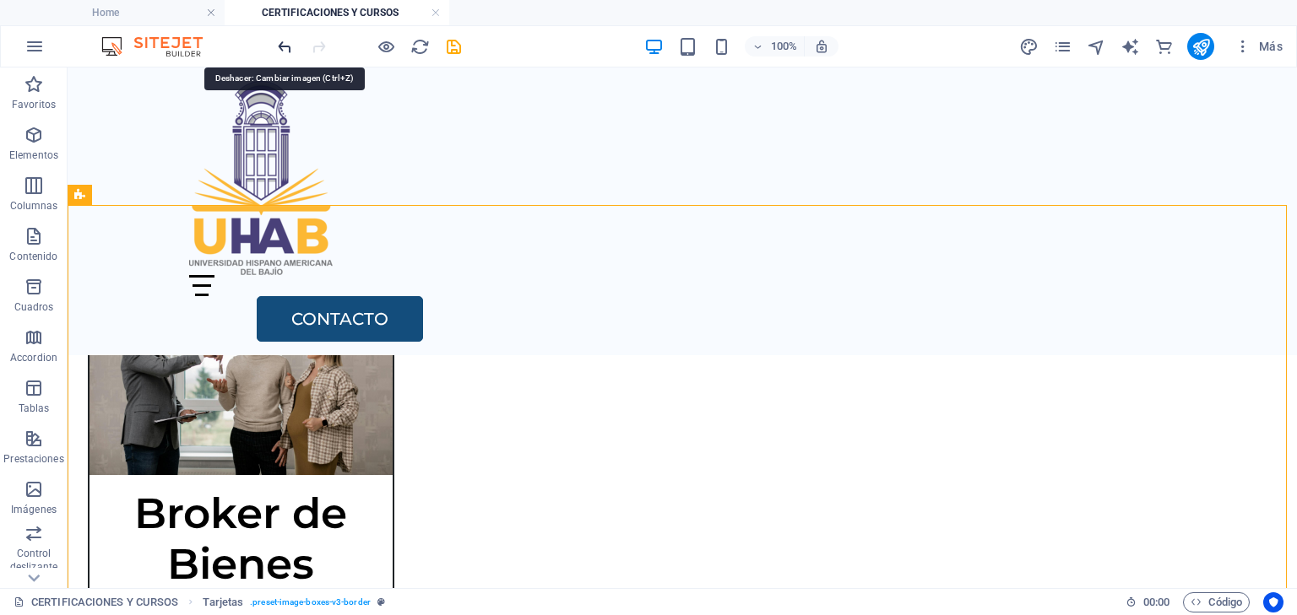
click at [280, 46] on icon "undo" at bounding box center [284, 46] width 19 height 19
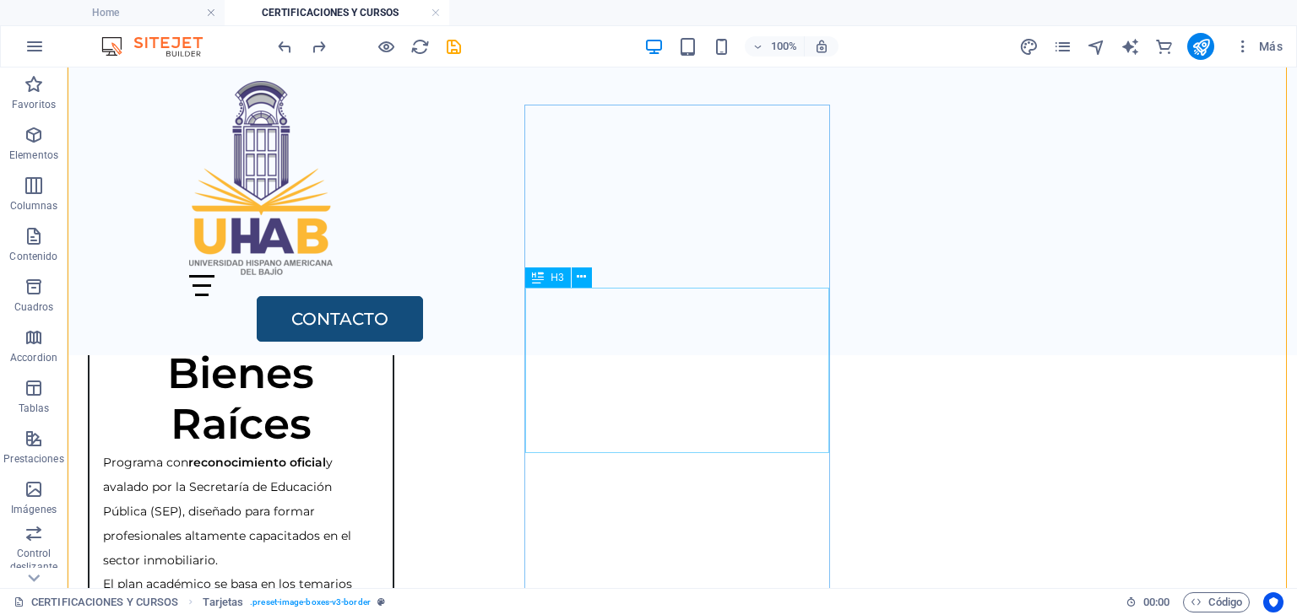
scroll to position [1617, 0]
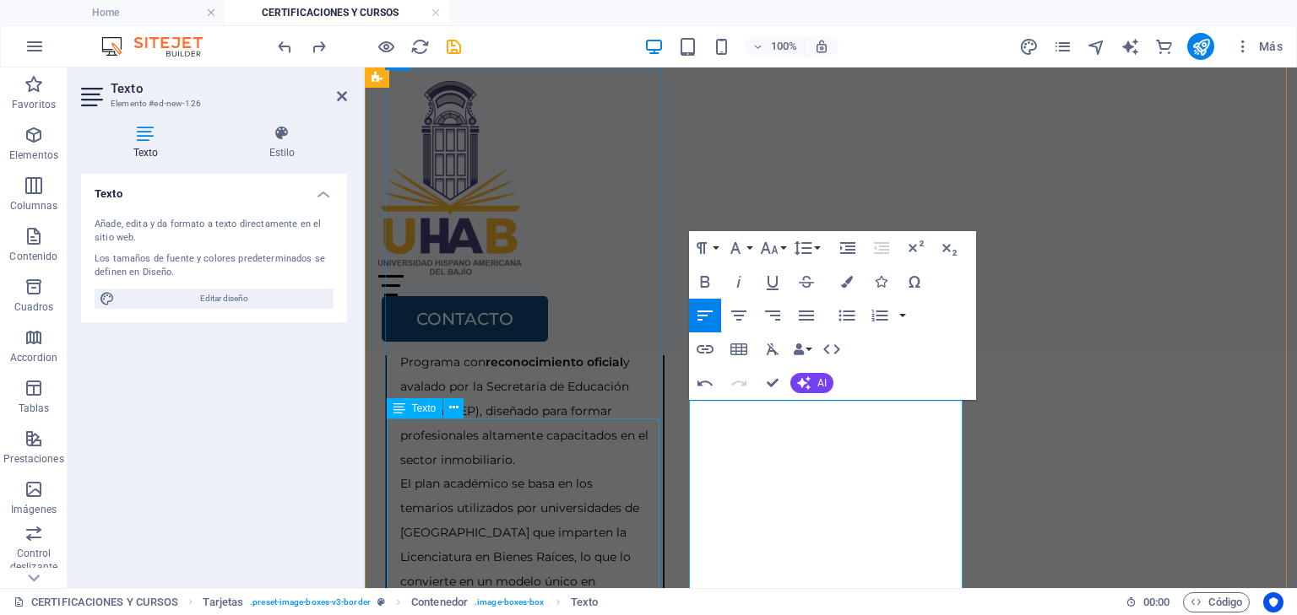
scroll to position [9306, 2]
click at [769, 244] on icon "button" at bounding box center [769, 248] width 20 height 20
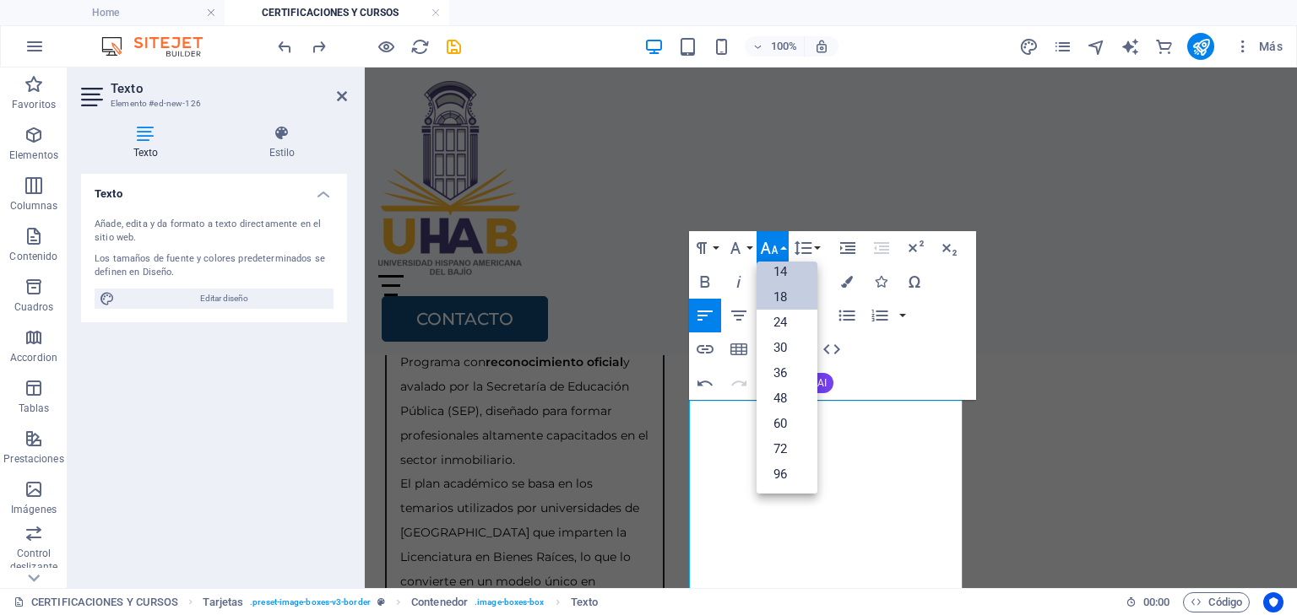
scroll to position [135, 0]
click at [783, 274] on link "14" at bounding box center [786, 272] width 61 height 25
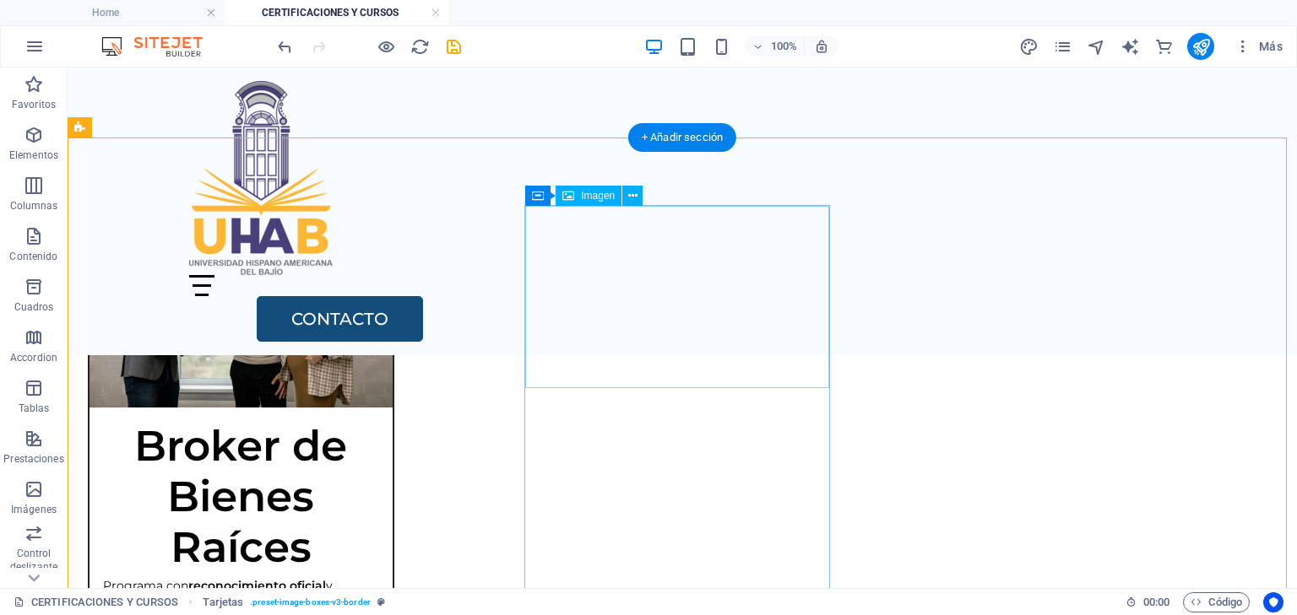
scroll to position [1347, 0]
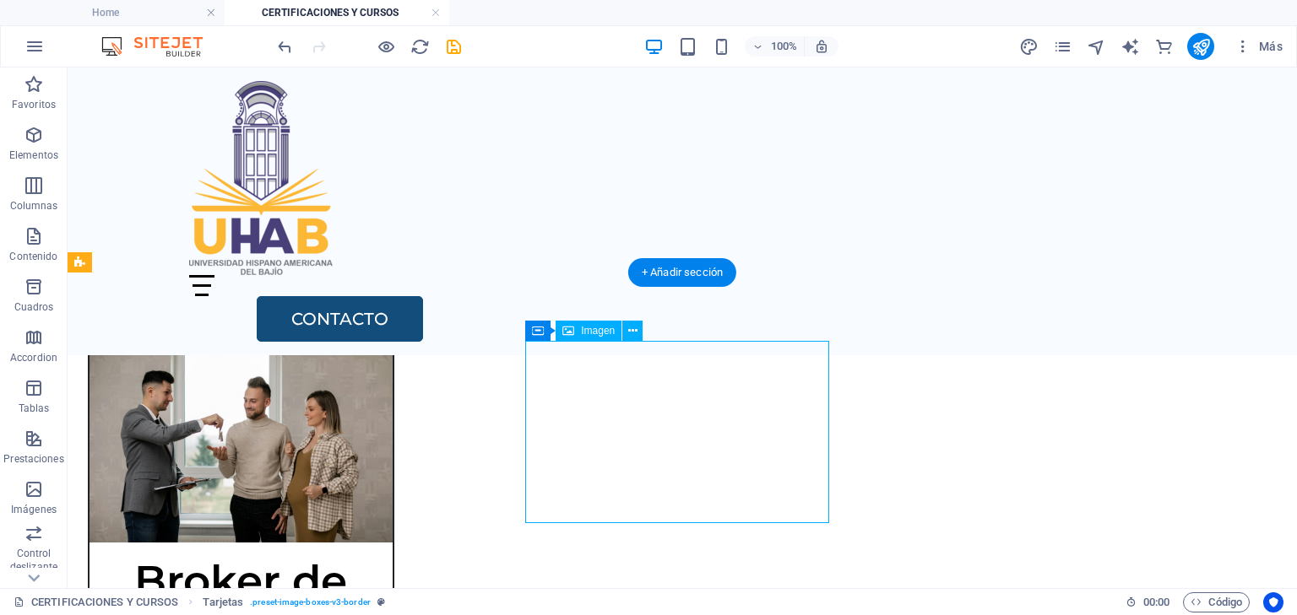
select select "%"
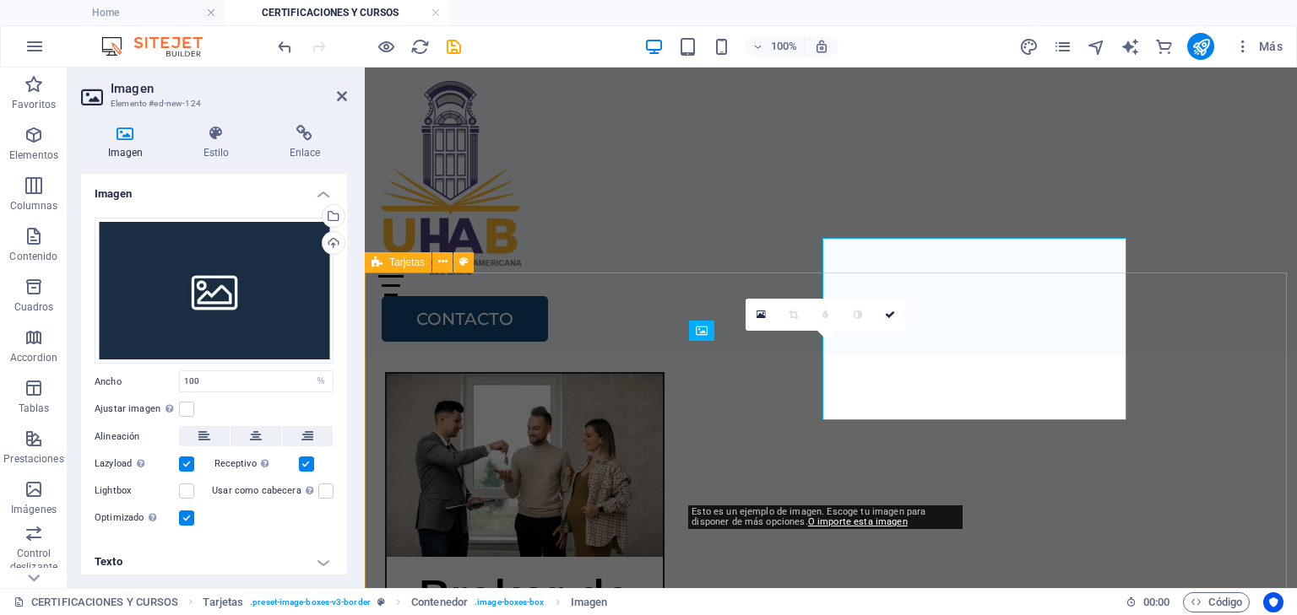
scroll to position [1450, 0]
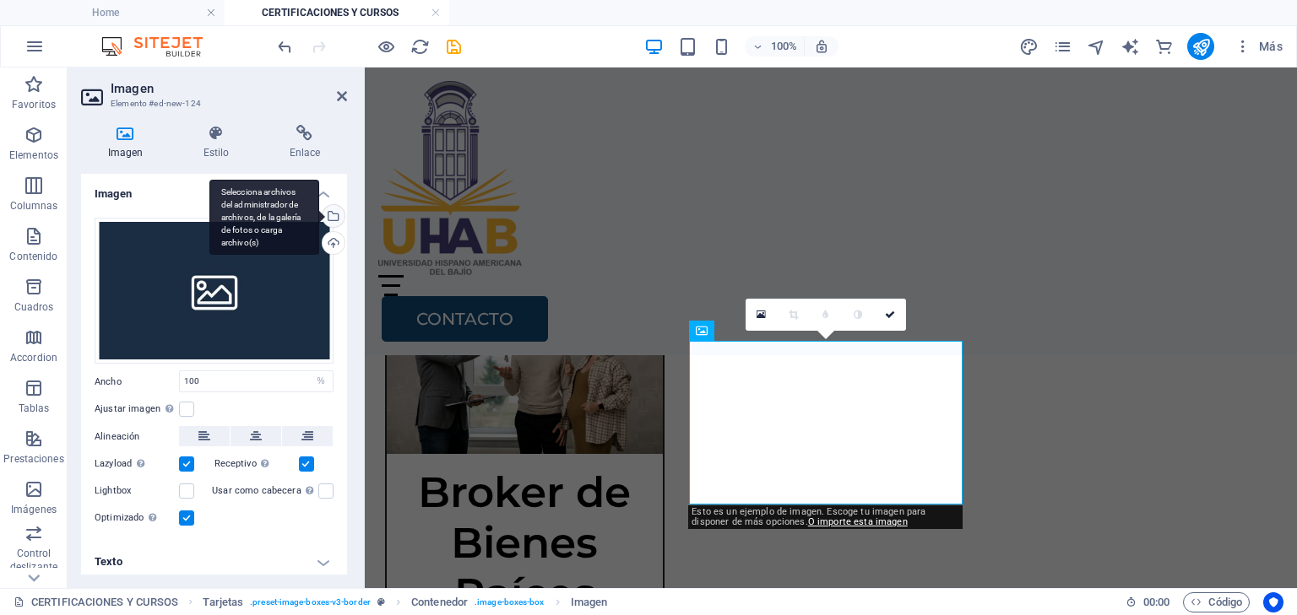
click at [319, 217] on div "Selecciona archivos del administrador de archivos, de la galería de fotos o car…" at bounding box center [264, 218] width 110 height 76
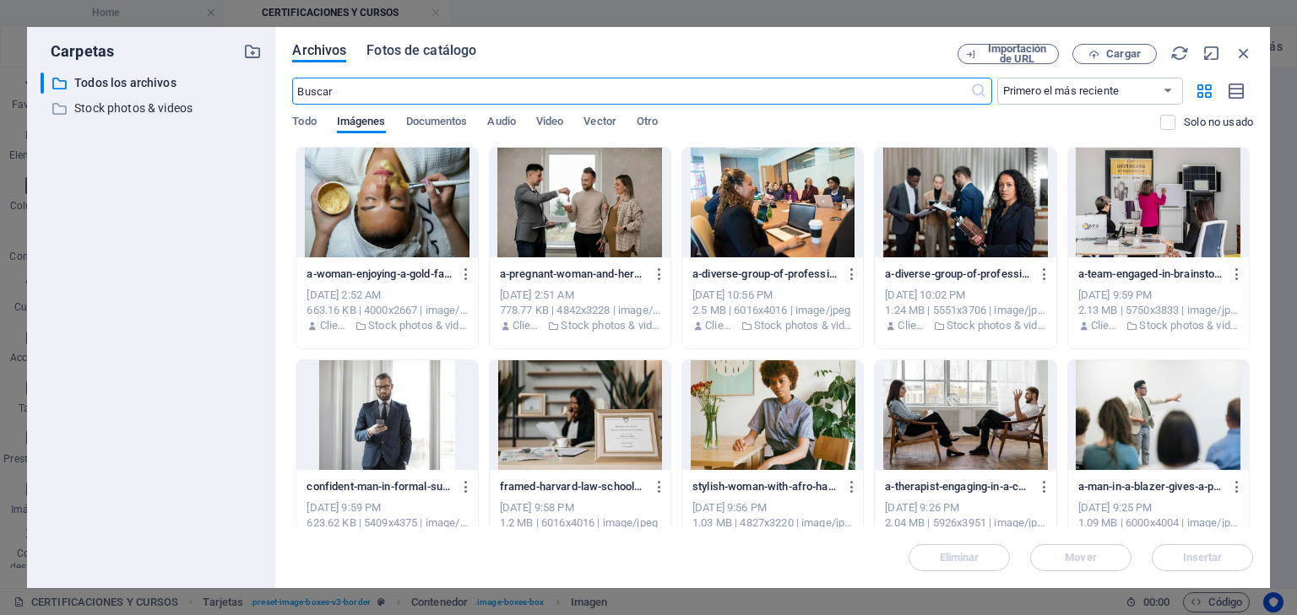
click at [384, 48] on span "Fotos de catálogo" at bounding box center [421, 51] width 110 height 20
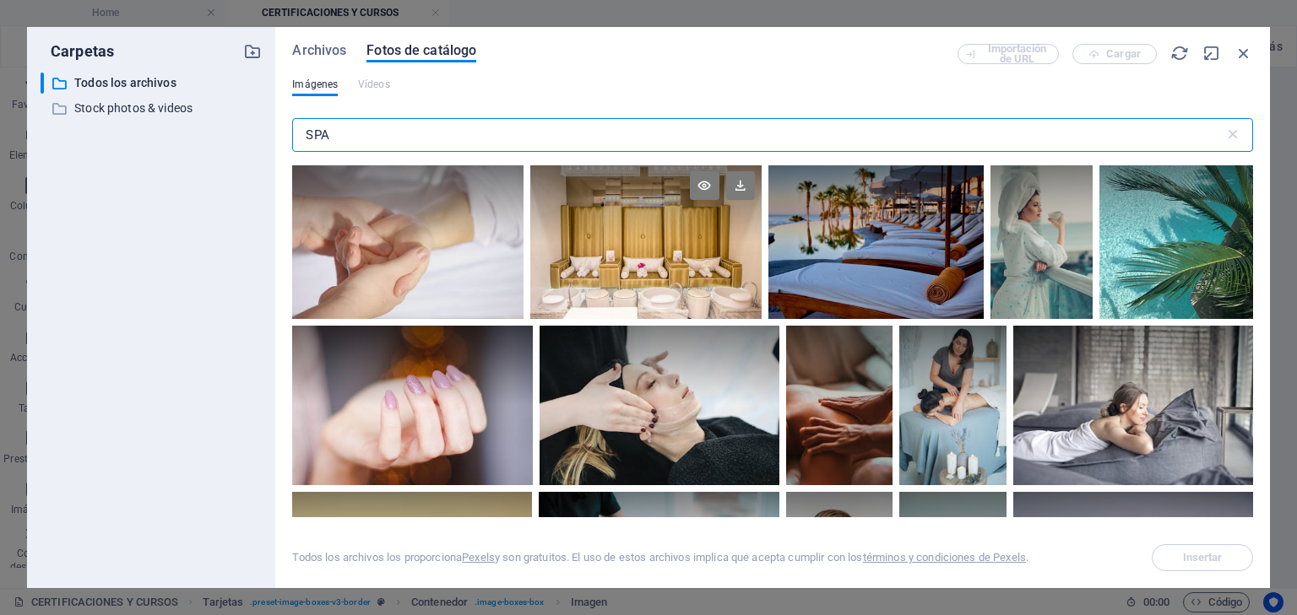
scroll to position [203, 0]
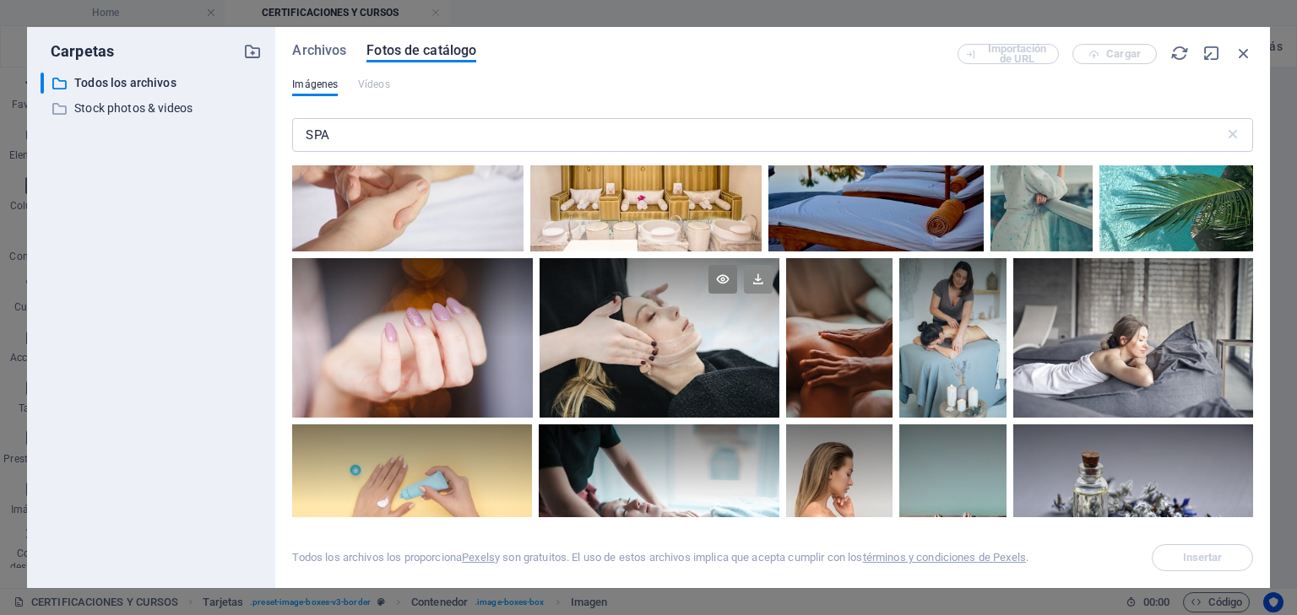
click at [756, 282] on icon at bounding box center [758, 279] width 29 height 29
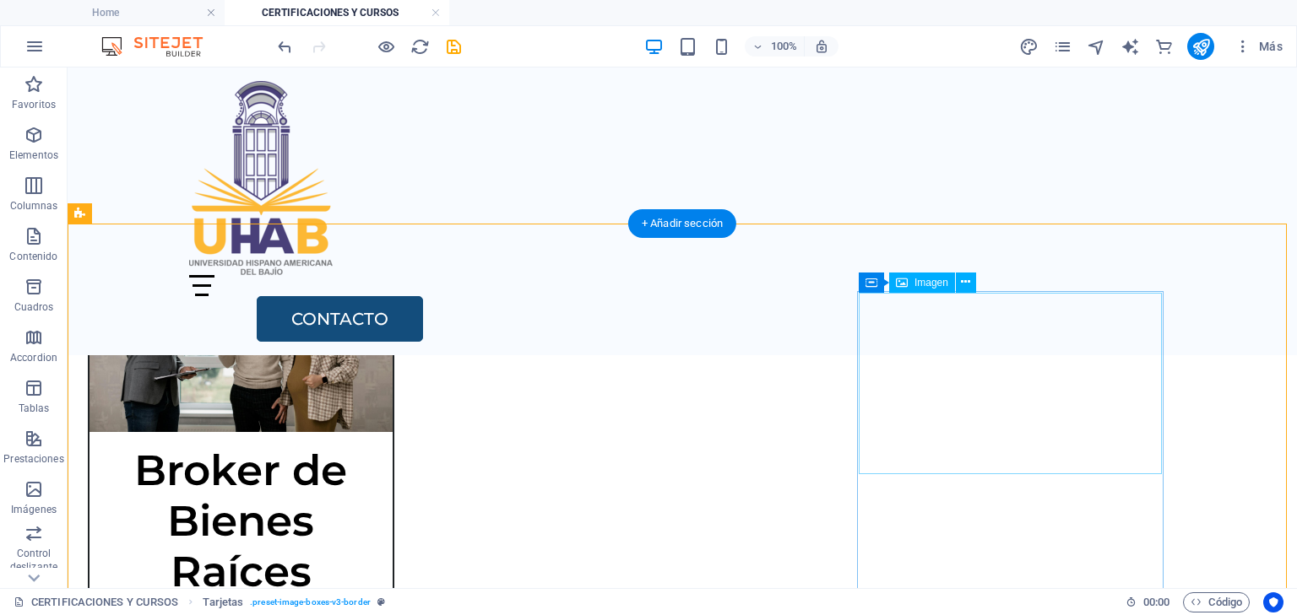
scroll to position [1550, 0]
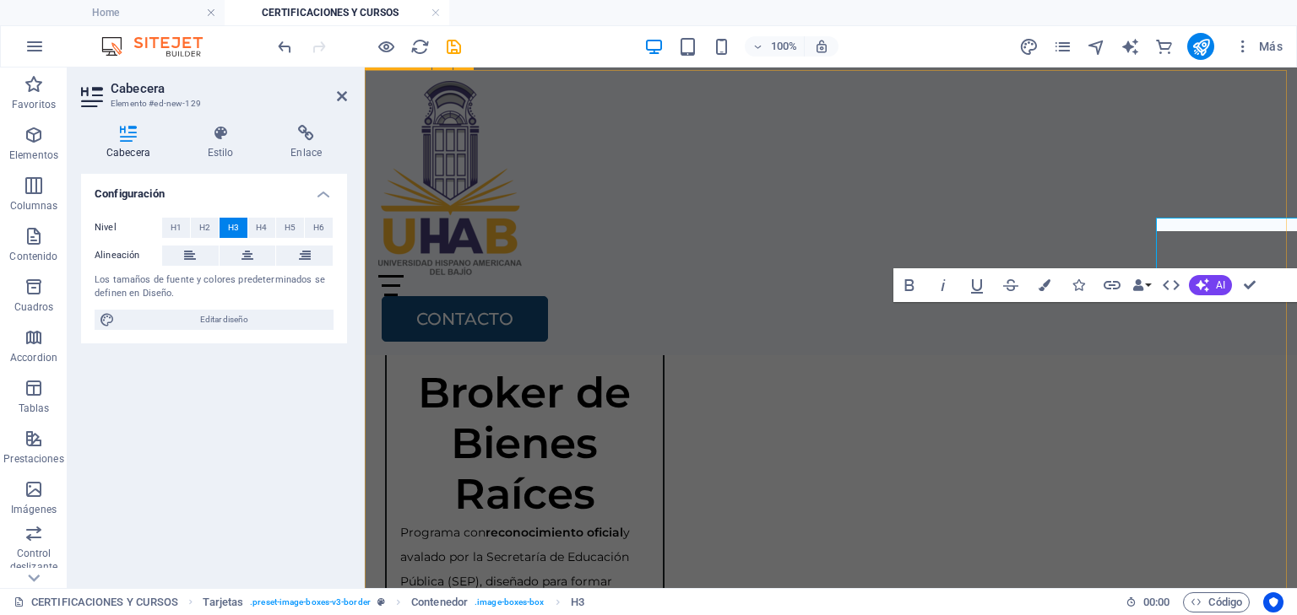
scroll to position [1653, 0]
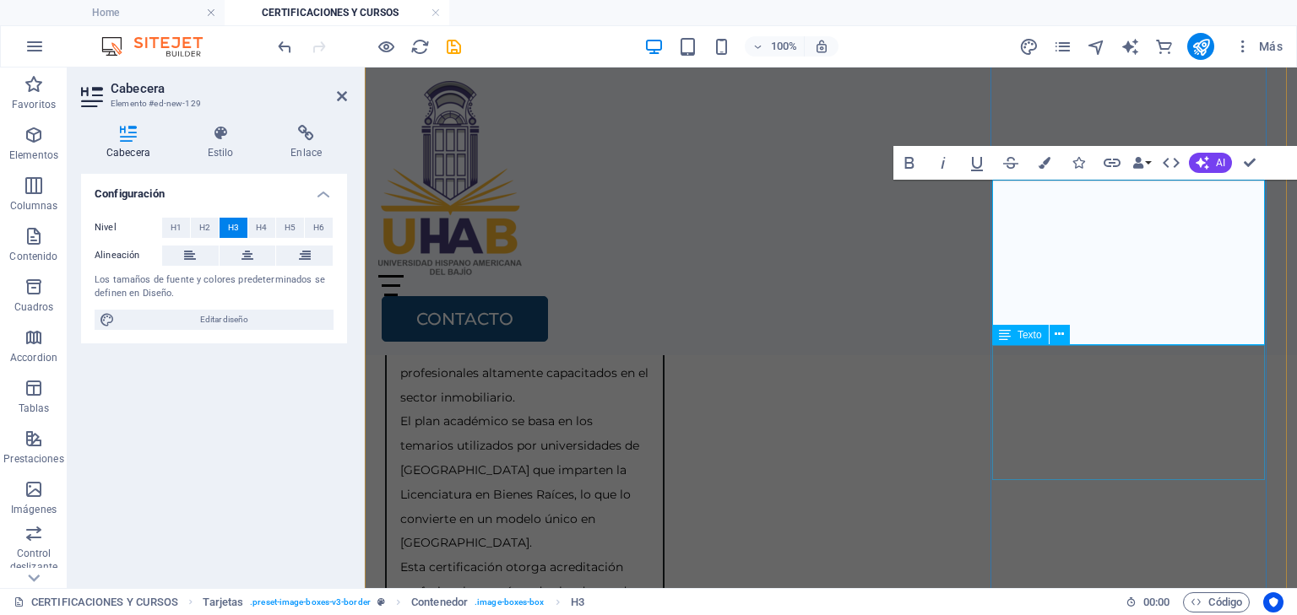
scroll to position [1788, 0]
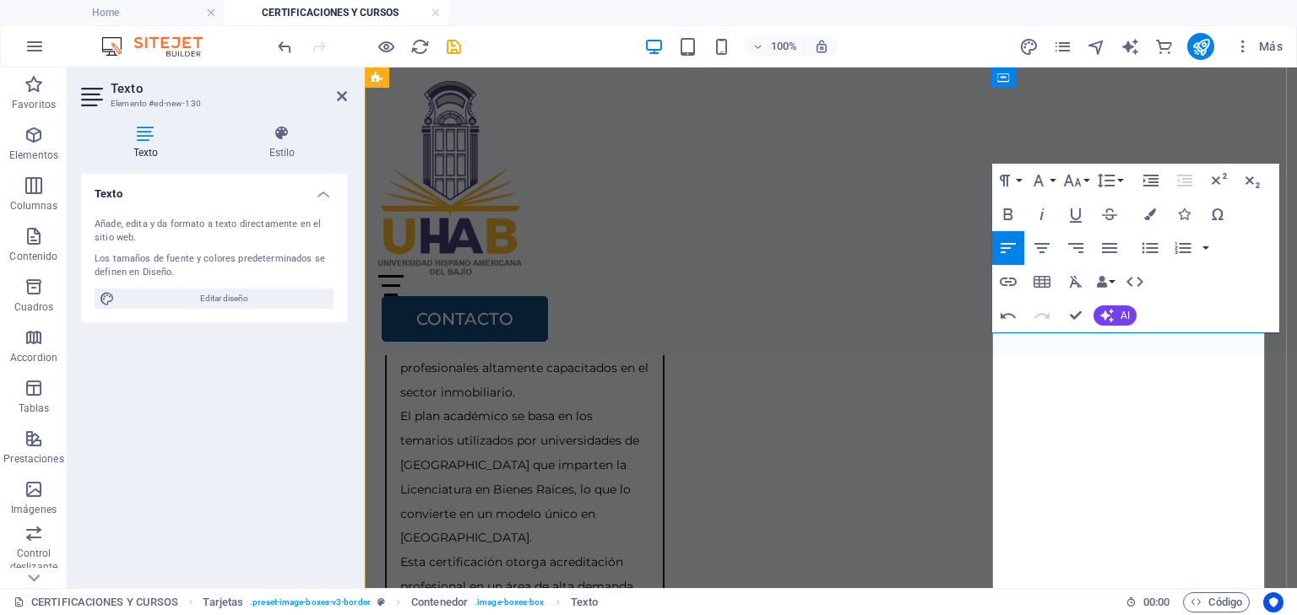
scroll to position [10220, 2]
click at [1070, 181] on icon "button" at bounding box center [1073, 181] width 18 height 12
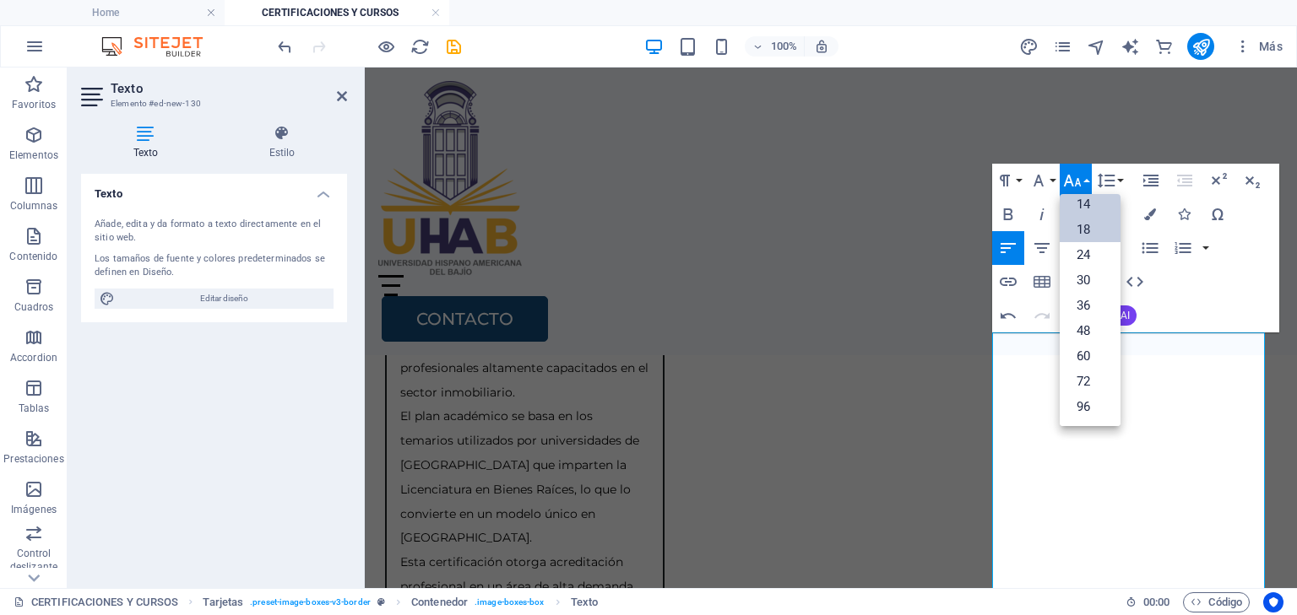
scroll to position [135, 0]
click at [1084, 207] on link "14" at bounding box center [1089, 204] width 61 height 25
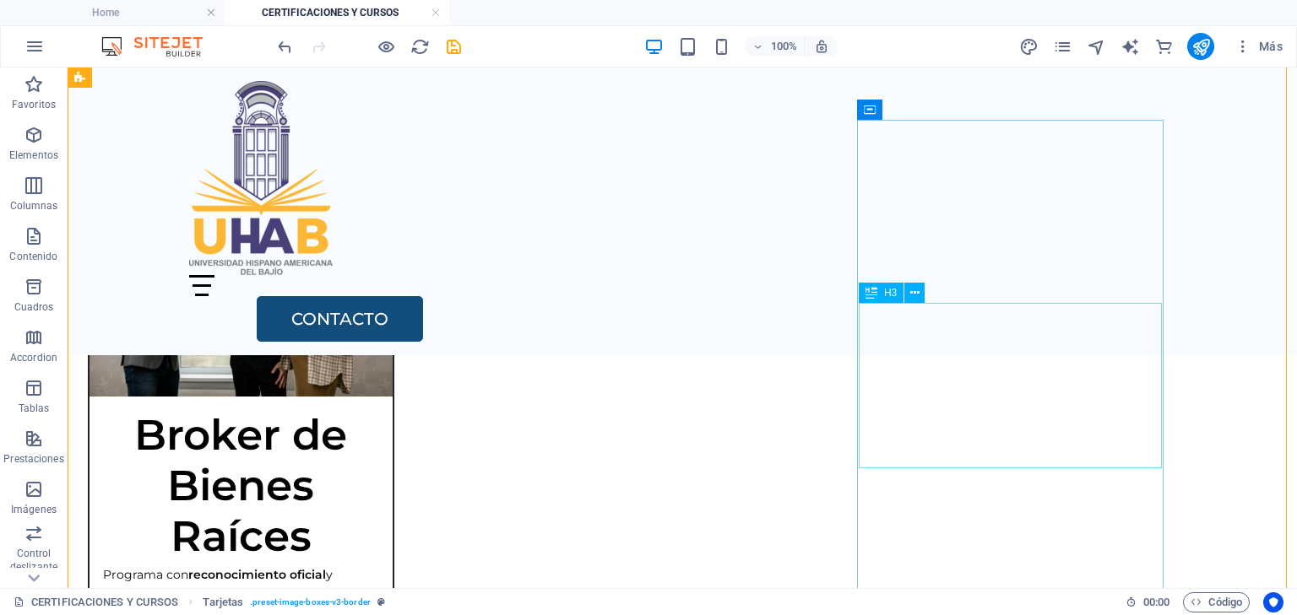
scroll to position [1482, 0]
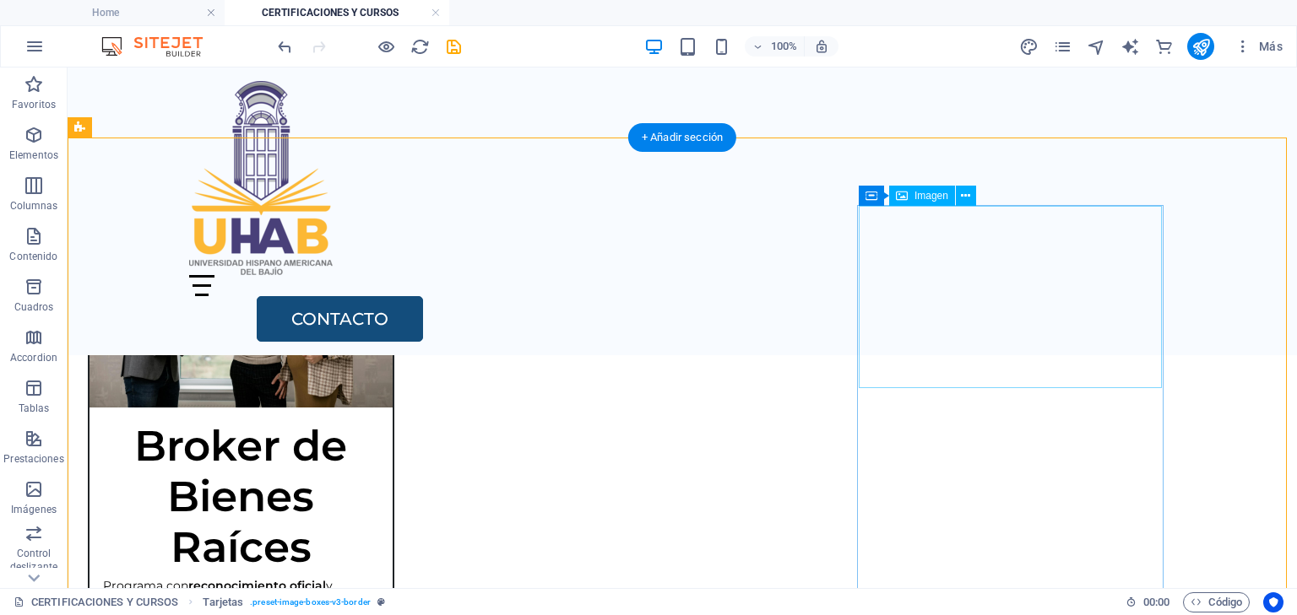
select select "%"
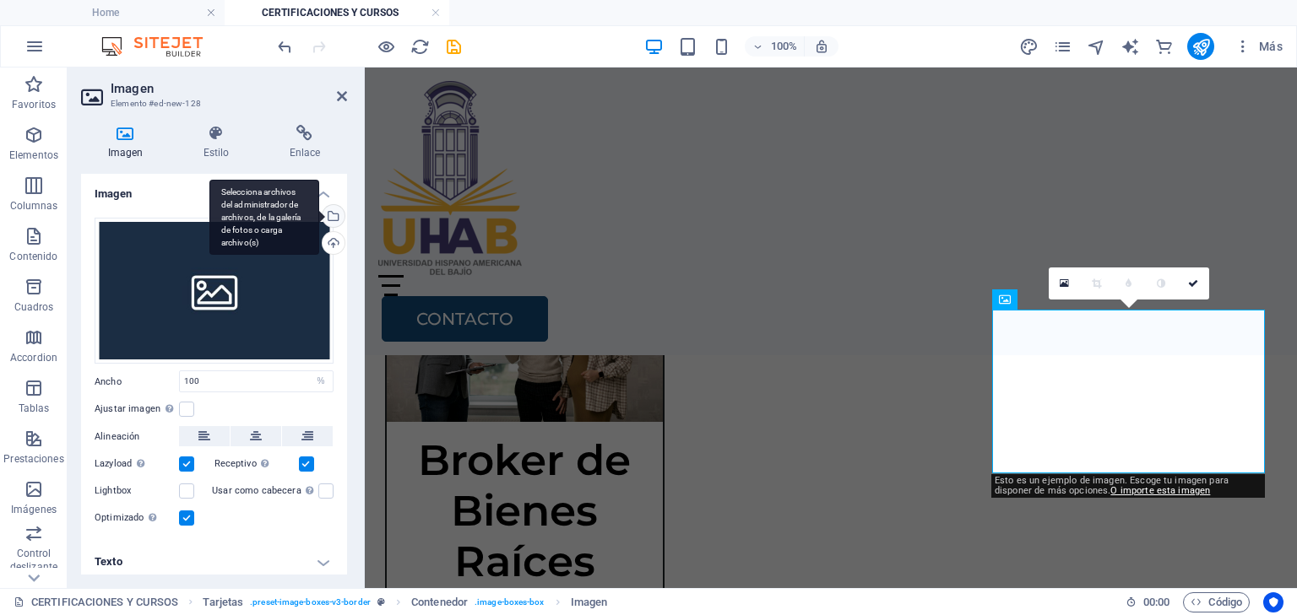
click at [331, 213] on div "Selecciona archivos del administrador de archivos, de la galería de fotos o car…" at bounding box center [331, 217] width 25 height 25
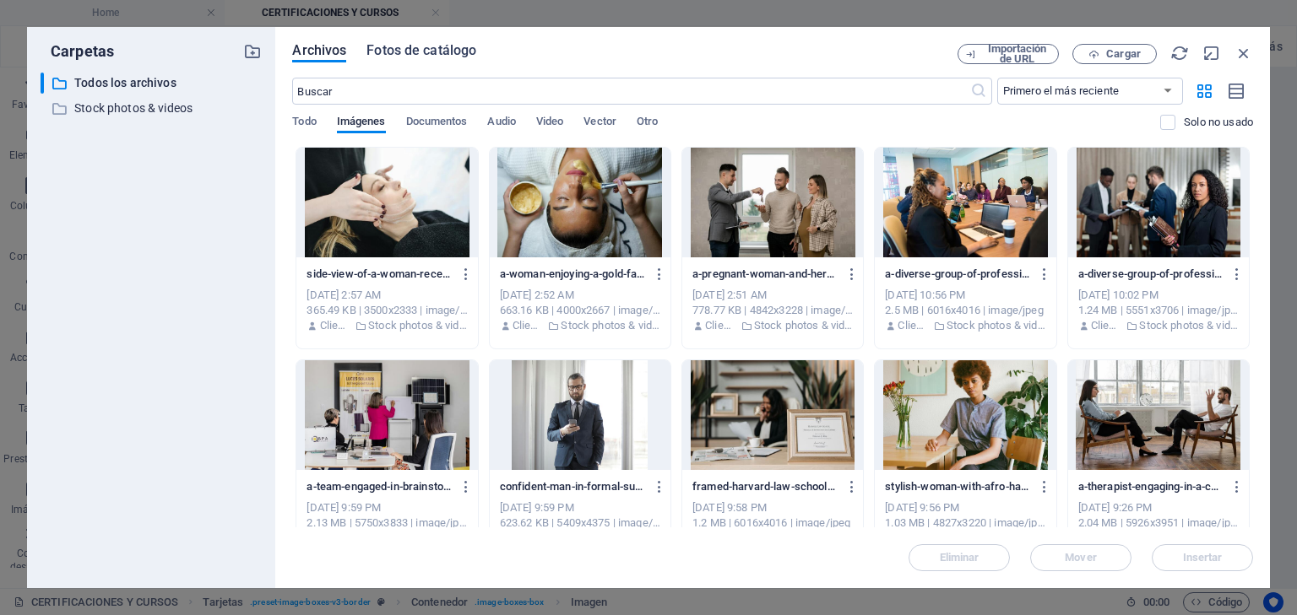
click at [424, 54] on span "Fotos de catálogo" at bounding box center [421, 51] width 110 height 20
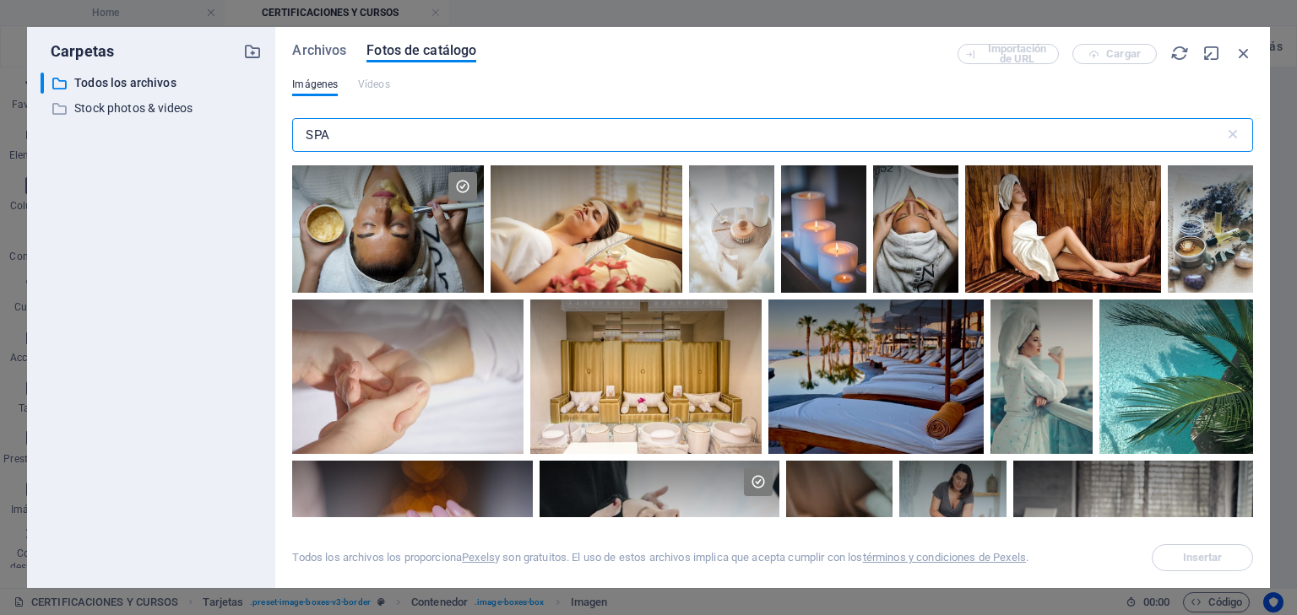
drag, startPoint x: 331, startPoint y: 135, endPoint x: 292, endPoint y: 138, distance: 39.0
click at [292, 138] on input "SPA" at bounding box center [757, 135] width 931 height 34
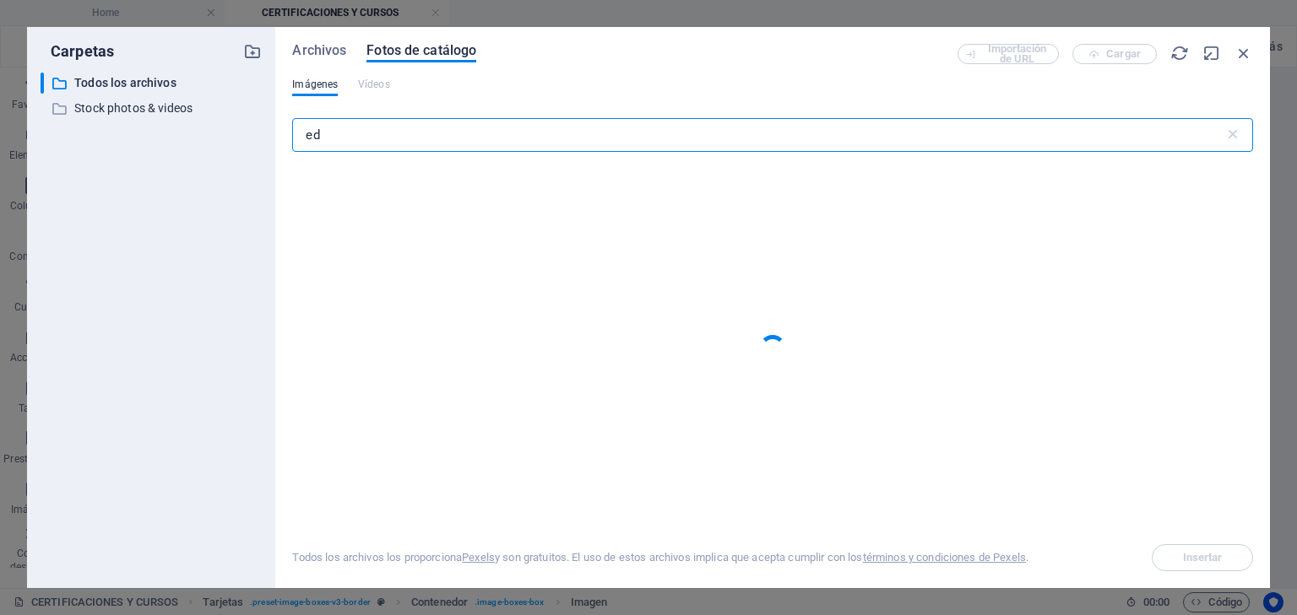
type input "e"
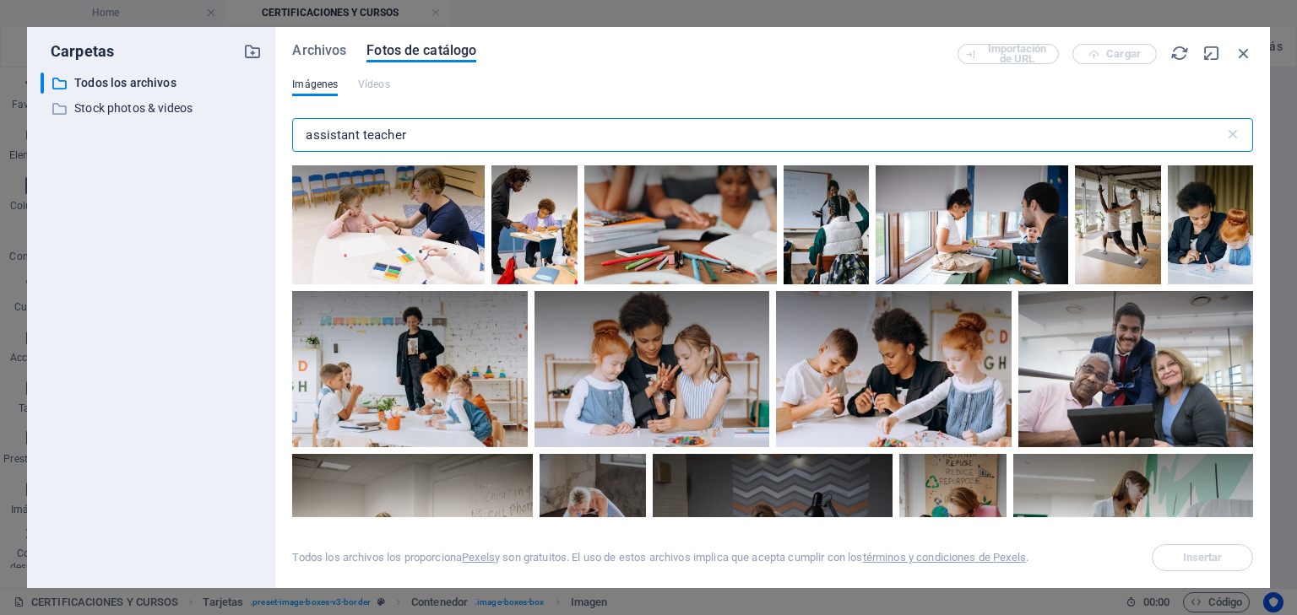
scroll to position [473, 0]
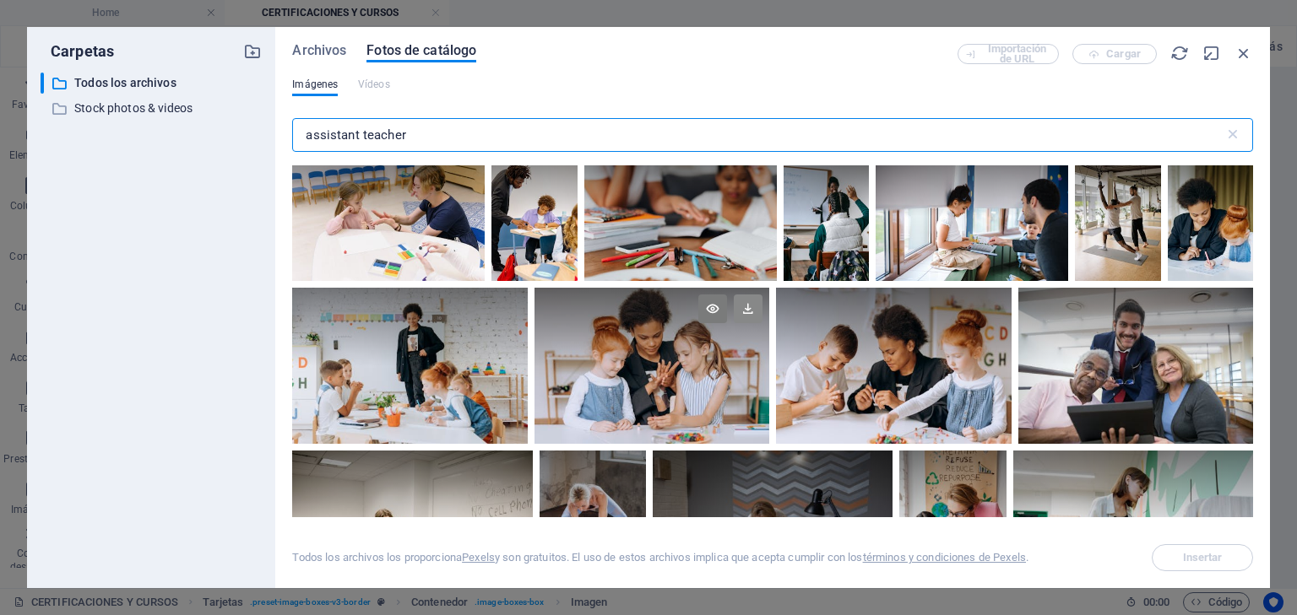
type input "assistant teacher"
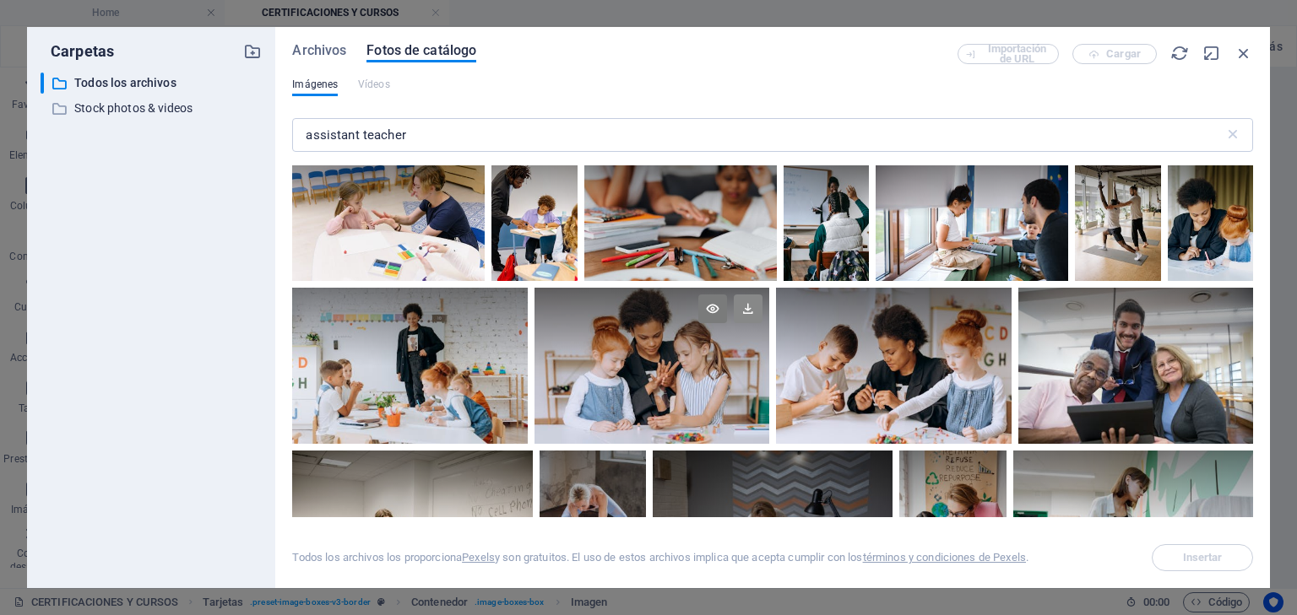
click at [745, 307] on icon at bounding box center [748, 309] width 29 height 29
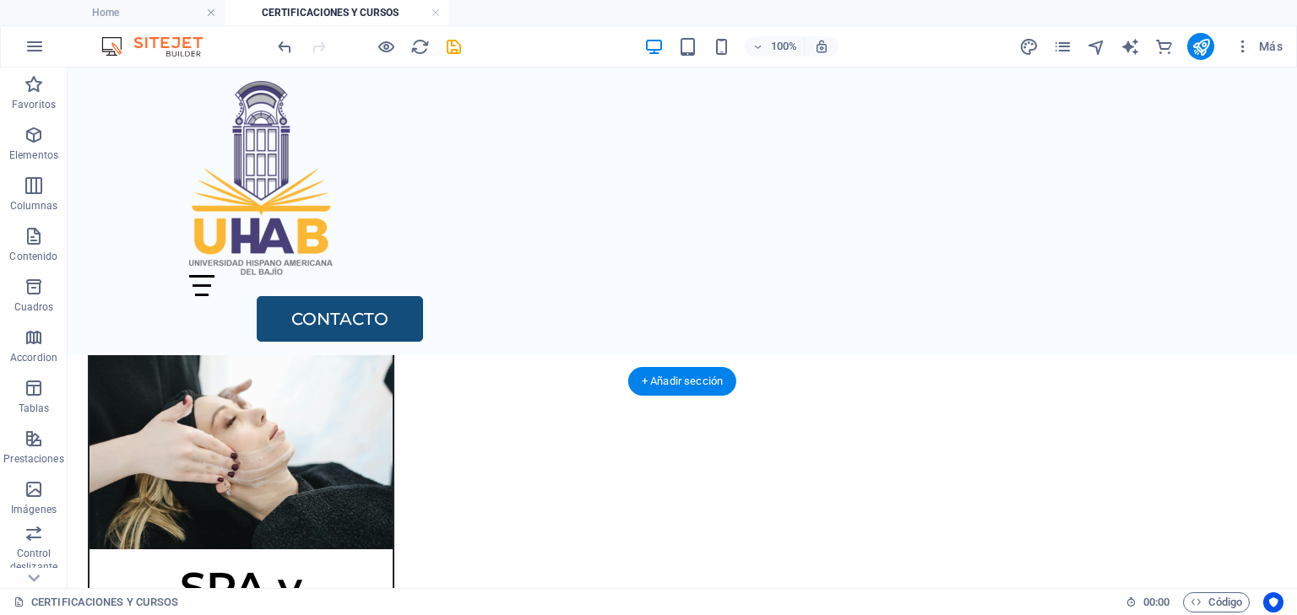
scroll to position [2117, 0]
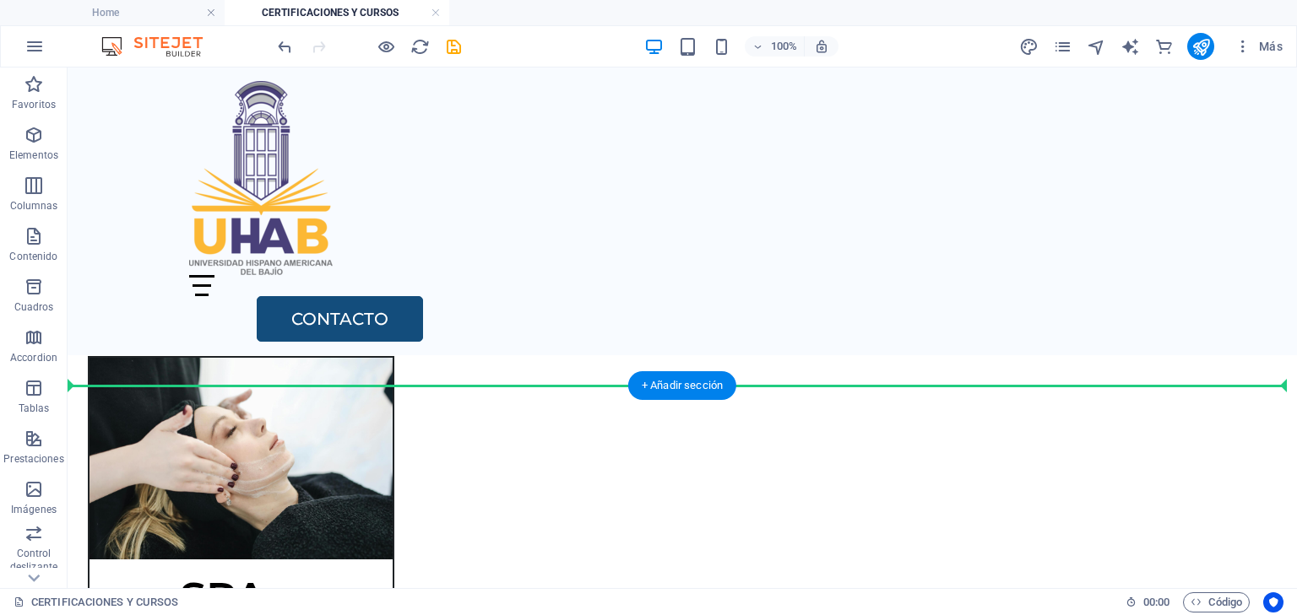
drag, startPoint x: 271, startPoint y: 452, endPoint x: 177, endPoint y: 380, distance: 118.0
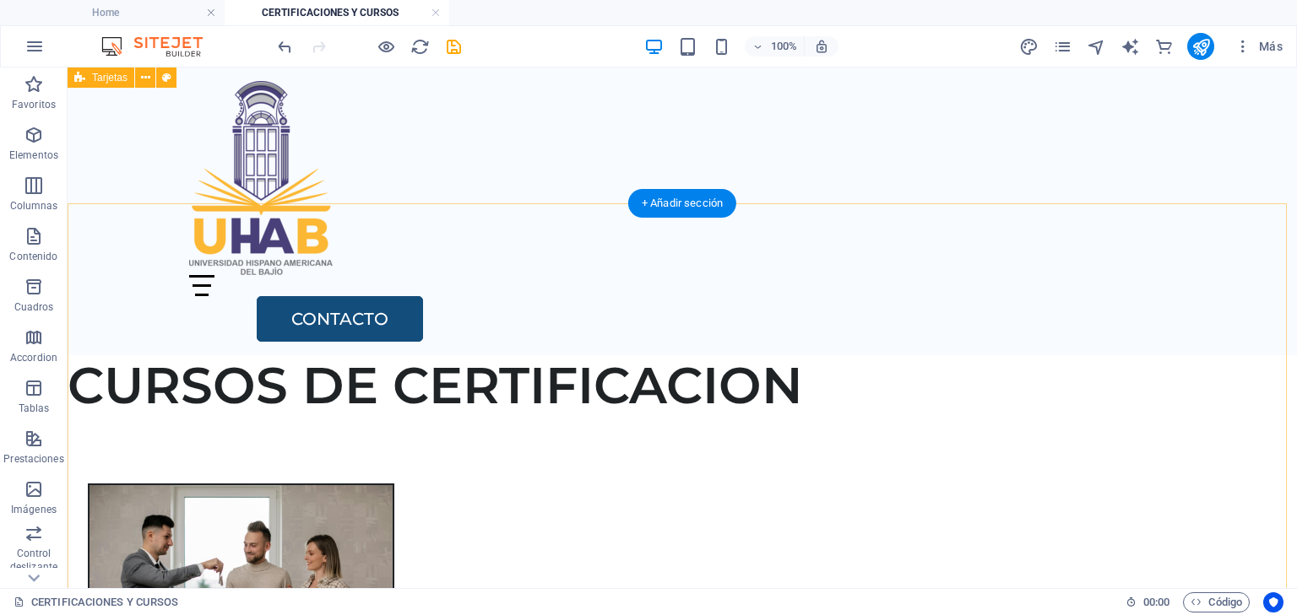
scroll to position [0, 0]
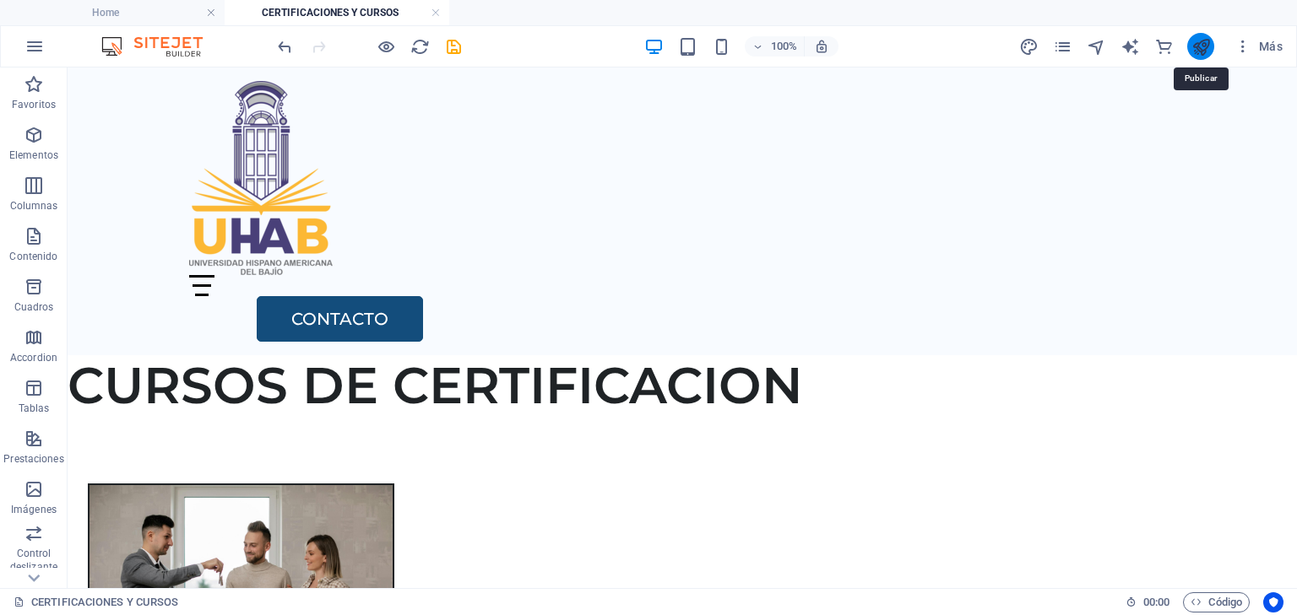
click at [1198, 51] on icon "publish" at bounding box center [1200, 46] width 19 height 19
